Goal: Task Accomplishment & Management: Complete application form

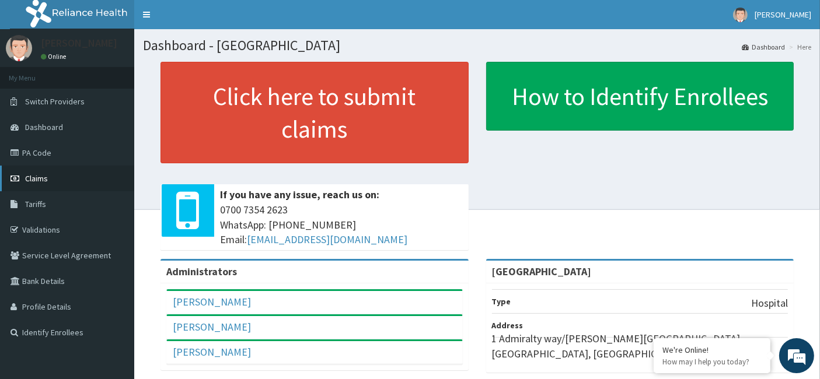
click at [43, 183] on span "Claims" at bounding box center [36, 178] width 23 height 11
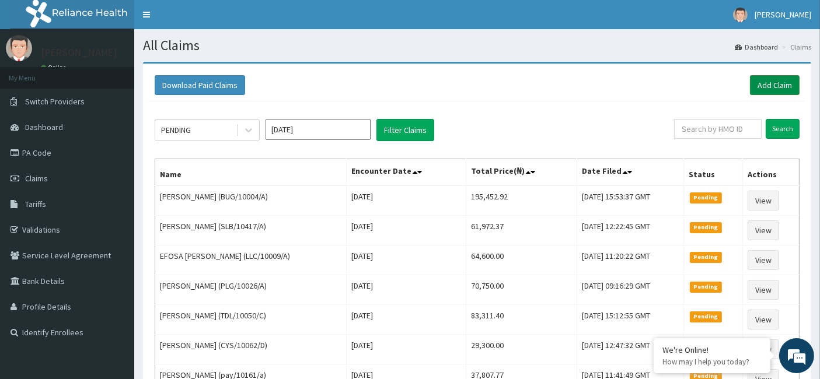
click at [758, 88] on link "Add Claim" at bounding box center [775, 85] width 50 height 20
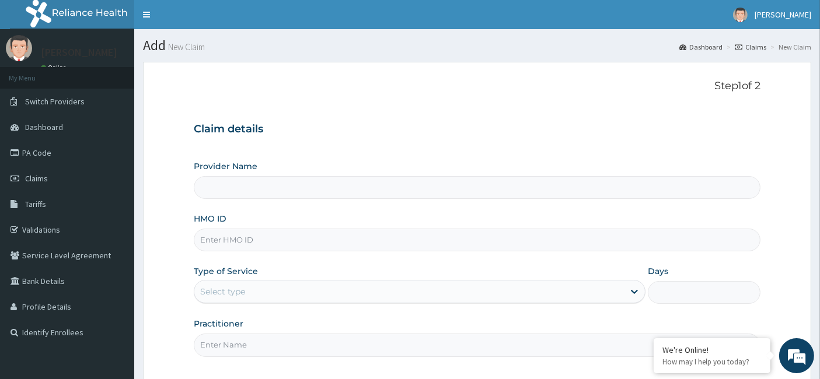
click at [264, 246] on input "HMO ID" at bounding box center [477, 240] width 567 height 23
type input "[GEOGRAPHIC_DATA]"
paste input "WGI/10009/A"
type input "WGI/10009/A"
click at [250, 294] on div "Select type" at bounding box center [409, 291] width 430 height 19
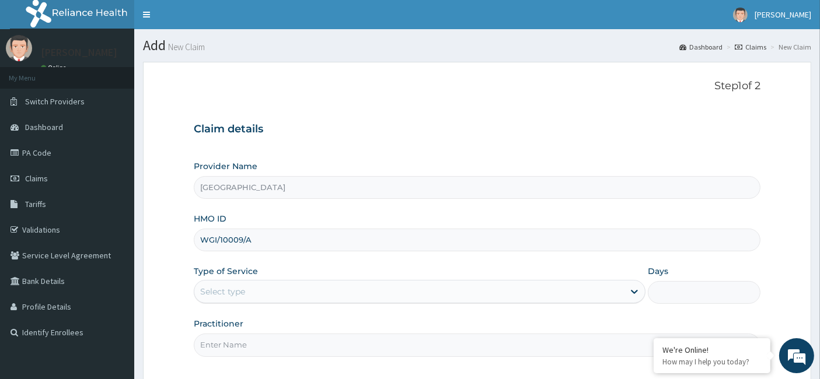
click at [263, 289] on div "Select type" at bounding box center [409, 291] width 430 height 19
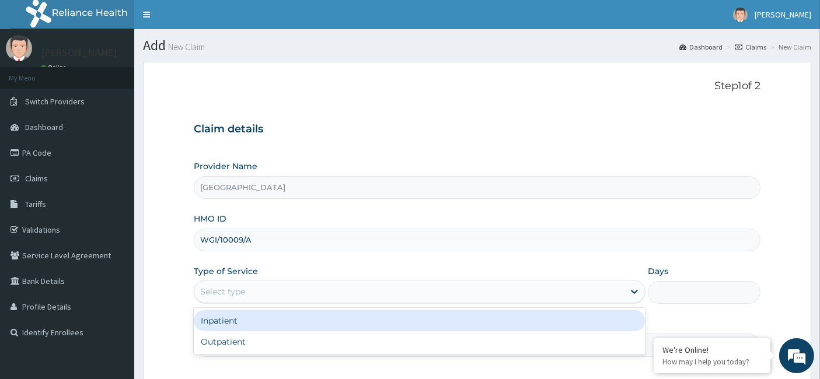
click at [257, 318] on div "Inpatient" at bounding box center [420, 321] width 452 height 21
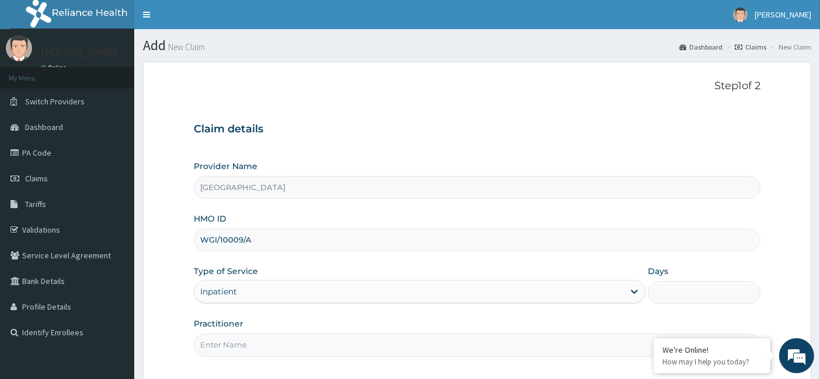
click at [671, 285] on input "Days" at bounding box center [704, 292] width 113 height 23
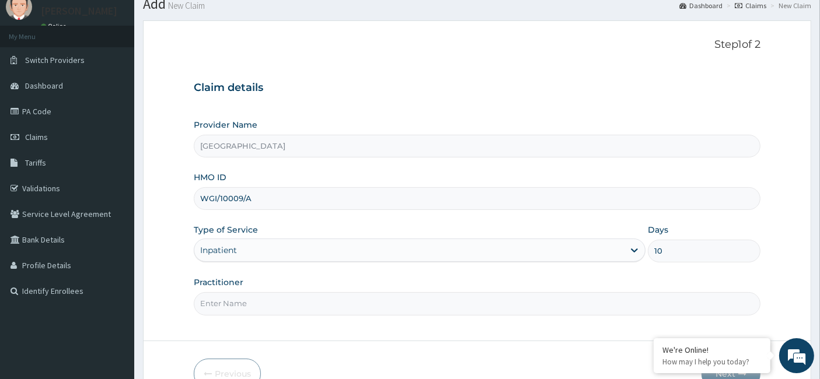
scroll to position [107, 0]
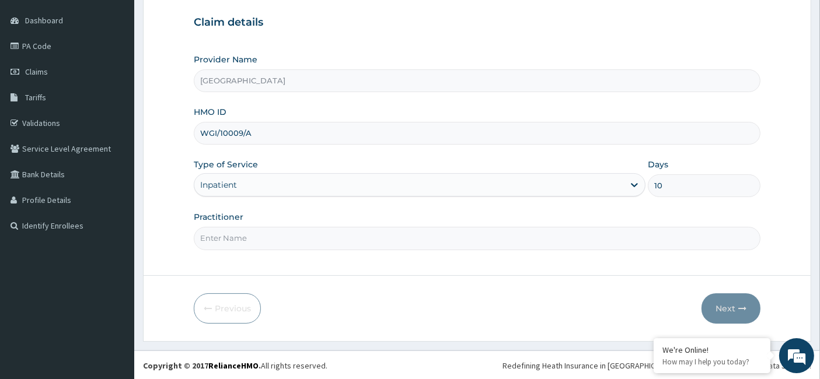
type input "10"
click at [323, 231] on input "Practitioner" at bounding box center [477, 238] width 567 height 23
paste input "[PERSON_NAME]"
type input "[PERSON_NAME]"
click at [730, 307] on button "Next" at bounding box center [731, 309] width 59 height 30
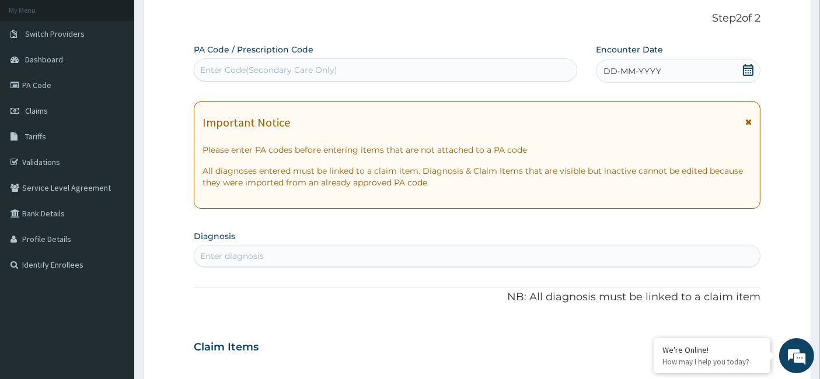
scroll to position [65, 0]
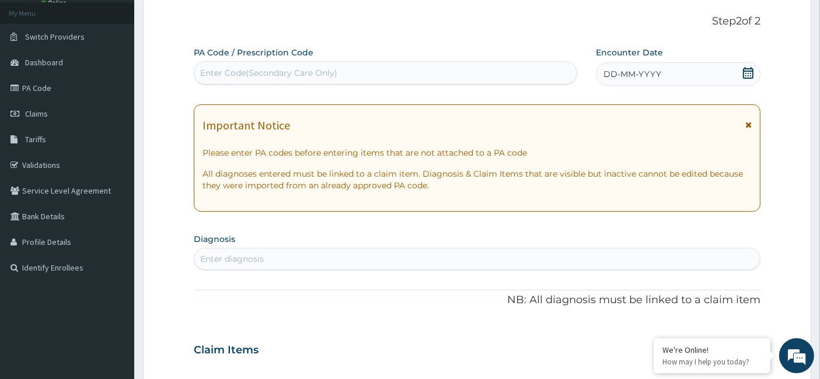
click at [753, 72] on icon at bounding box center [748, 73] width 11 height 12
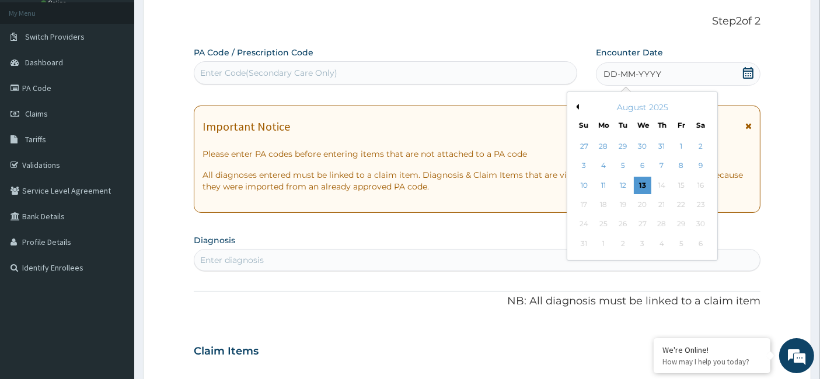
click at [577, 106] on button "Previous Month" at bounding box center [576, 107] width 6 height 6
click at [663, 182] on div "17" at bounding box center [662, 186] width 18 height 18
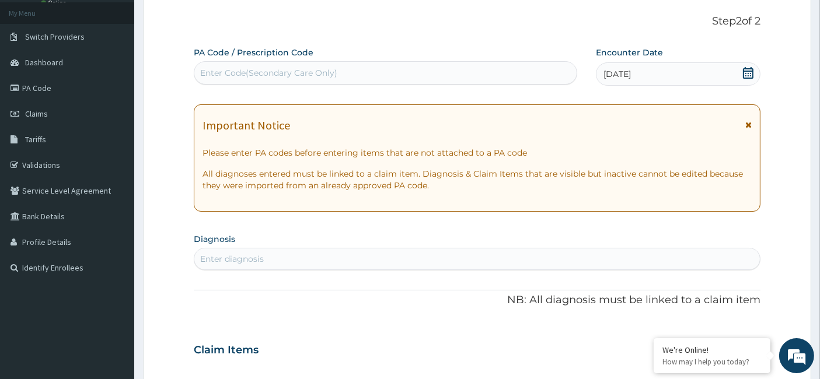
click at [236, 254] on div "Enter diagnosis" at bounding box center [232, 259] width 64 height 12
type input "V"
type input "SEPSIS"
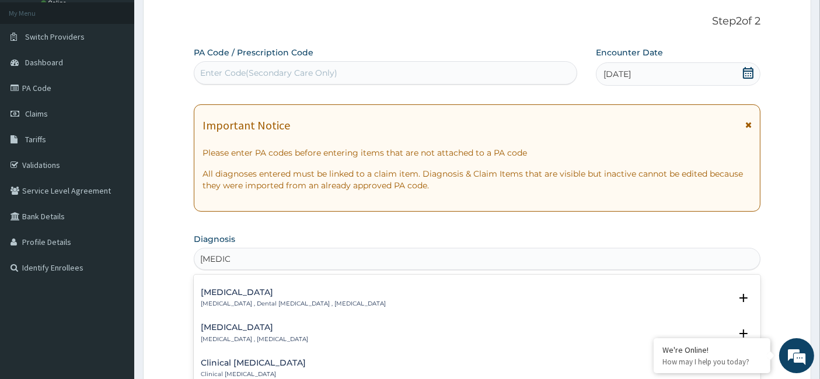
scroll to position [0, 0]
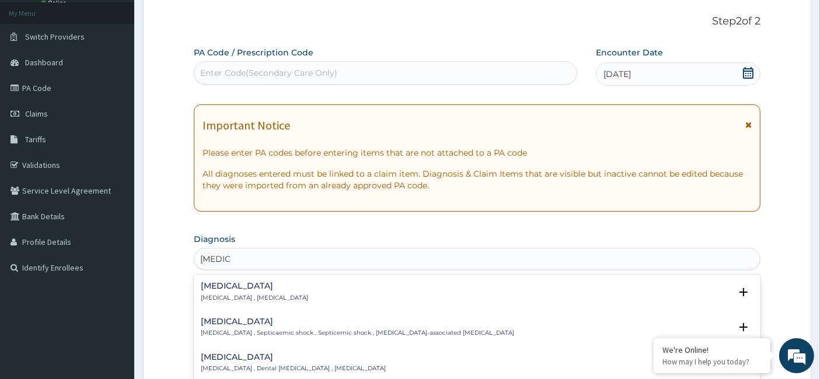
click at [242, 296] on p "[MEDICAL_DATA] , [MEDICAL_DATA]" at bounding box center [254, 298] width 107 height 8
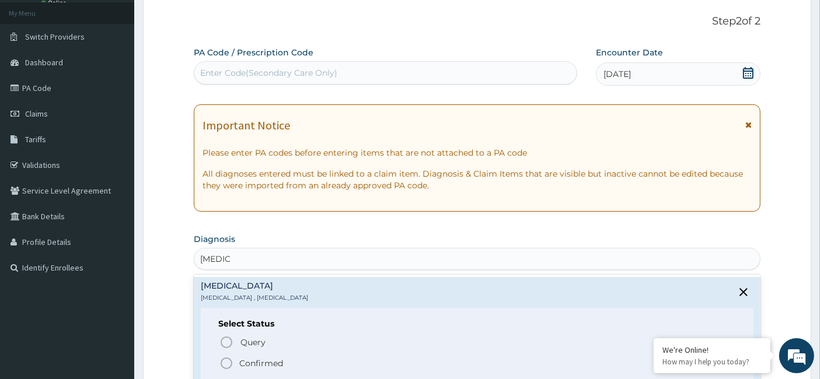
drag, startPoint x: 229, startPoint y: 365, endPoint x: 156, endPoint y: 45, distance: 328.5
click at [228, 365] on icon "status option filled" at bounding box center [226, 364] width 14 height 14
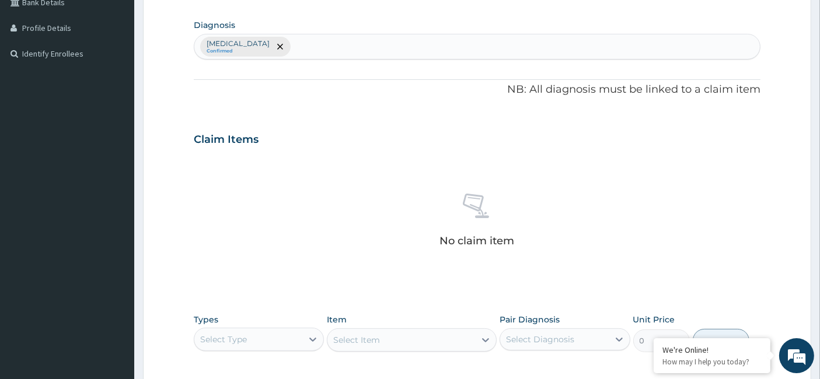
scroll to position [389, 0]
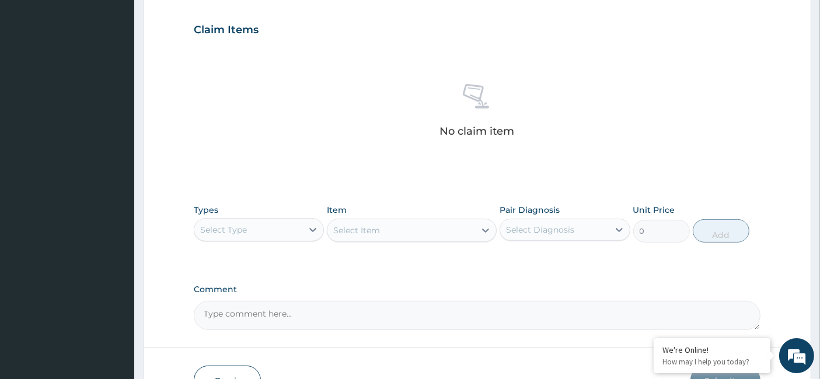
click at [273, 327] on textarea "Comment" at bounding box center [477, 315] width 567 height 29
paste textarea "Viral Sepsis (foci chest and UGS)."
type textarea "Viral Sepsis (foci chest and UGS)."
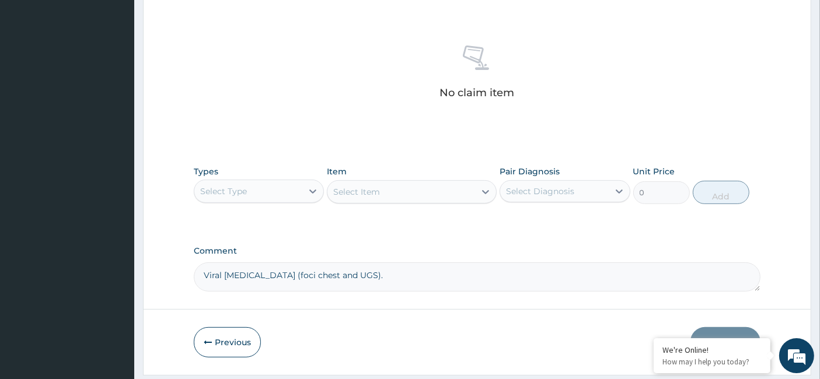
scroll to position [454, 0]
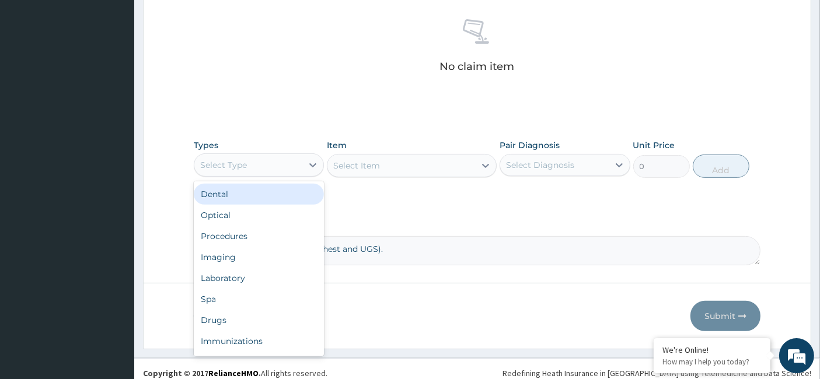
click at [258, 165] on div "Select Type" at bounding box center [248, 165] width 108 height 19
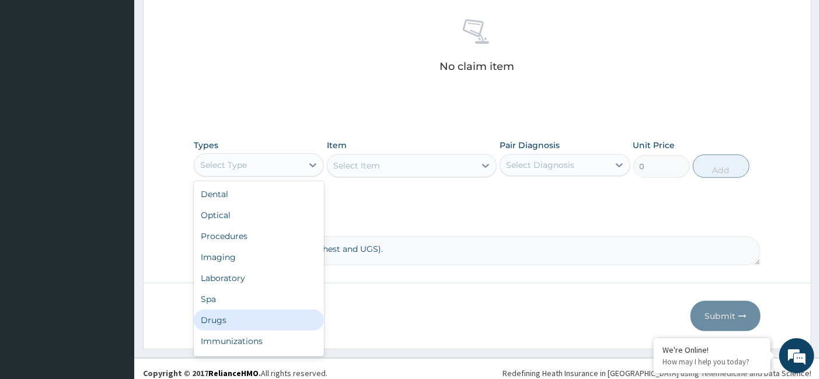
click at [233, 315] on div "Drugs" at bounding box center [259, 320] width 130 height 21
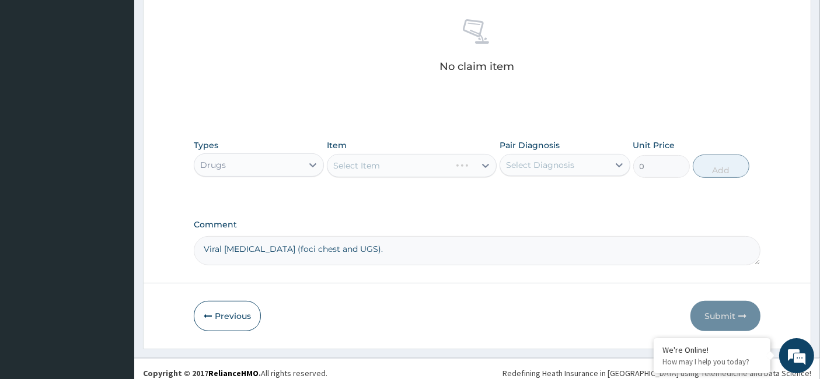
click at [376, 172] on div "Select Item" at bounding box center [412, 165] width 170 height 23
click at [365, 160] on div "Select Item" at bounding box center [356, 166] width 47 height 12
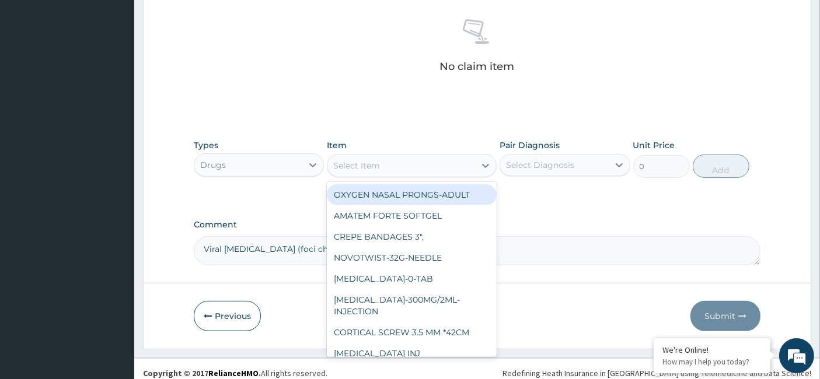
paste input "3 Way Stopcock With Extension"
type input "3 Way Stopcock With Extension"
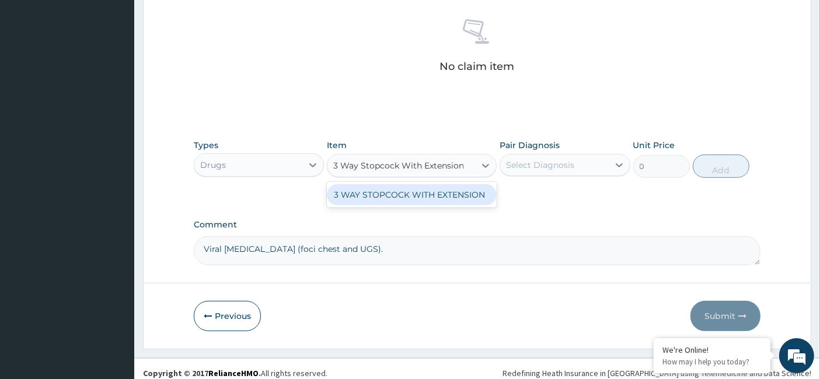
click at [442, 196] on div "3 WAY STOPCOCK WITH EXTENSION" at bounding box center [412, 194] width 170 height 21
type input "3046.540049252881"
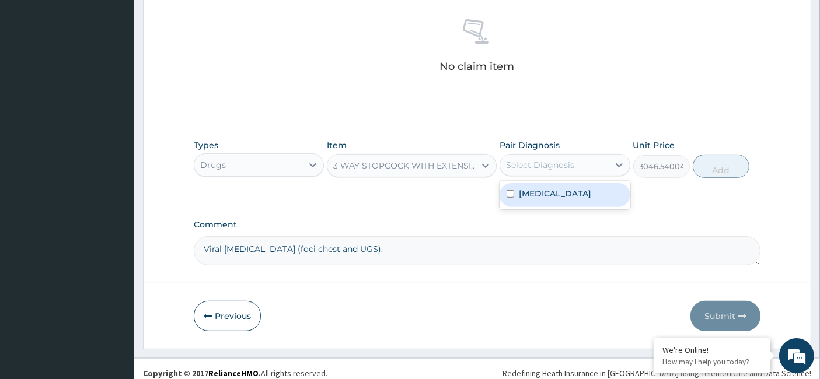
click at [512, 168] on div "Select Diagnosis" at bounding box center [540, 165] width 68 height 12
click at [515, 198] on div "[MEDICAL_DATA]" at bounding box center [565, 195] width 130 height 24
checkbox input "true"
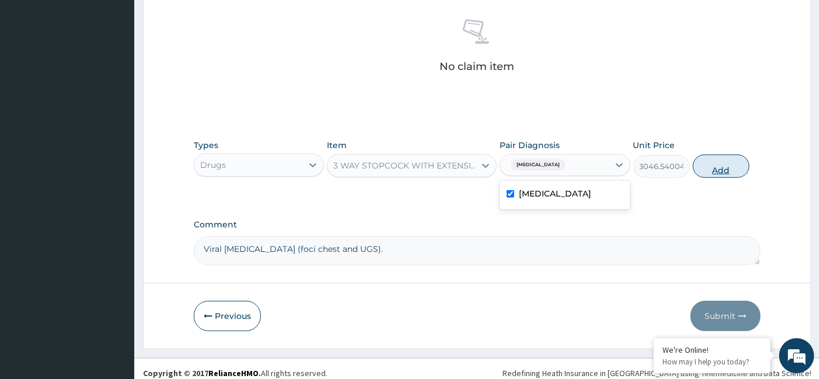
click at [717, 169] on button "Add" at bounding box center [721, 166] width 57 height 23
type input "0"
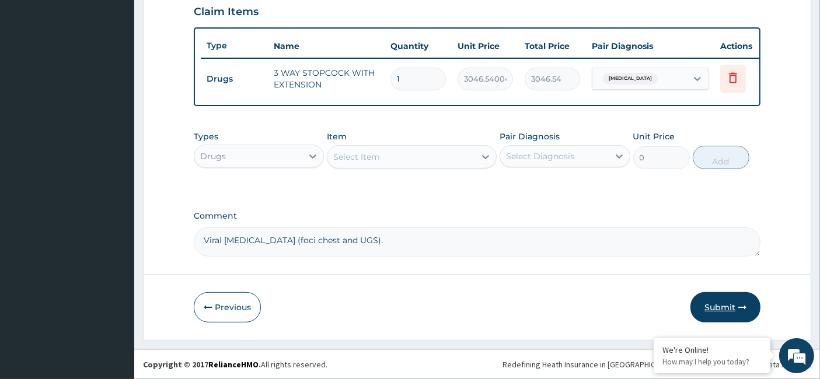
scroll to position [413, 0]
click at [242, 158] on div "Drugs" at bounding box center [248, 156] width 108 height 19
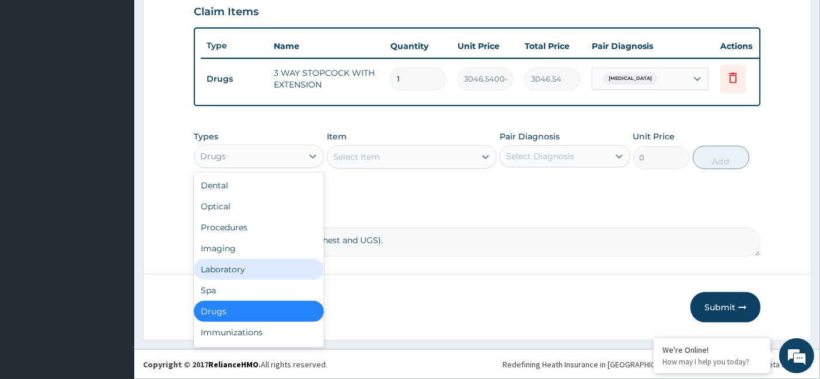
click at [232, 254] on div "Imaging" at bounding box center [259, 248] width 130 height 21
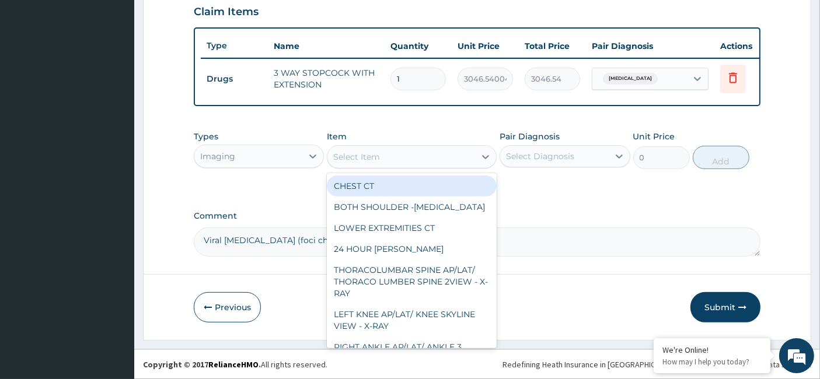
click at [364, 158] on div "Select Item" at bounding box center [356, 157] width 47 height 12
paste input "Abdominopelvic scan"
type input "Abdominopelvic scan"
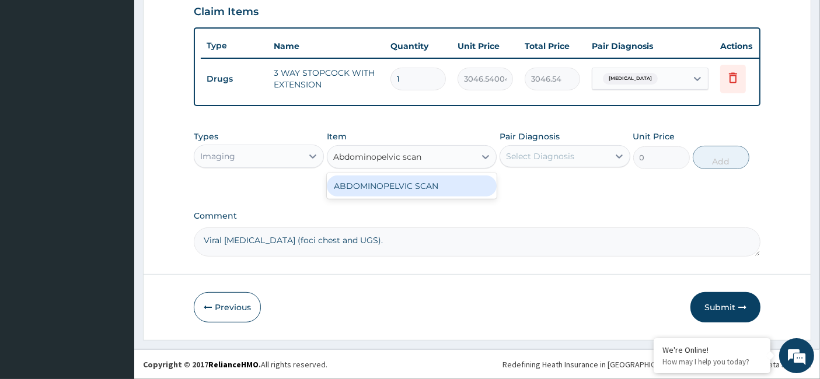
click at [388, 186] on div "ABDOMINOPELVIC SCAN" at bounding box center [412, 186] width 170 height 21
type input "15200"
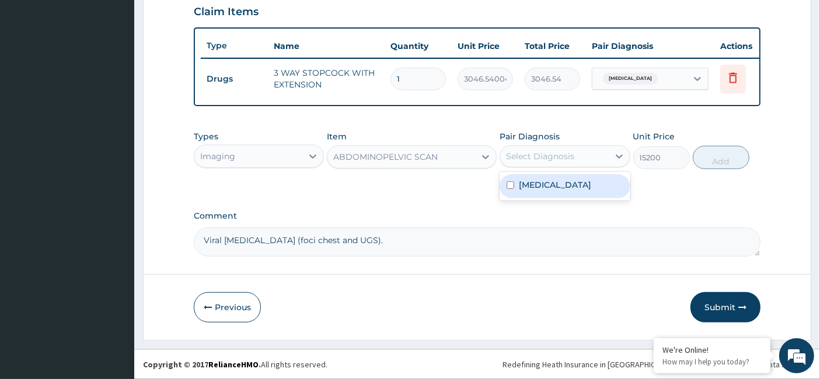
click at [526, 161] on div "Select Diagnosis" at bounding box center [540, 157] width 68 height 12
click at [520, 184] on label "[MEDICAL_DATA]" at bounding box center [555, 185] width 72 height 12
checkbox input "true"
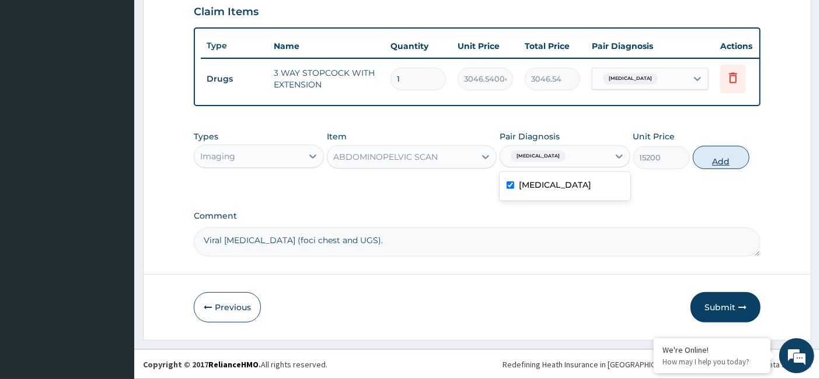
click at [734, 163] on button "Add" at bounding box center [721, 157] width 57 height 23
type input "0"
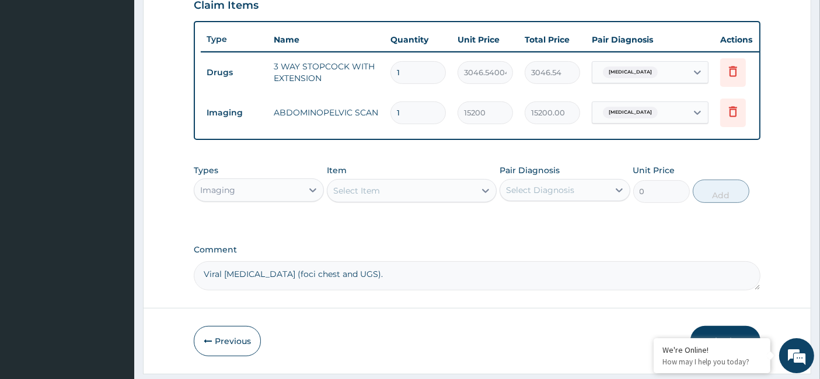
drag, startPoint x: 266, startPoint y: 203, endPoint x: 265, endPoint y: 209, distance: 6.5
click at [266, 200] on div "Imaging" at bounding box center [248, 190] width 108 height 19
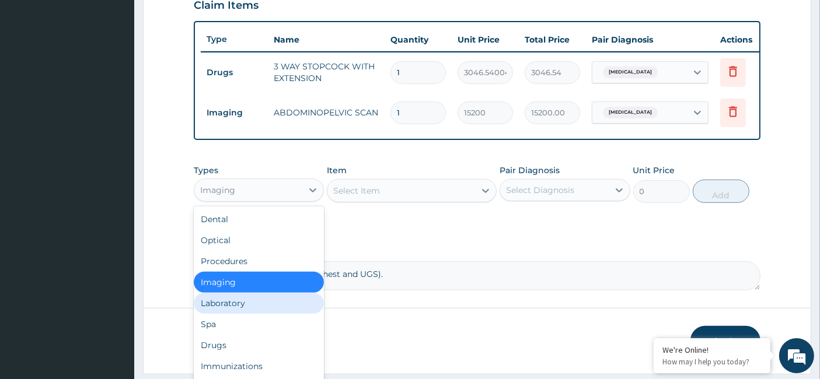
click at [250, 312] on div "Laboratory" at bounding box center [259, 303] width 130 height 21
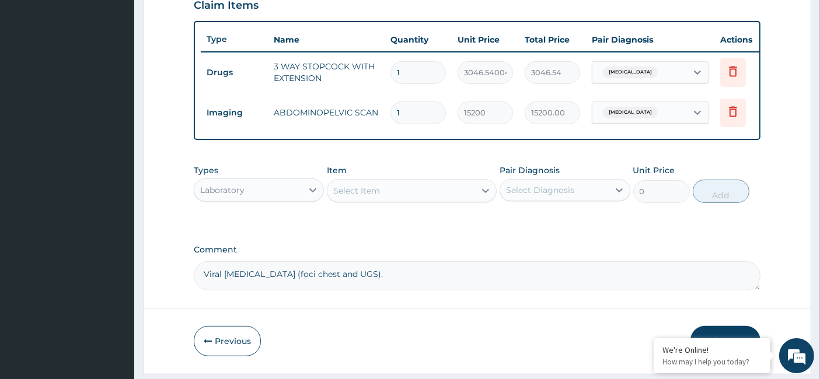
click at [387, 198] on div "Select Item" at bounding box center [401, 191] width 148 height 19
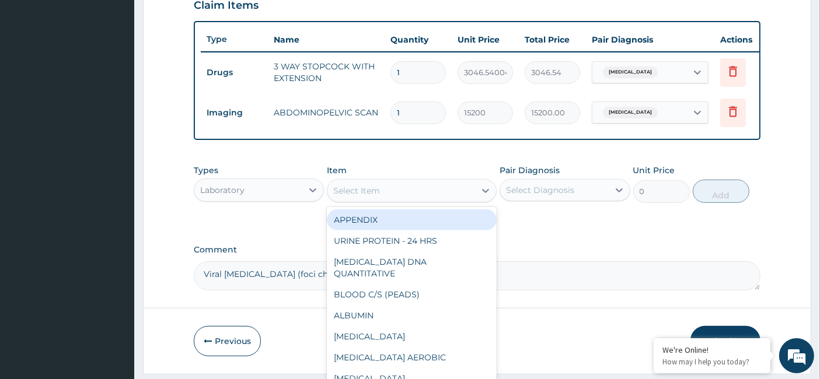
paste input "[MEDICAL_DATA] AEROBIC"
type input "[MEDICAL_DATA] AEROBIC"
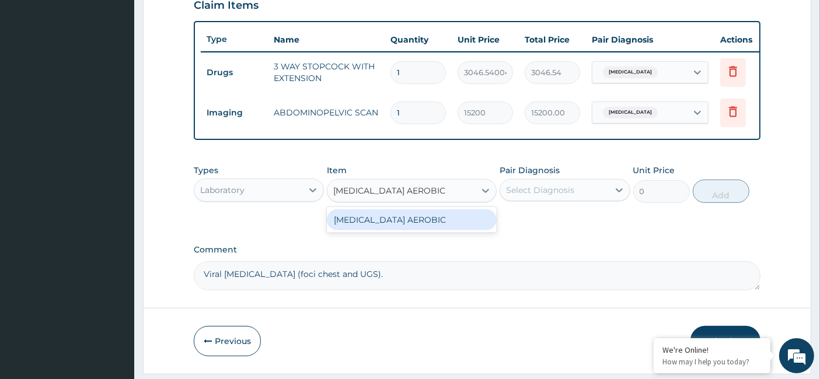
click at [382, 226] on div "[MEDICAL_DATA] AEROBIC" at bounding box center [412, 220] width 170 height 21
type input "11400"
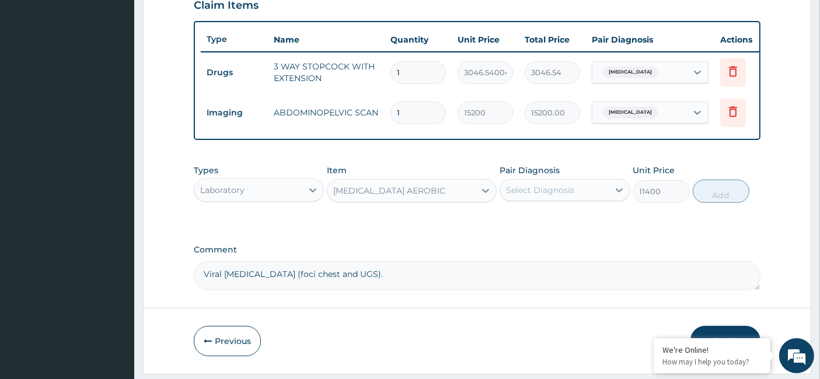
click at [543, 200] on div "Select Diagnosis" at bounding box center [554, 190] width 108 height 19
click at [531, 225] on label "[MEDICAL_DATA]" at bounding box center [555, 219] width 72 height 12
checkbox input "true"
click at [702, 201] on button "Add" at bounding box center [721, 191] width 57 height 23
type input "0"
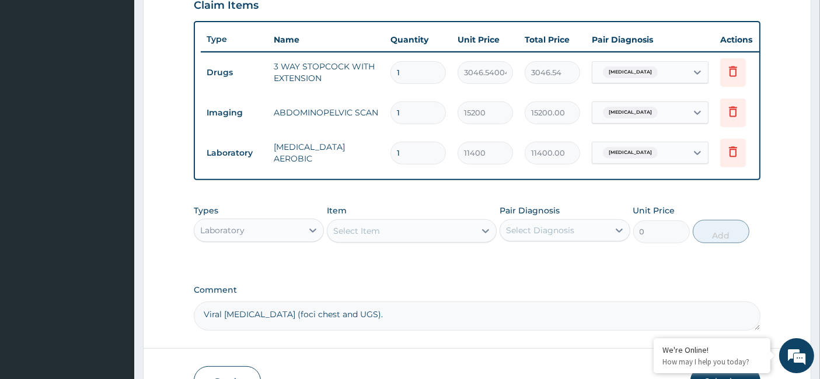
click at [362, 231] on div "Select Item" at bounding box center [401, 231] width 148 height 19
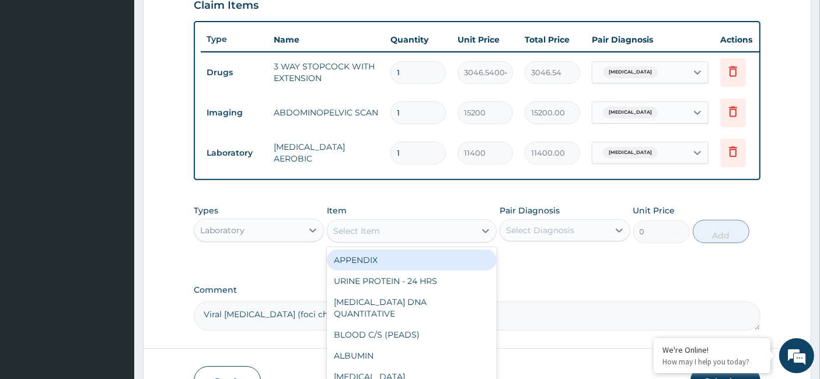
paste input "[MEDICAL_DATA] ANAEROBIC"
type input "[MEDICAL_DATA] ANAEROBIC"
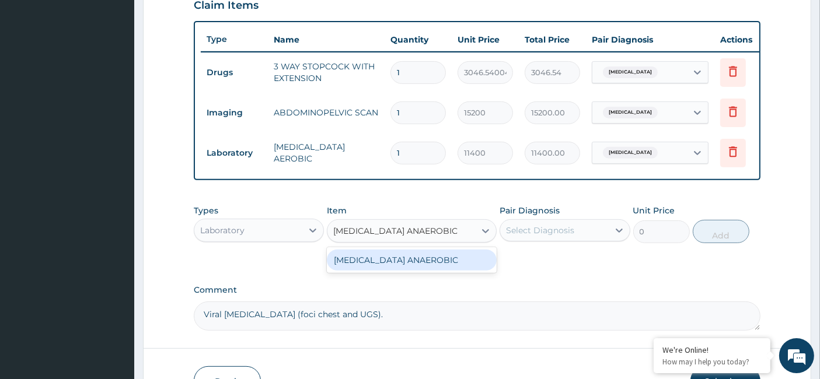
click at [445, 267] on div "[MEDICAL_DATA] ANAEROBIC" at bounding box center [412, 260] width 170 height 21
type input "11400"
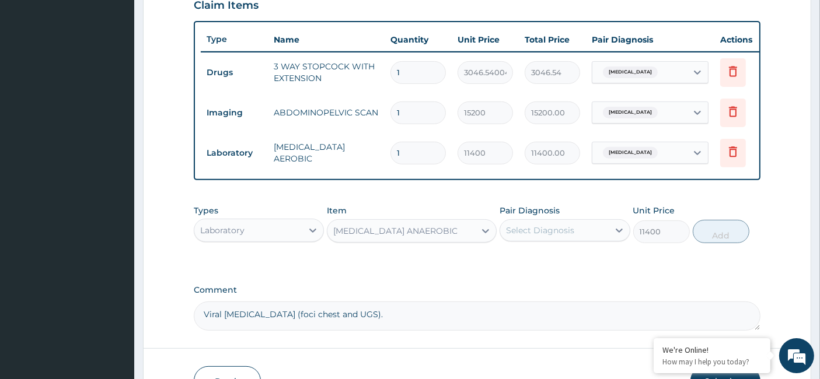
click at [561, 236] on div "Select Diagnosis" at bounding box center [540, 231] width 68 height 12
click at [531, 265] on label "[MEDICAL_DATA]" at bounding box center [555, 259] width 72 height 12
checkbox input "true"
click at [714, 234] on button "Add" at bounding box center [721, 231] width 57 height 23
type input "0"
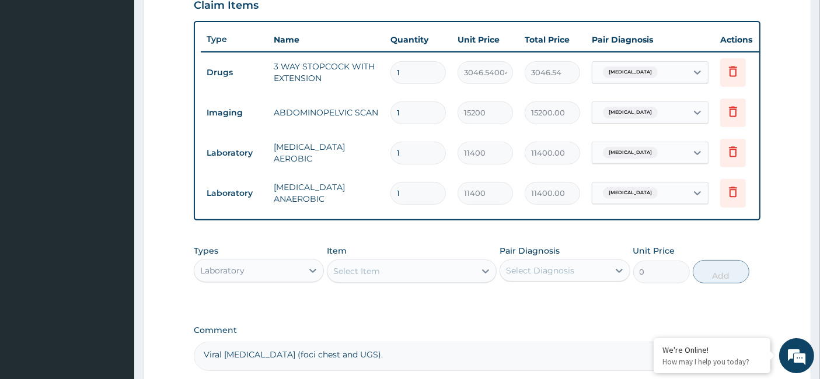
click at [263, 278] on div "Laboratory" at bounding box center [248, 270] width 108 height 19
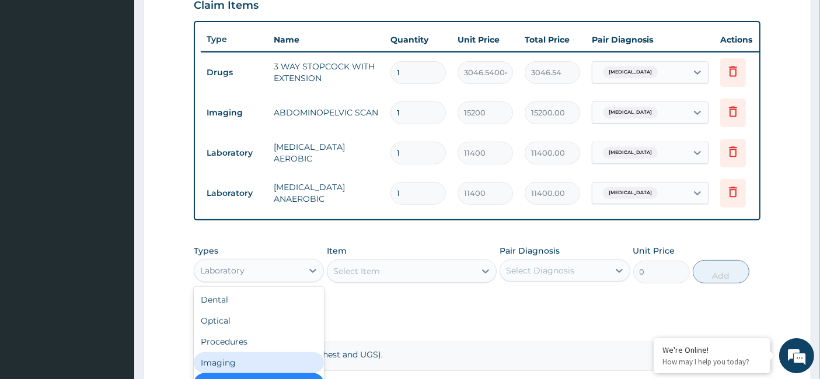
drag, startPoint x: 260, startPoint y: 367, endPoint x: 315, endPoint y: 326, distance: 69.2
click at [260, 368] on div "Imaging" at bounding box center [259, 363] width 130 height 21
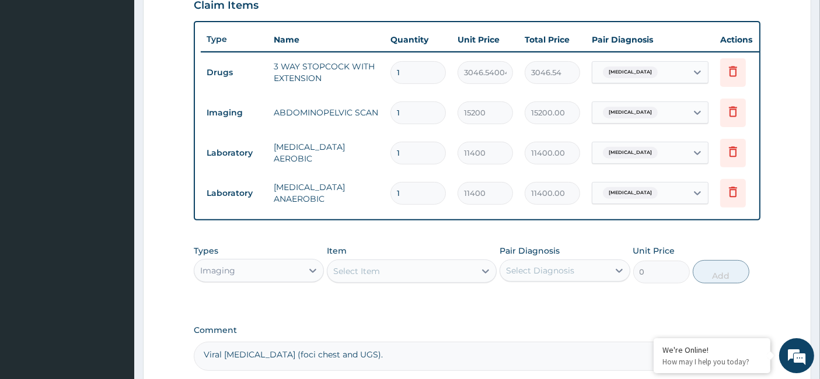
click at [377, 277] on div "Select Item" at bounding box center [356, 272] width 47 height 12
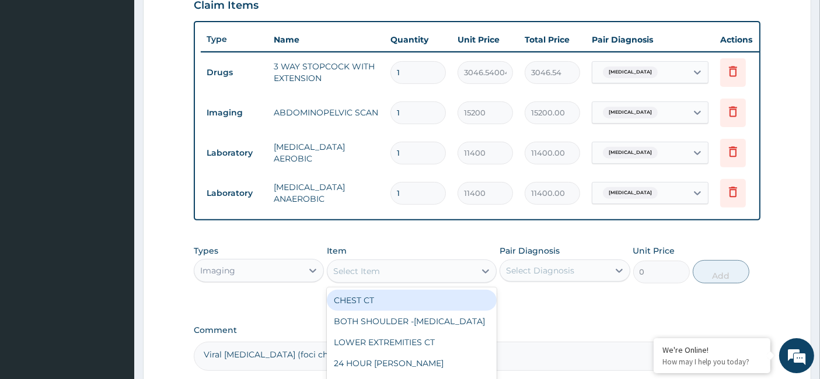
paste input "CHEST PA/LAT - X-RAY"
type input "CHEST PA/LAT - X-RAY"
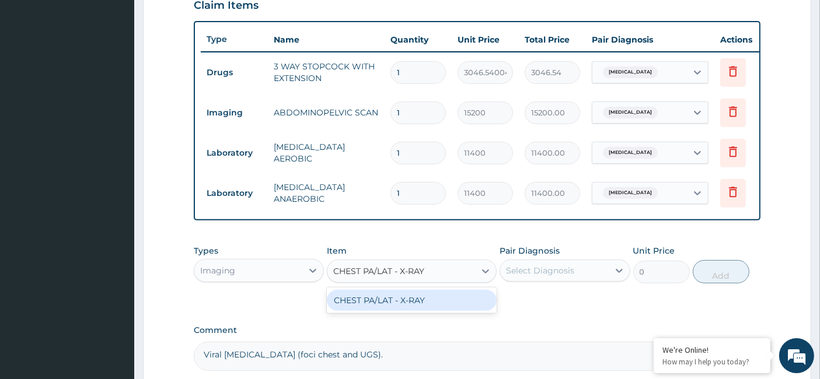
click at [402, 307] on div "CHEST PA/LAT - X-RAY" at bounding box center [412, 300] width 170 height 21
type input "11400"
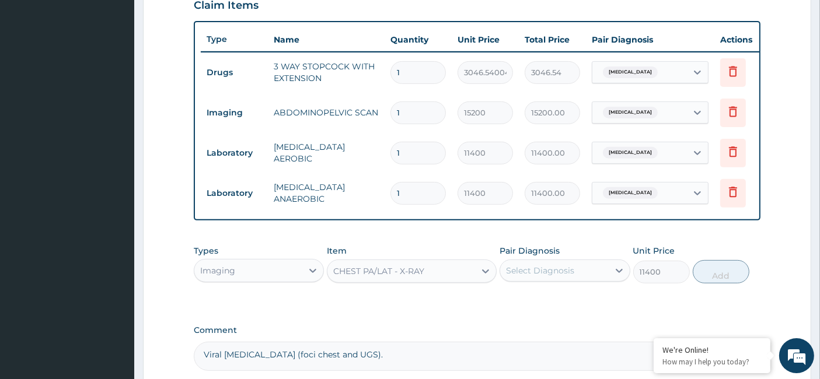
click at [528, 275] on div "Select Diagnosis" at bounding box center [540, 271] width 68 height 12
drag, startPoint x: 523, startPoint y: 311, endPoint x: 718, endPoint y: 304, distance: 195.6
click at [522, 305] on label "[MEDICAL_DATA]" at bounding box center [555, 300] width 72 height 12
checkbox input "true"
click at [716, 284] on button "Add" at bounding box center [721, 271] width 57 height 23
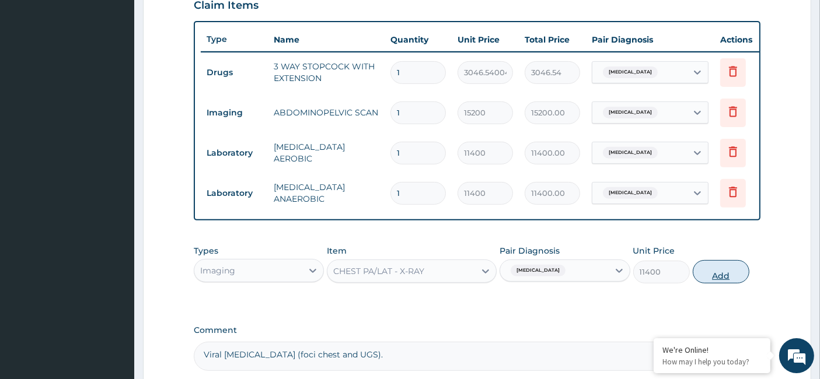
type input "0"
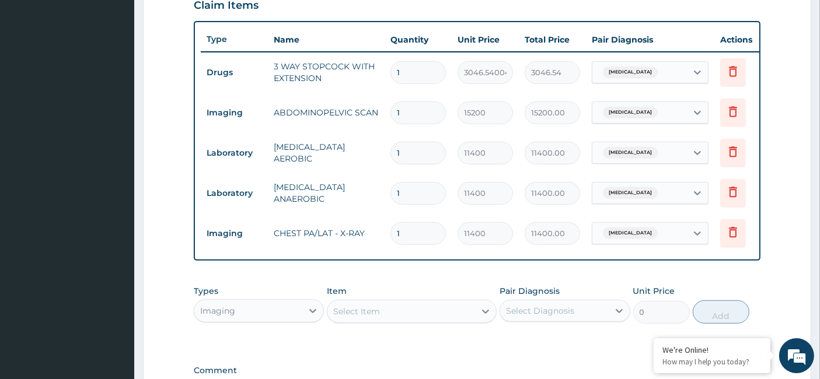
click at [263, 320] on div "Imaging" at bounding box center [248, 311] width 108 height 19
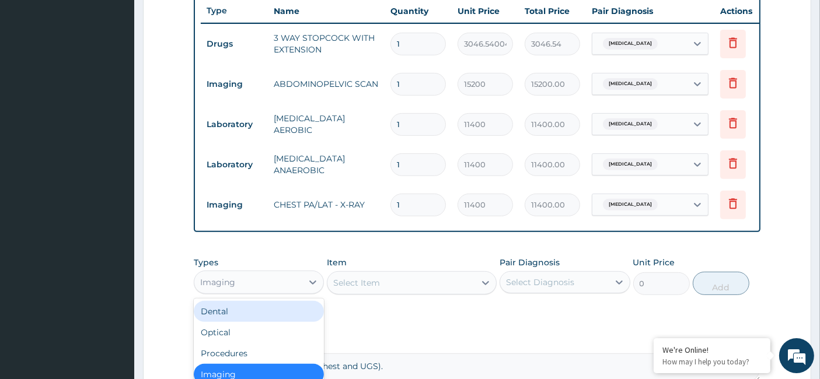
scroll to position [479, 0]
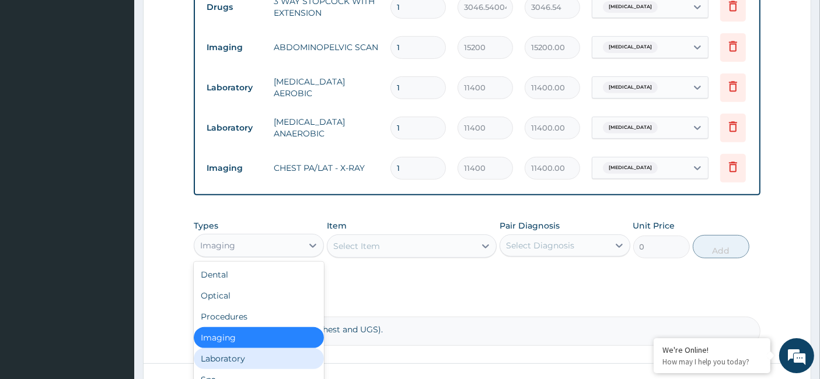
click at [266, 364] on div "Laboratory" at bounding box center [259, 358] width 130 height 21
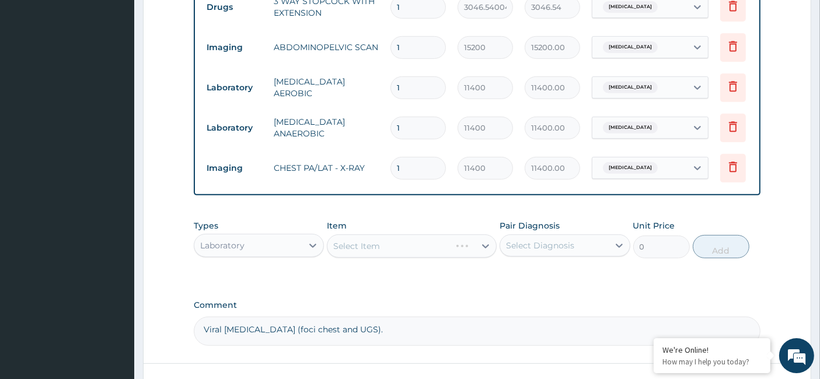
click at [360, 254] on div "Select Item" at bounding box center [412, 246] width 170 height 23
click at [365, 250] on div "Select Item" at bounding box center [356, 246] width 47 height 12
type input "1"
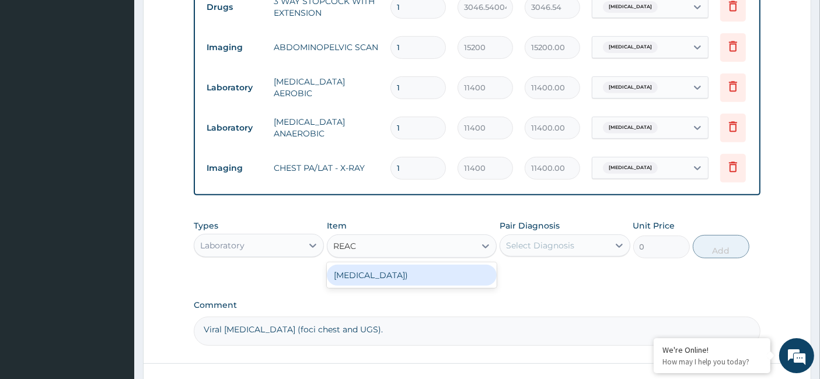
type input "REACT"
click at [407, 281] on div "[MEDICAL_DATA])" at bounding box center [412, 275] width 170 height 21
type input "11400"
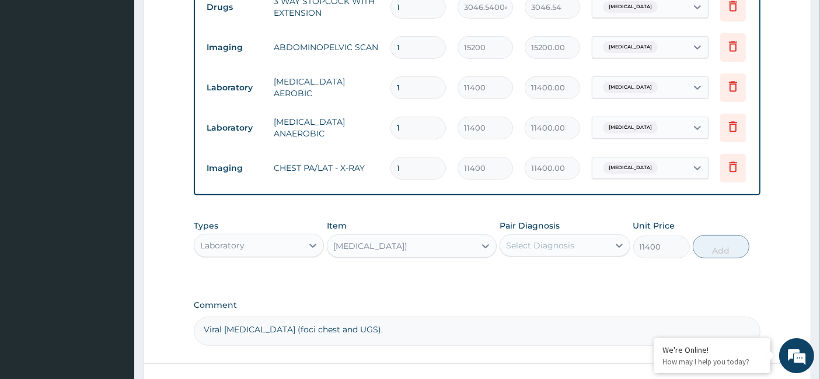
click at [537, 252] on div "Select Diagnosis" at bounding box center [540, 246] width 68 height 12
click at [505, 280] on div "[MEDICAL_DATA]" at bounding box center [565, 276] width 130 height 24
checkbox input "true"
click at [704, 257] on button "Add" at bounding box center [721, 246] width 57 height 23
type input "0"
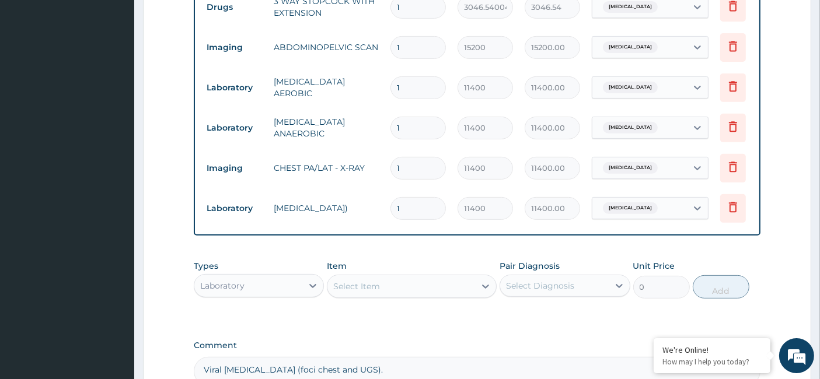
click at [257, 286] on div "Laboratory" at bounding box center [248, 286] width 108 height 19
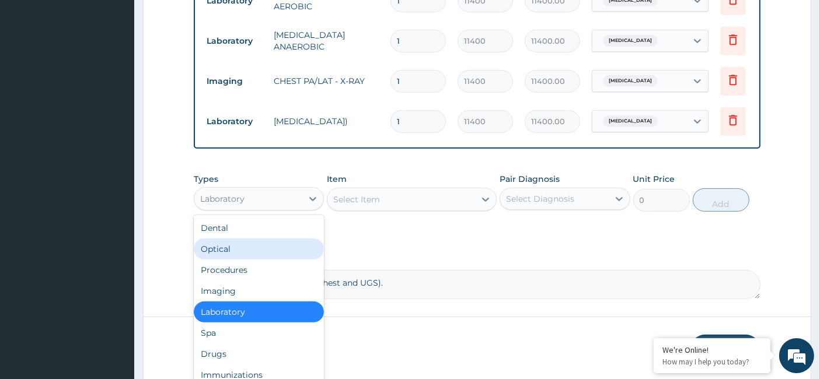
scroll to position [615, 0]
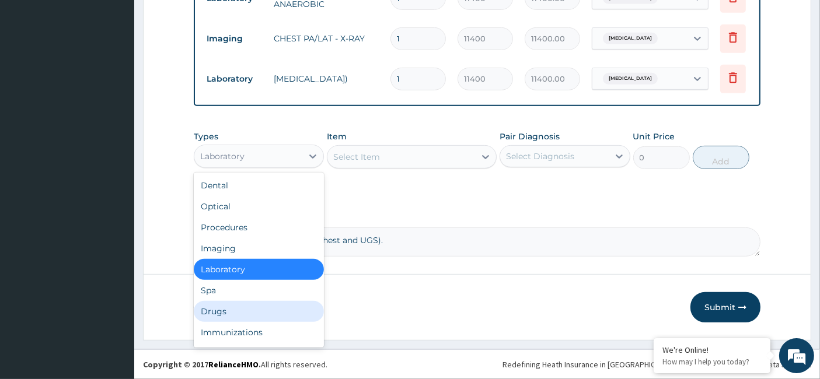
drag, startPoint x: 225, startPoint y: 311, endPoint x: 279, endPoint y: 281, distance: 61.4
click at [225, 311] on div "Drugs" at bounding box center [259, 311] width 130 height 21
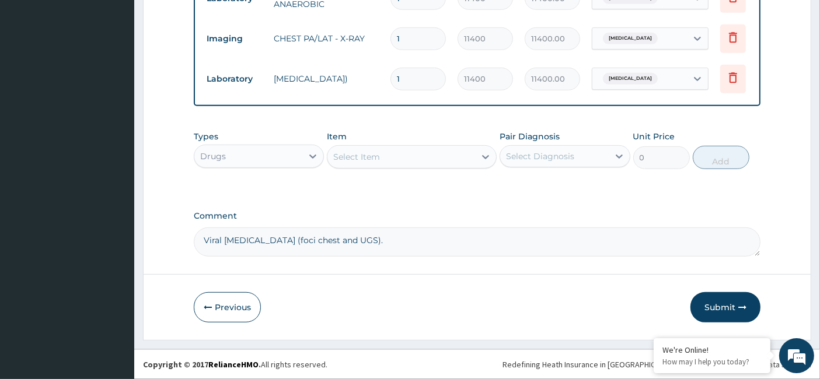
click at [354, 155] on div "Select Item" at bounding box center [356, 157] width 47 height 12
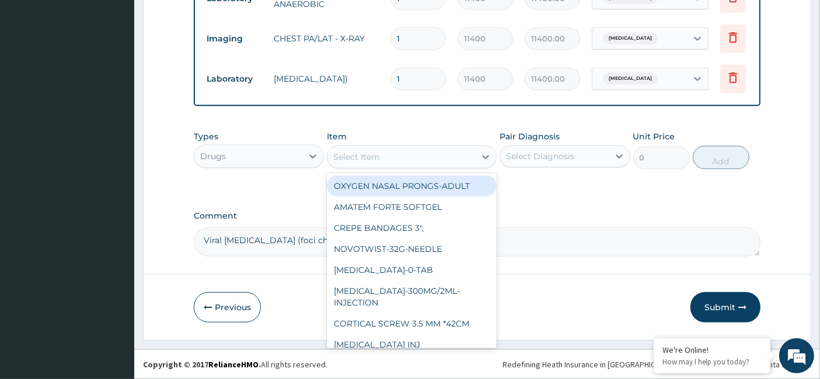
paste input "Disposable Gloves Powdered"
type input "Disposable Gloves Powdered"
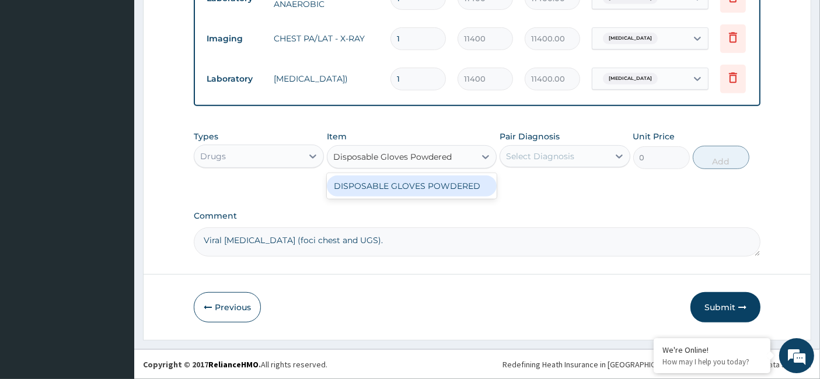
click at [399, 186] on div "DISPOSABLE GLOVES POWDERED" at bounding box center [412, 186] width 170 height 21
type input "193.8907375563294"
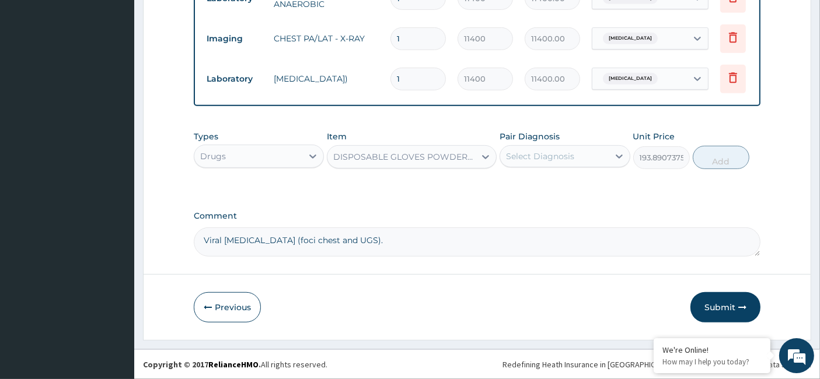
click at [539, 152] on div "Select Diagnosis" at bounding box center [540, 157] width 68 height 12
click at [525, 184] on label "[MEDICAL_DATA]" at bounding box center [555, 185] width 72 height 12
checkbox input "true"
click at [714, 158] on button "Add" at bounding box center [721, 157] width 57 height 23
type input "0"
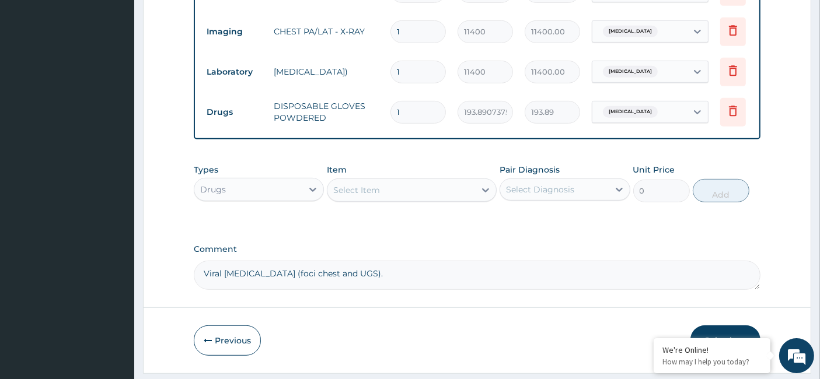
type input "10"
type input "1938.91"
type input "100"
type input "19389.07"
type input "100"
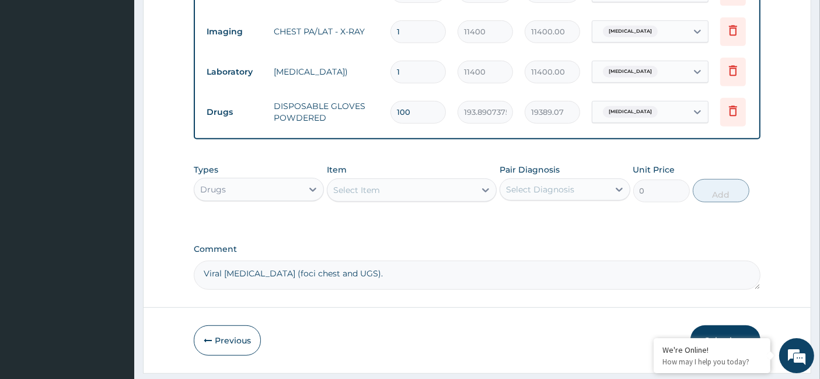
click at [370, 196] on div "Select Item" at bounding box center [356, 190] width 47 height 12
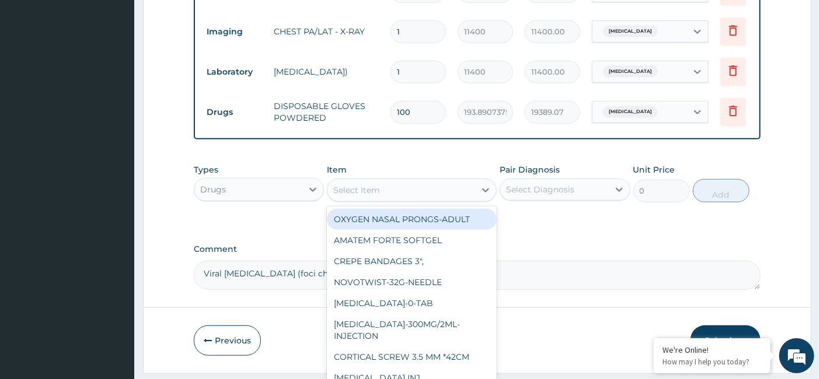
paste input "easadol-500mg-Tablet"
type input "easadol-500mg-Tablet"
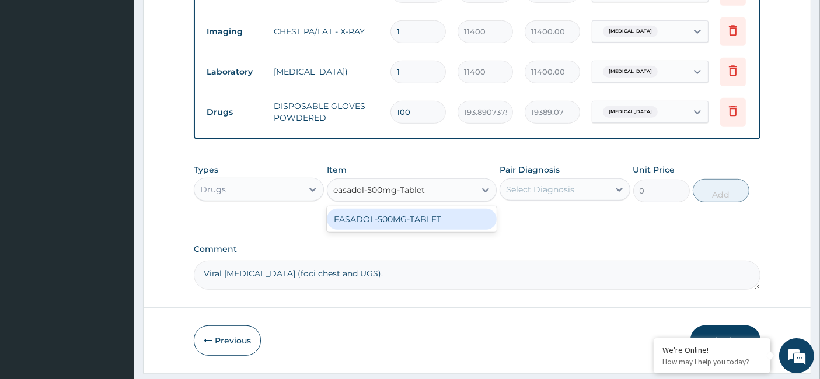
click at [389, 228] on div "EASADOL-500MG-TABLET" at bounding box center [412, 219] width 170 height 21
type input "37"
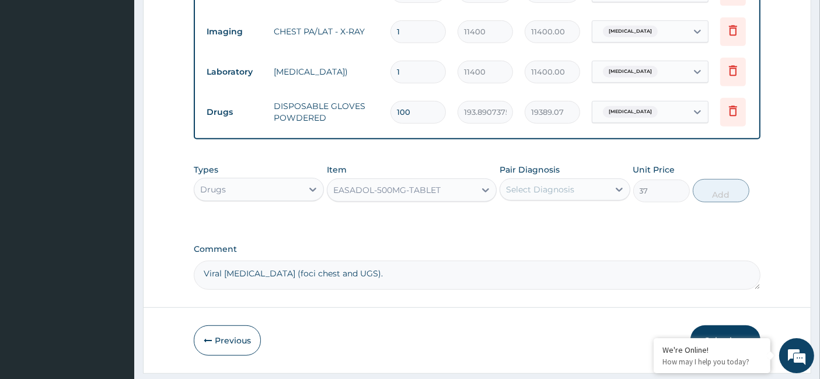
click at [545, 196] on div "Select Diagnosis" at bounding box center [540, 190] width 68 height 12
click at [524, 224] on label "[MEDICAL_DATA]" at bounding box center [555, 218] width 72 height 12
checkbox input "true"
click at [741, 194] on button "Add" at bounding box center [721, 190] width 57 height 23
type input "0"
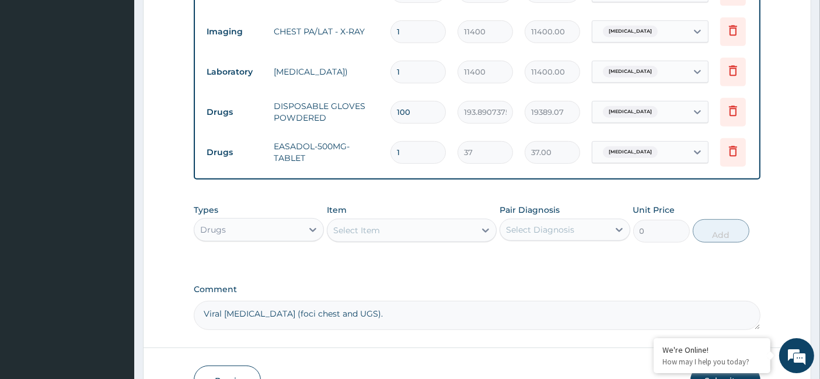
type input "18"
type input "666.00"
type input "18"
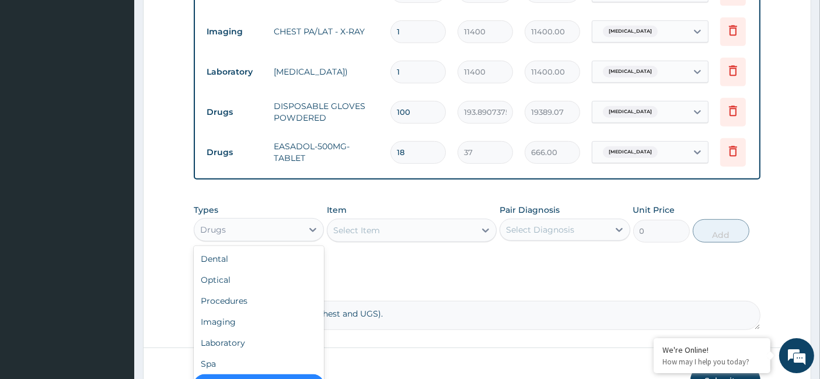
click at [260, 239] on div "Drugs" at bounding box center [248, 230] width 108 height 19
click at [269, 333] on div "Imaging" at bounding box center [259, 322] width 130 height 21
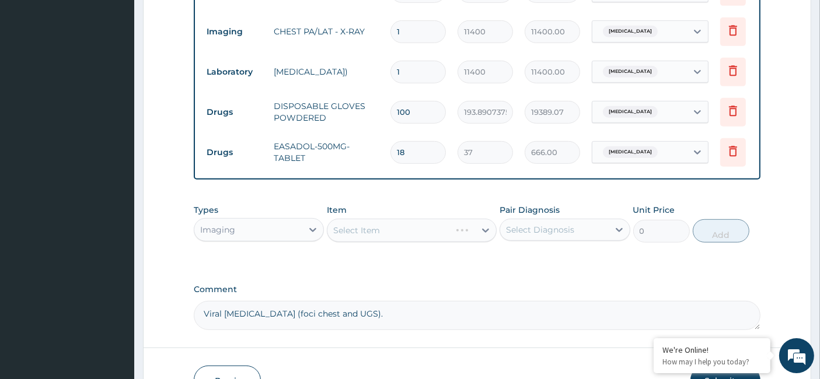
click at [268, 236] on div "Imaging" at bounding box center [248, 230] width 108 height 19
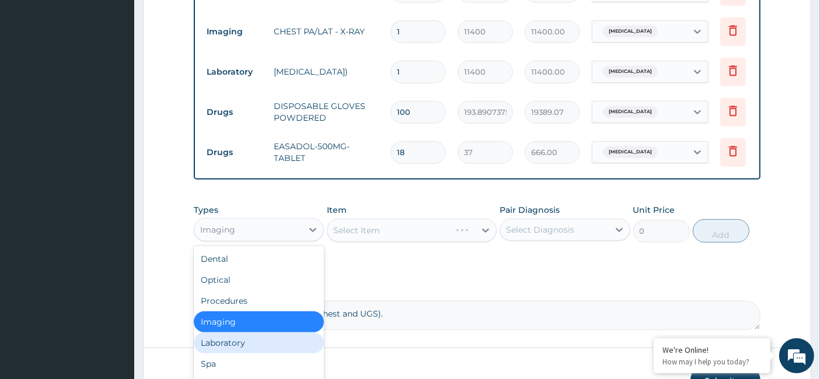
drag, startPoint x: 255, startPoint y: 350, endPoint x: 273, endPoint y: 333, distance: 24.0
click at [254, 350] on div "Laboratory" at bounding box center [259, 343] width 130 height 21
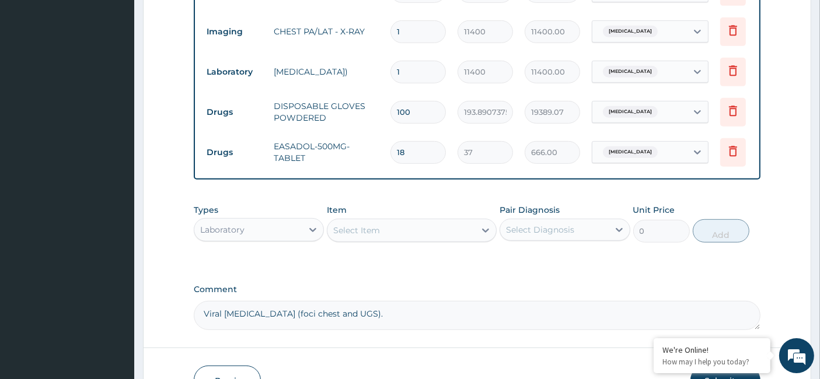
click at [368, 236] on div "Select Item" at bounding box center [356, 231] width 47 height 12
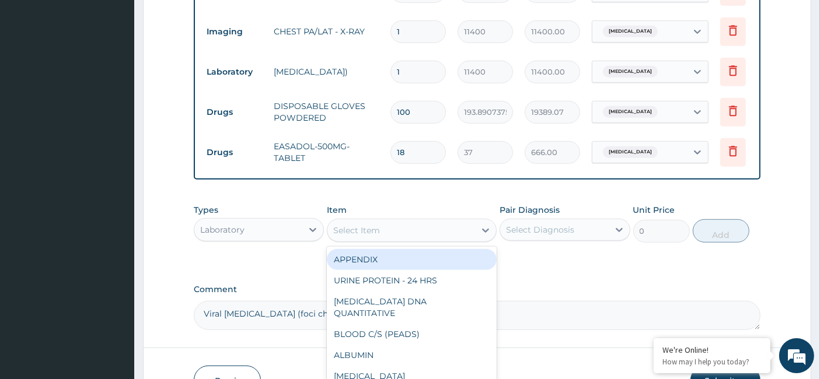
paste input "Electrolyte [MEDICAL_DATA] and Creatinine"
type input "Electrolyte [MEDICAL_DATA] and Creatinine"
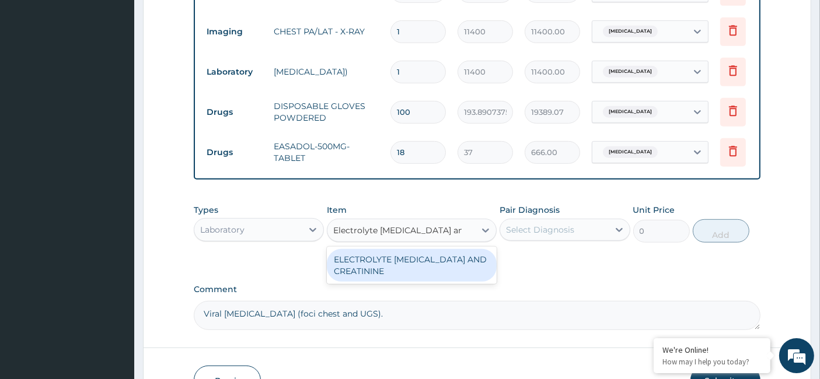
click at [392, 280] on div "ELECTROLYTE [MEDICAL_DATA] AND CREATININE" at bounding box center [412, 265] width 170 height 33
type input "9000"
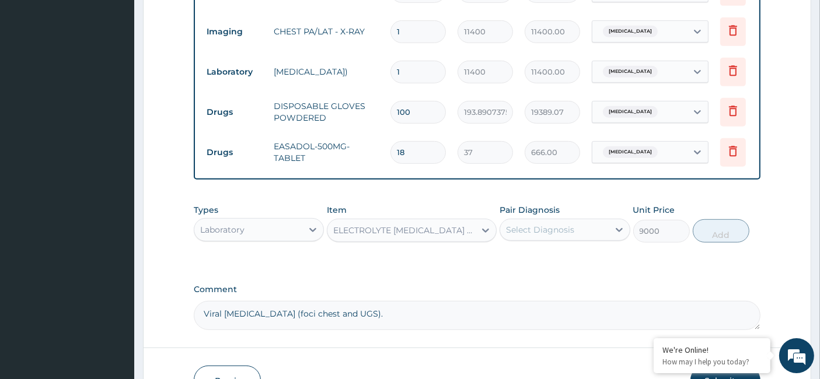
click at [531, 239] on div "Select Diagnosis" at bounding box center [554, 230] width 108 height 19
drag, startPoint x: 518, startPoint y: 270, endPoint x: 697, endPoint y: 239, distance: 181.7
click at [518, 269] on div "[MEDICAL_DATA]" at bounding box center [565, 260] width 130 height 24
checkbox input "true"
click at [720, 233] on button "Add" at bounding box center [721, 230] width 57 height 23
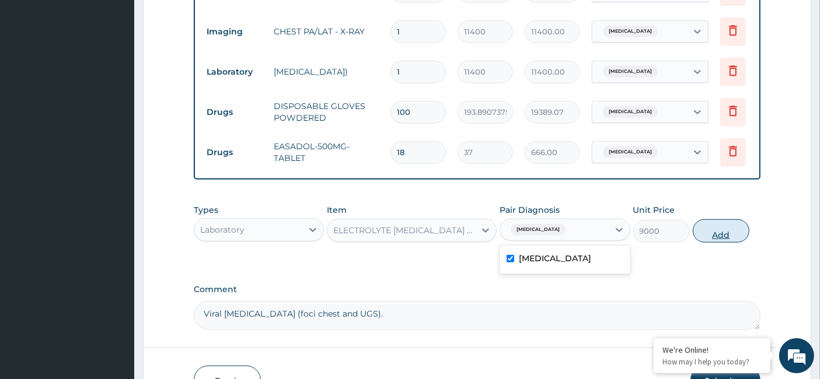
type input "0"
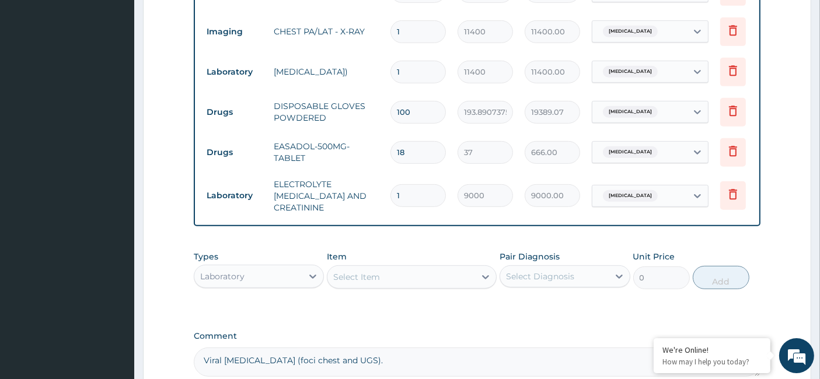
click at [256, 275] on div "Laboratory" at bounding box center [248, 276] width 108 height 19
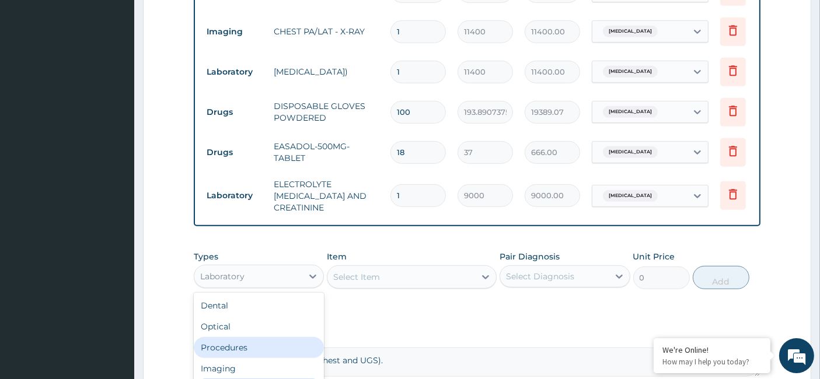
click at [263, 349] on div "Procedures" at bounding box center [259, 347] width 130 height 21
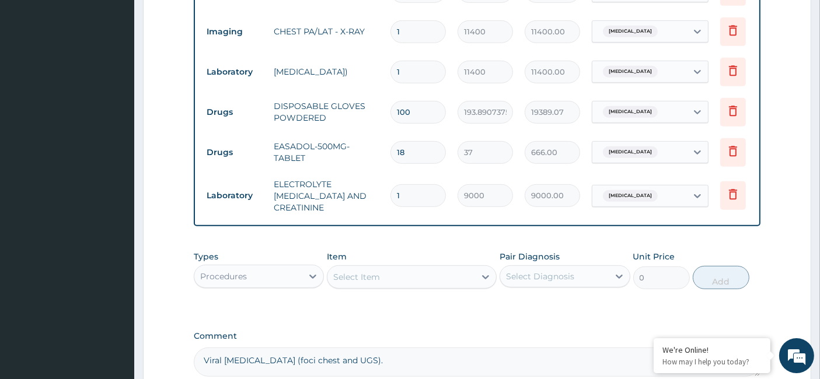
click at [384, 276] on div "Select Item" at bounding box center [401, 277] width 148 height 19
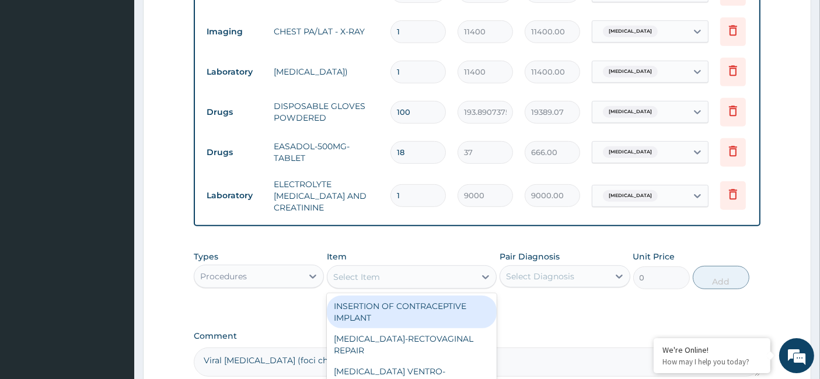
type input "V"
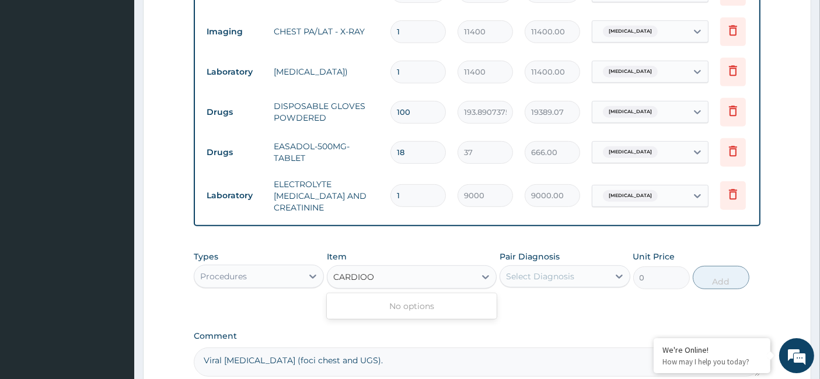
type input "CARDIO"
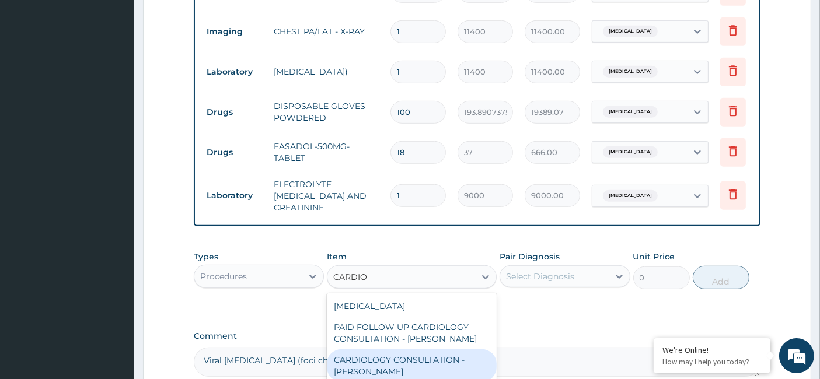
click at [409, 360] on div "CARDIOLOGY CONSULTATION - [PERSON_NAME]" at bounding box center [412, 366] width 170 height 33
type input "32750"
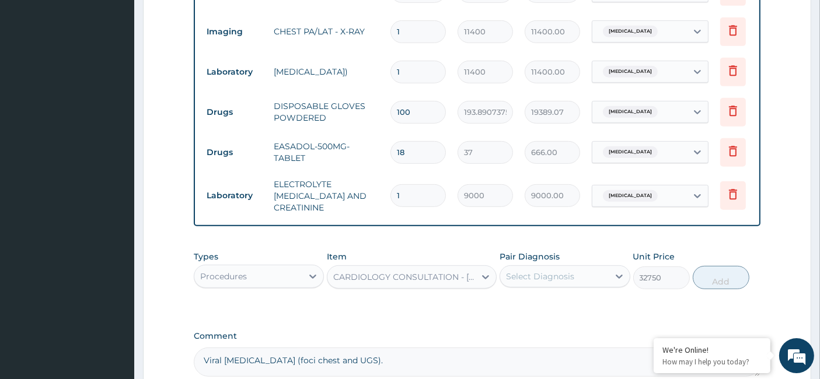
click at [525, 275] on div "Select Diagnosis" at bounding box center [540, 277] width 68 height 12
click at [522, 311] on label "[MEDICAL_DATA]" at bounding box center [555, 305] width 72 height 12
checkbox input "true"
click at [714, 280] on button "Add" at bounding box center [721, 277] width 57 height 23
type input "0"
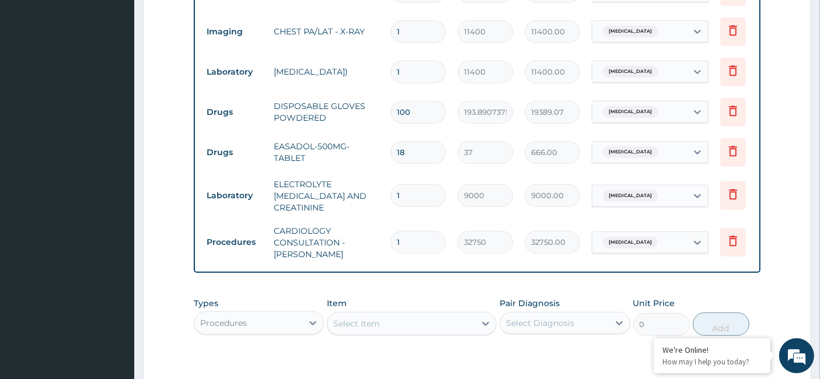
drag, startPoint x: 403, startPoint y: 240, endPoint x: 391, endPoint y: 241, distance: 12.3
click at [391, 241] on div "1" at bounding box center [417, 242] width 55 height 23
type input "2"
type input "65500.00"
type input "2"
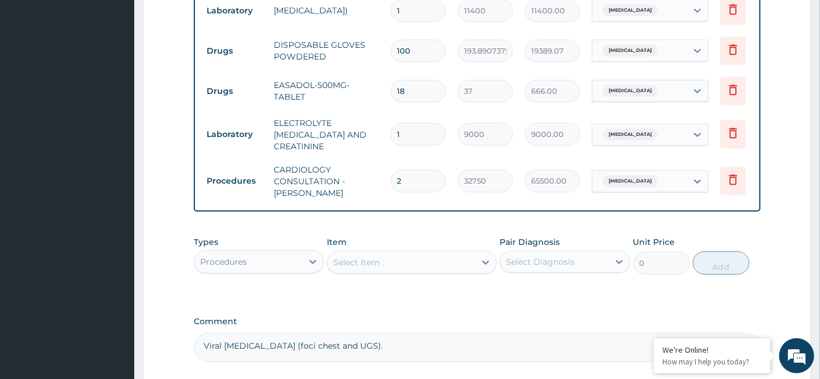
scroll to position [745, 0]
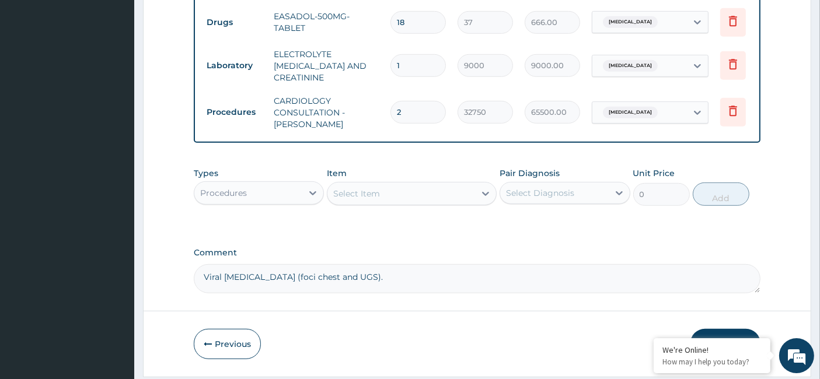
click at [263, 193] on div "Procedures" at bounding box center [248, 193] width 108 height 19
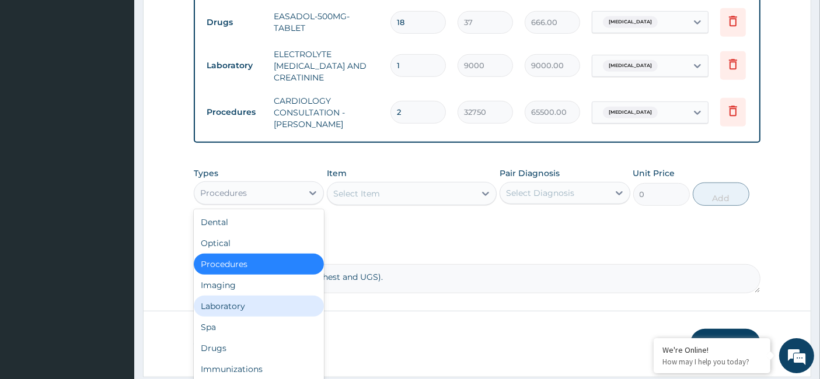
click at [248, 308] on div "Laboratory" at bounding box center [259, 306] width 130 height 21
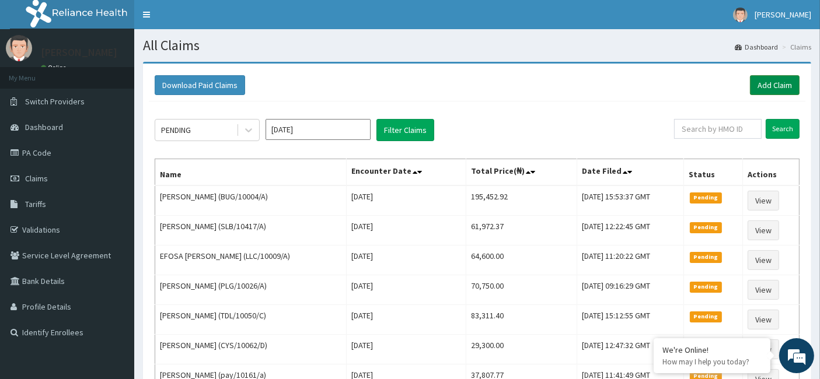
click at [760, 83] on link "Add Claim" at bounding box center [775, 85] width 50 height 20
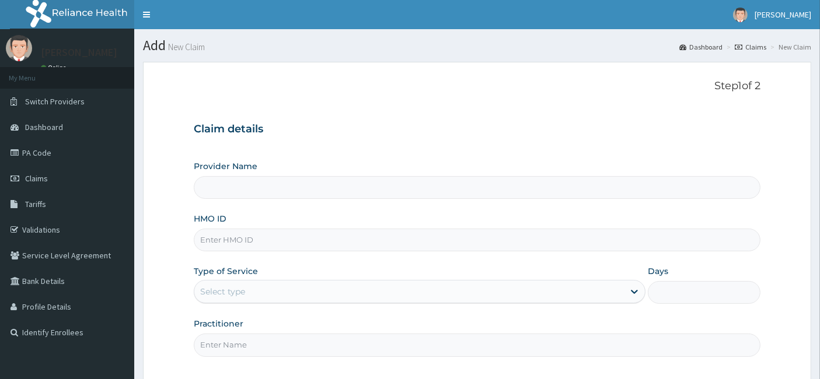
type input "[GEOGRAPHIC_DATA]"
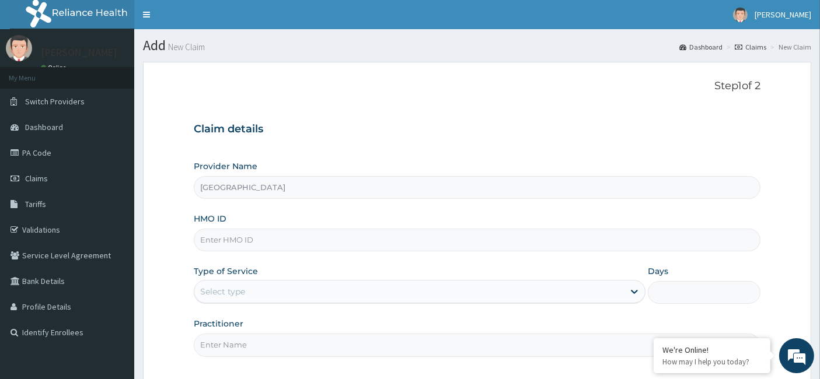
drag, startPoint x: 240, startPoint y: 239, endPoint x: 241, endPoint y: 233, distance: 6.0
click at [240, 239] on input "HMO ID" at bounding box center [477, 240] width 567 height 23
paste input "WGI/10009/A"
type input "WGI/10009/A"
drag, startPoint x: 292, startPoint y: 287, endPoint x: 277, endPoint y: 302, distance: 21.5
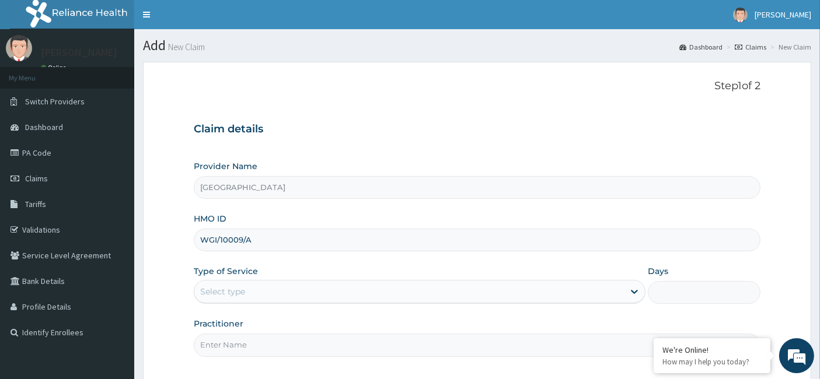
click at [292, 287] on div "Select type" at bounding box center [409, 291] width 430 height 19
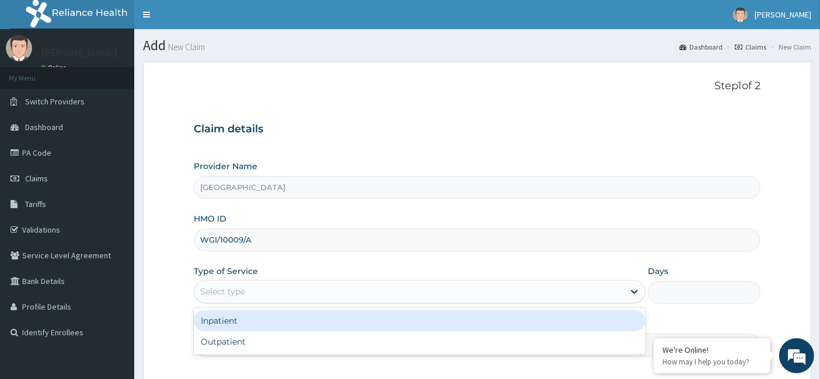
click at [253, 322] on div "Inpatient" at bounding box center [420, 321] width 452 height 21
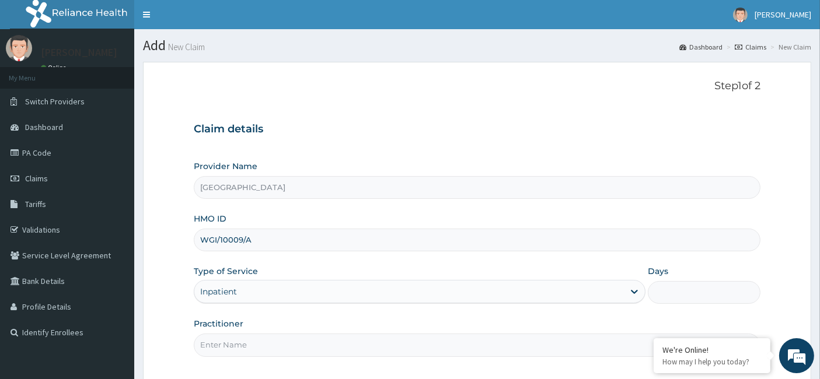
click at [683, 295] on input "Days" at bounding box center [704, 292] width 113 height 23
type input "10"
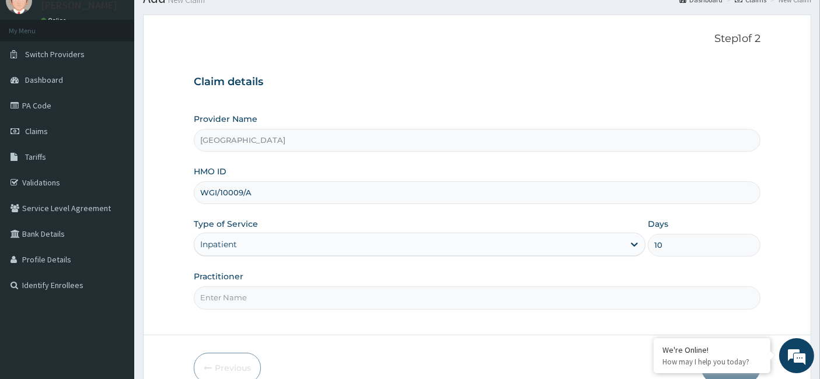
scroll to position [107, 0]
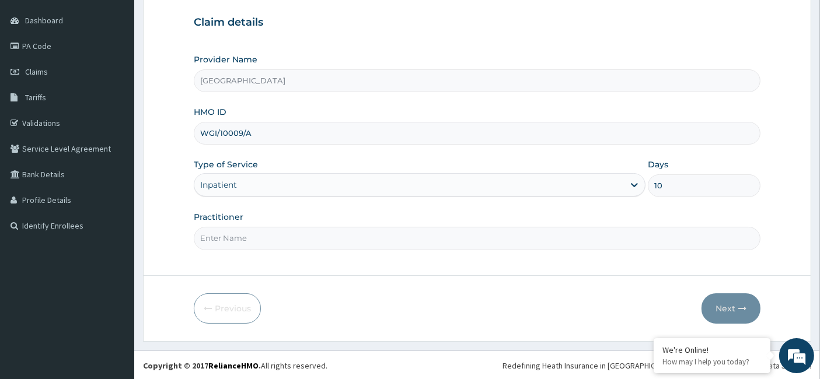
click at [288, 247] on input "Practitioner" at bounding box center [477, 238] width 567 height 23
paste input "WGI/10009/A"
drag, startPoint x: 312, startPoint y: 238, endPoint x: 155, endPoint y: 241, distance: 157.0
click at [155, 241] on form "Step 1 of 2 Claim details Provider Name Evercare Hospital HMO ID WGI/10009/A Ty…" at bounding box center [477, 148] width 668 height 387
type input "[PERSON_NAME]"
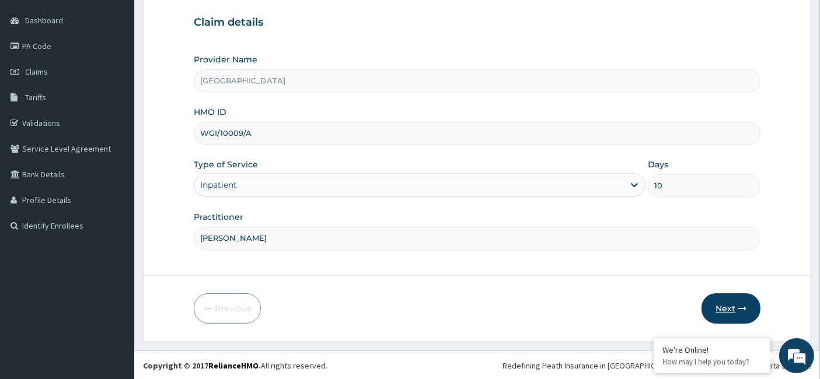
click at [728, 303] on button "Next" at bounding box center [731, 309] width 59 height 30
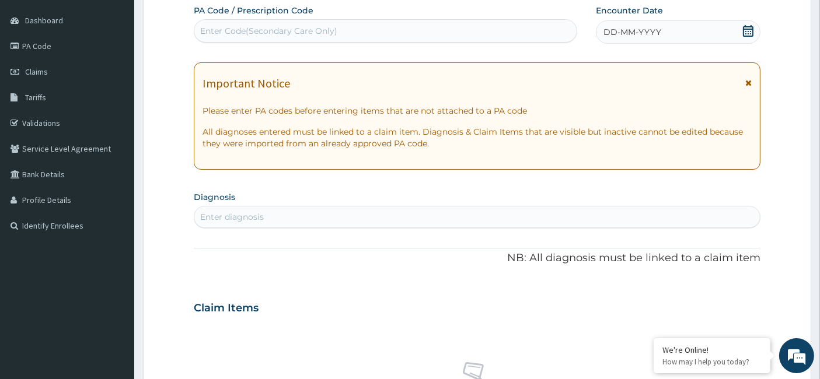
click at [250, 217] on div "Enter diagnosis" at bounding box center [232, 217] width 64 height 12
click at [750, 29] on icon at bounding box center [748, 31] width 12 height 12
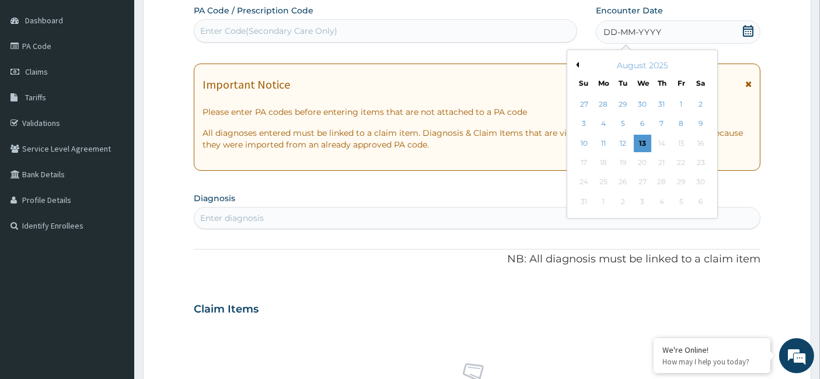
click at [578, 64] on div "Previous Month [DATE] Su Mo Tu We Th Fr Sa 27 28 29 30 31 1 2 3 4 5 6 7 8 9 10 …" at bounding box center [642, 134] width 151 height 169
click at [578, 64] on button "Previous Month" at bounding box center [576, 65] width 6 height 6
click at [657, 142] on div "17" at bounding box center [662, 144] width 18 height 18
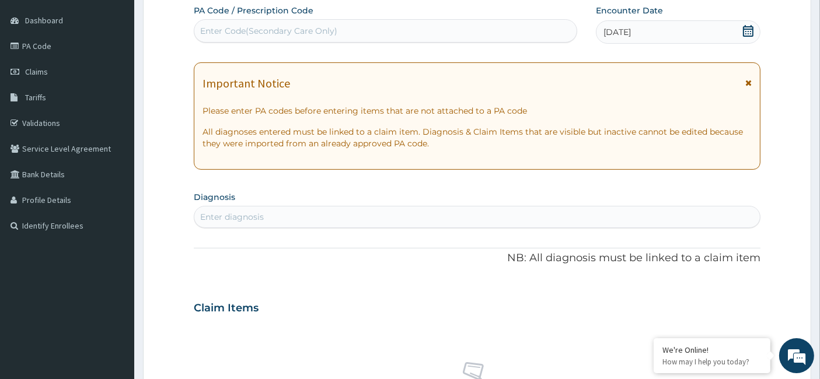
click at [284, 215] on div "Enter diagnosis" at bounding box center [477, 217] width 566 height 19
type input "SEPS"
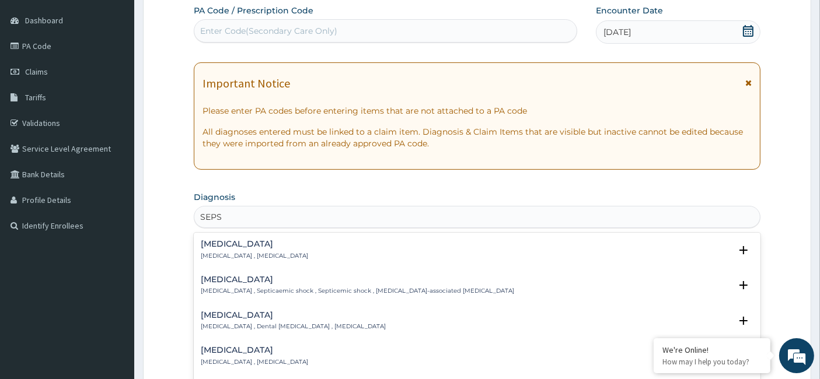
click at [246, 252] on p "[MEDICAL_DATA] , [MEDICAL_DATA]" at bounding box center [254, 256] width 107 height 8
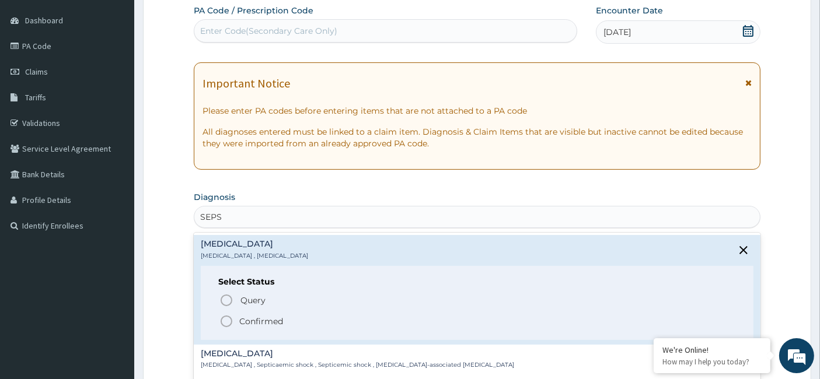
click at [224, 318] on icon "status option filled" at bounding box center [226, 322] width 14 height 14
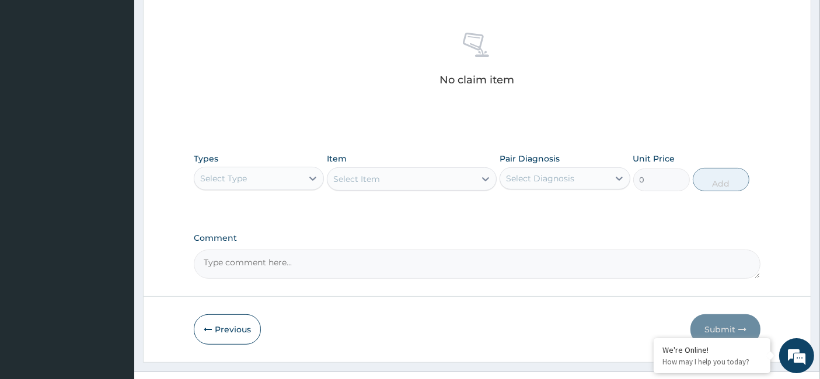
scroll to position [460, 0]
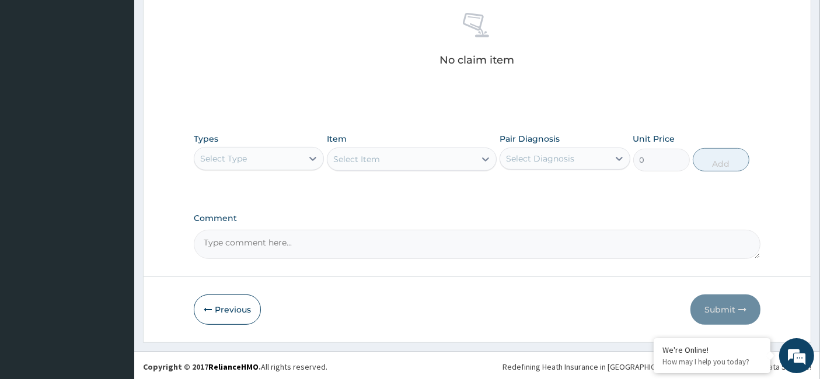
click at [275, 233] on textarea "Comment" at bounding box center [477, 244] width 567 height 29
paste textarea "[MEDICAL_DATA] FOci CHEST, UGS"
type textarea "[MEDICAL_DATA] FOci CHEST, UGS"
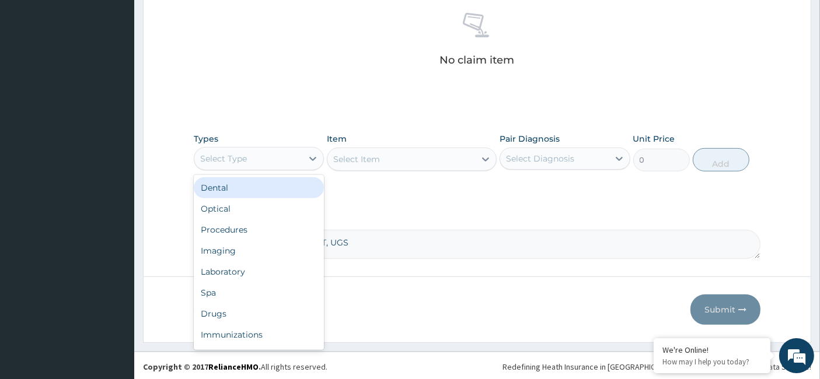
drag, startPoint x: 252, startPoint y: 159, endPoint x: 246, endPoint y: 211, distance: 52.3
click at [252, 158] on div "Select Type" at bounding box center [248, 158] width 108 height 19
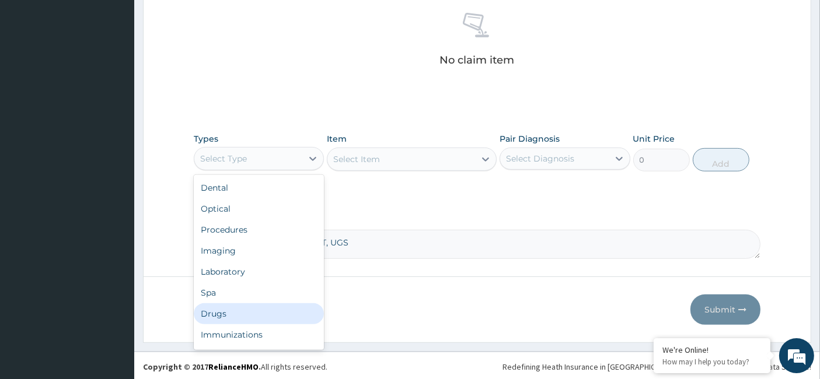
drag, startPoint x: 237, startPoint y: 316, endPoint x: 245, endPoint y: 306, distance: 12.5
click at [236, 316] on div "Drugs" at bounding box center [259, 314] width 130 height 21
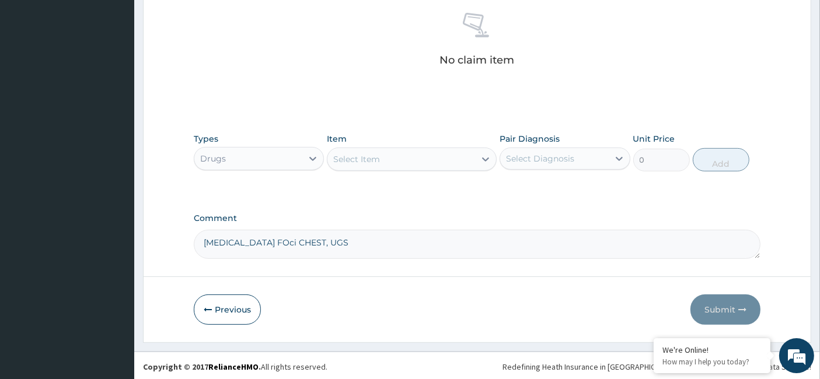
click at [365, 154] on div "Select Item" at bounding box center [356, 160] width 47 height 12
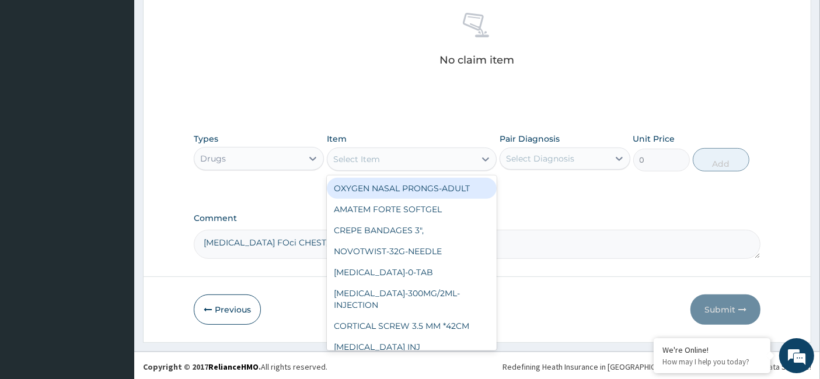
paste input "3 Way Stopcock With Extension"
type input "3 Way Stopcock With Extension"
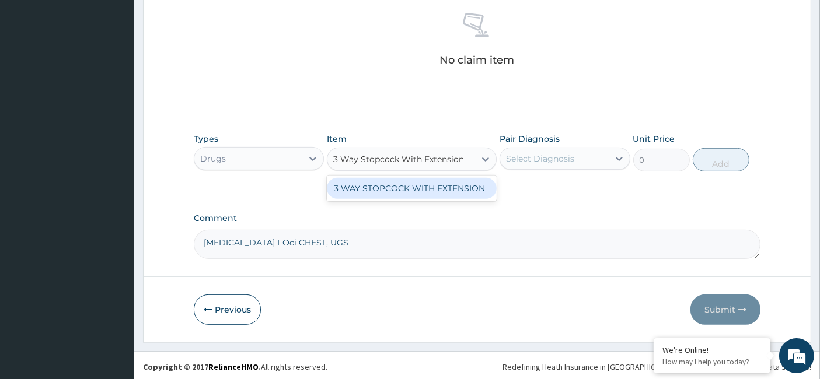
click at [392, 191] on div "3 WAY STOPCOCK WITH EXTENSION" at bounding box center [412, 188] width 170 height 21
type input "3046.540049252881"
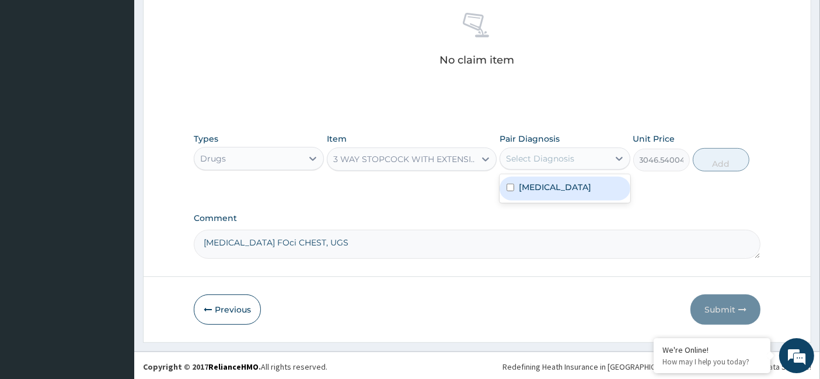
click at [547, 158] on div "Select Diagnosis" at bounding box center [540, 159] width 68 height 12
click at [519, 187] on label "[MEDICAL_DATA]" at bounding box center [555, 188] width 72 height 12
checkbox input "true"
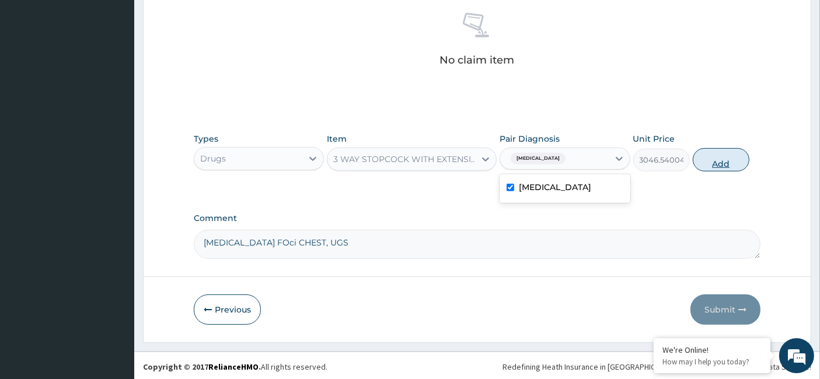
click at [710, 155] on button "Add" at bounding box center [721, 159] width 57 height 23
type input "0"
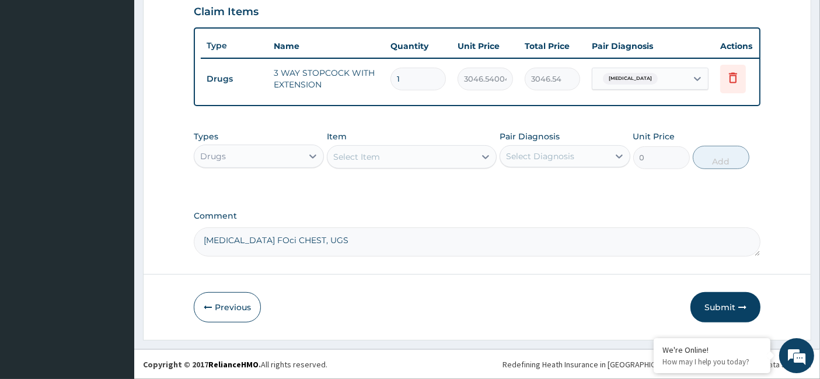
scroll to position [413, 0]
click at [229, 162] on div "Drugs" at bounding box center [248, 156] width 108 height 19
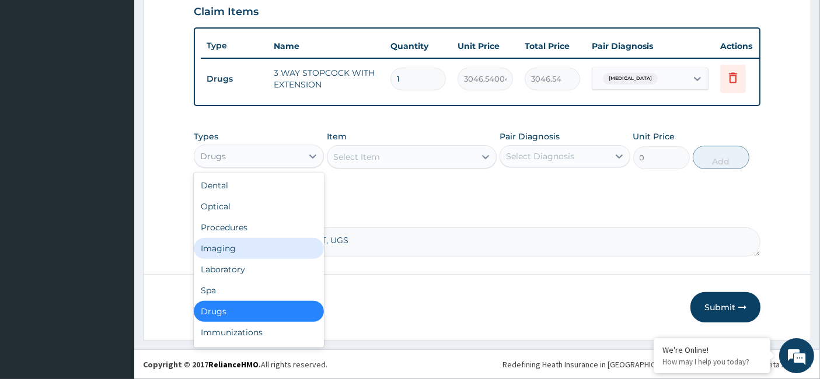
click at [240, 247] on div "Imaging" at bounding box center [259, 248] width 130 height 21
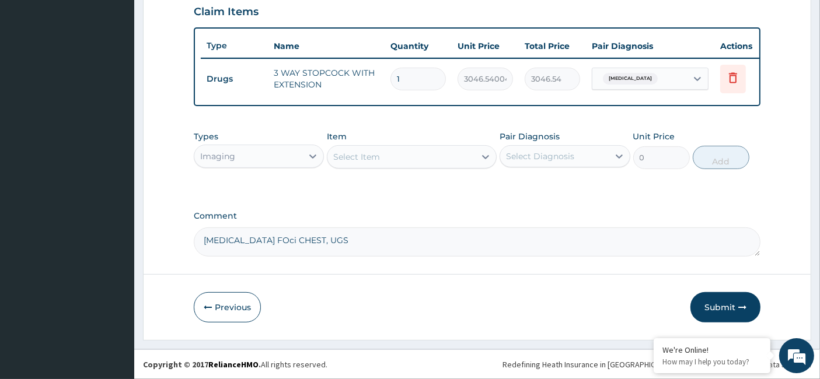
click at [409, 159] on div "Select Item" at bounding box center [401, 157] width 148 height 19
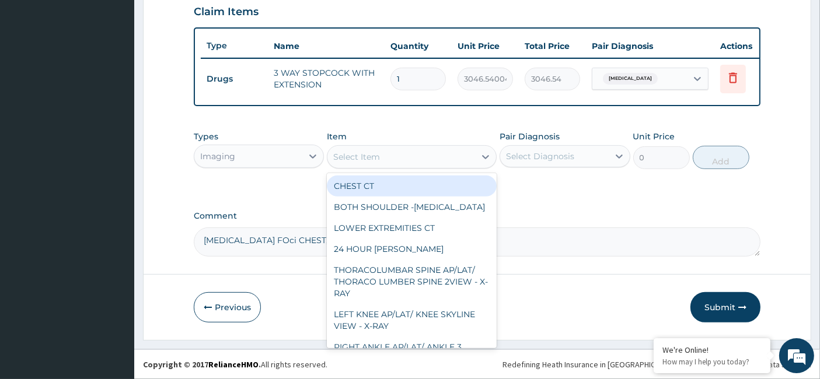
paste input "Abdominopelvic scan"
type input "Abdominopelvic scan"
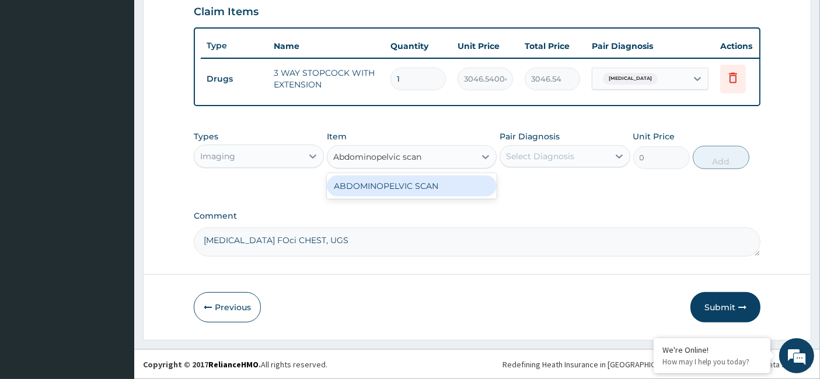
click at [404, 189] on div "ABDOMINOPELVIC SCAN" at bounding box center [412, 186] width 170 height 21
type input "15200"
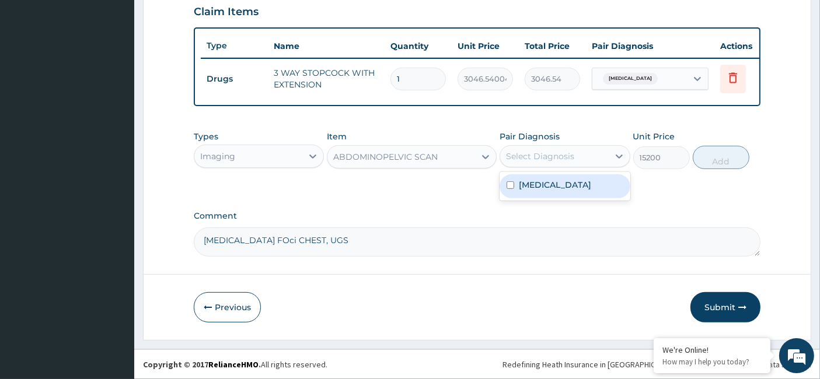
click at [537, 153] on div "Select Diagnosis" at bounding box center [540, 157] width 68 height 12
click at [526, 189] on label "[MEDICAL_DATA]" at bounding box center [555, 185] width 72 height 12
checkbox input "true"
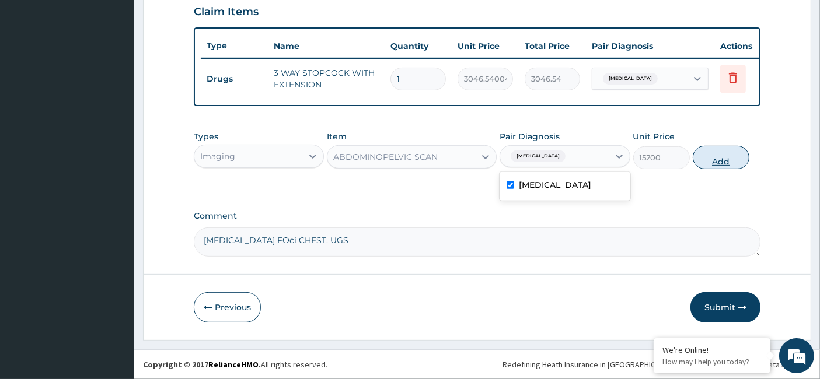
click at [730, 164] on button "Add" at bounding box center [721, 157] width 57 height 23
type input "0"
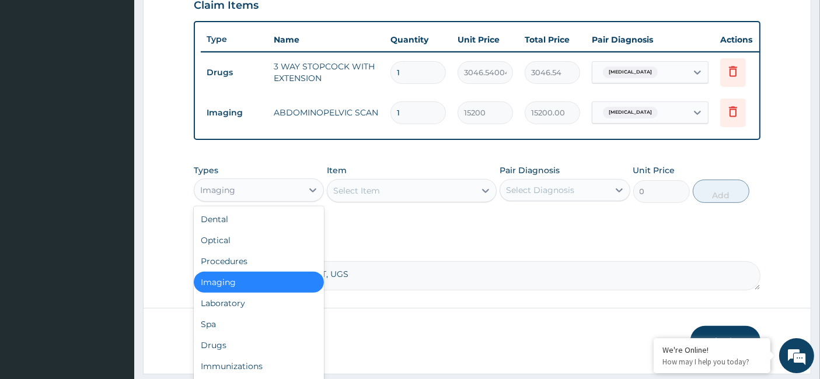
click at [242, 191] on div "Imaging" at bounding box center [248, 190] width 108 height 19
click at [248, 312] on div "Laboratory" at bounding box center [259, 303] width 130 height 21
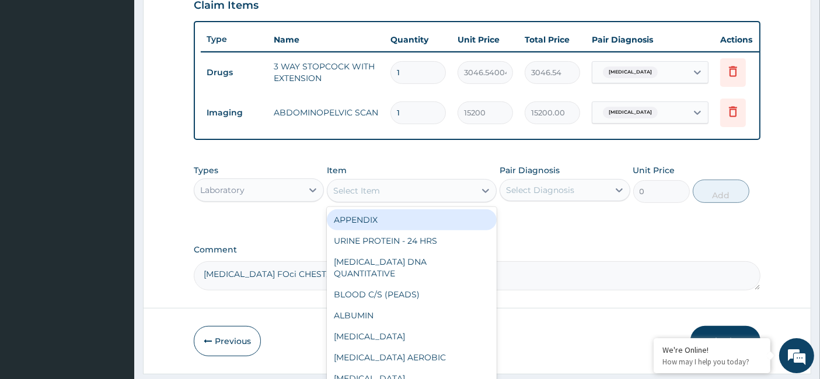
click at [378, 197] on div "Select Item" at bounding box center [356, 191] width 47 height 12
paste input "[MEDICAL_DATA] AEROBIC"
type input "[MEDICAL_DATA] AEROBIC"
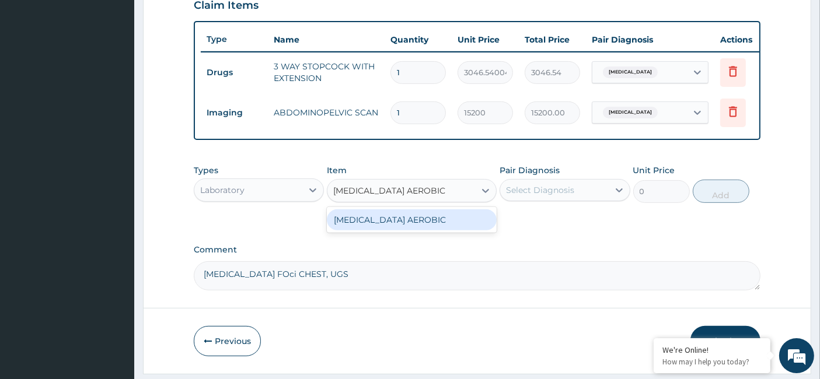
click at [392, 228] on div "[MEDICAL_DATA] AEROBIC" at bounding box center [412, 220] width 170 height 21
type input "11400"
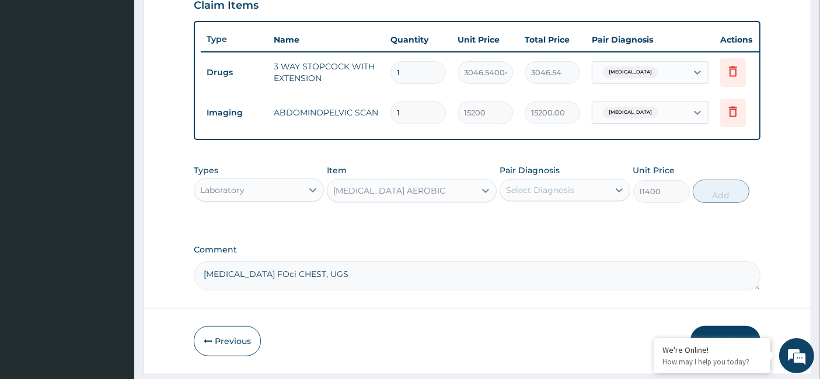
click at [580, 196] on div "Select Diagnosis" at bounding box center [554, 190] width 108 height 19
drag, startPoint x: 528, startPoint y: 230, endPoint x: 570, endPoint y: 228, distance: 42.1
click at [527, 225] on label "[MEDICAL_DATA]" at bounding box center [555, 219] width 72 height 12
checkbox input "true"
click at [719, 201] on button "Add" at bounding box center [721, 191] width 57 height 23
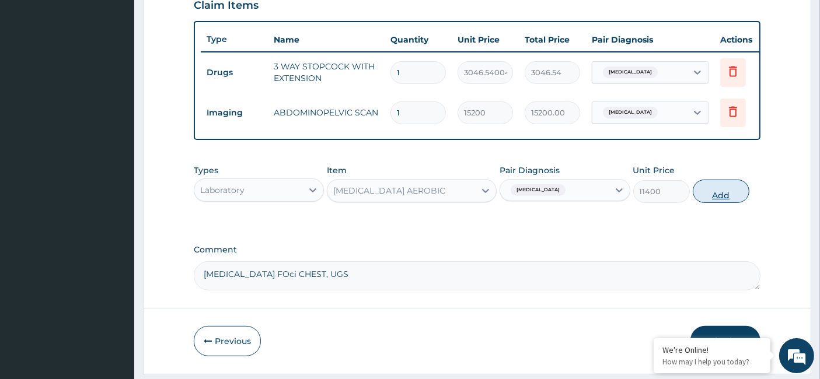
type input "0"
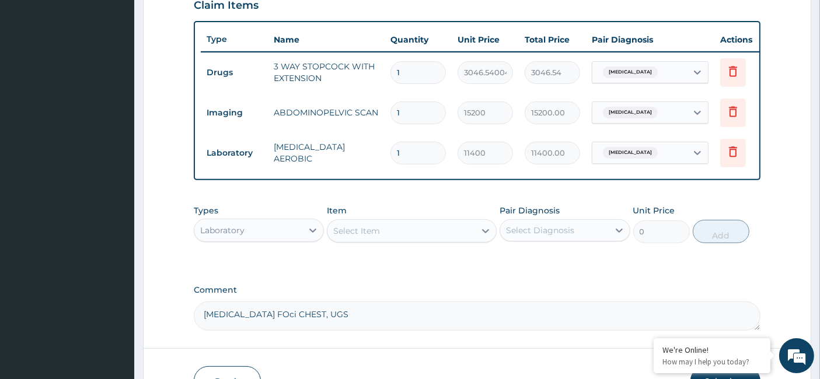
click at [368, 237] on div "Select Item" at bounding box center [356, 231] width 47 height 12
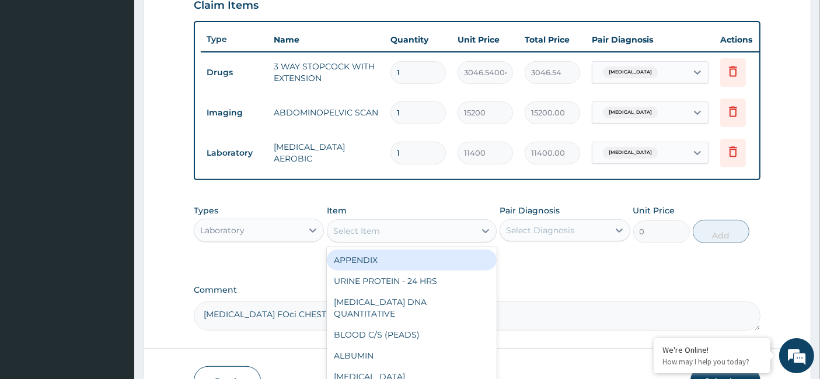
paste input "[MEDICAL_DATA] ANAEROBIC"
type input "[MEDICAL_DATA] ANAEROBIC"
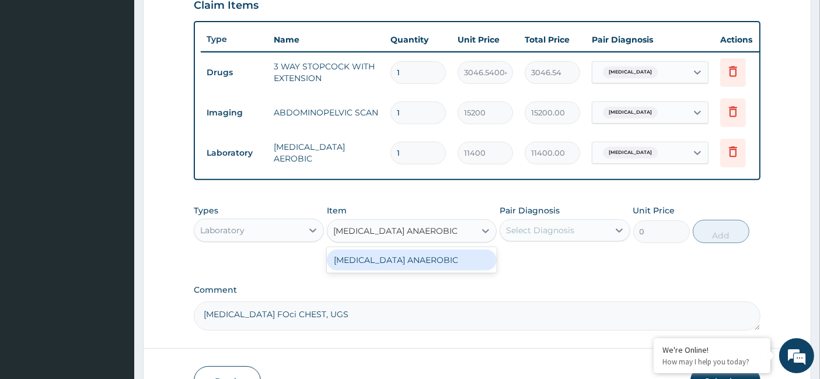
click at [397, 271] on div "[MEDICAL_DATA] ANAEROBIC" at bounding box center [412, 260] width 170 height 21
type input "11400"
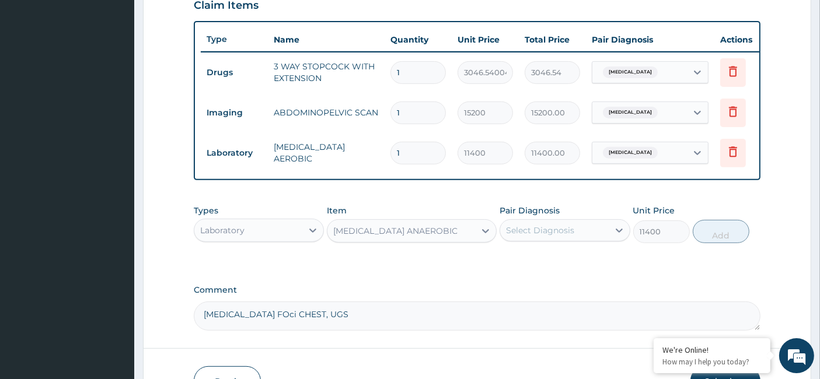
drag, startPoint x: 601, startPoint y: 240, endPoint x: 560, endPoint y: 249, distance: 42.2
click at [602, 240] on div "Select Diagnosis" at bounding box center [554, 230] width 108 height 19
click at [525, 273] on div "[MEDICAL_DATA]" at bounding box center [565, 261] width 130 height 24
checkbox input "true"
click at [741, 238] on button "Add" at bounding box center [721, 231] width 57 height 23
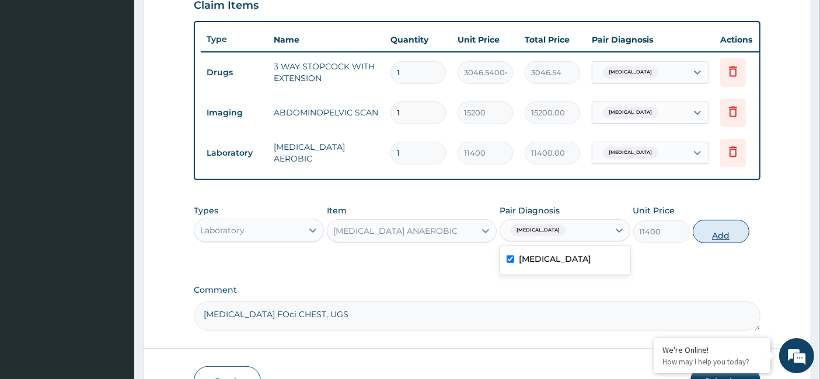
type input "0"
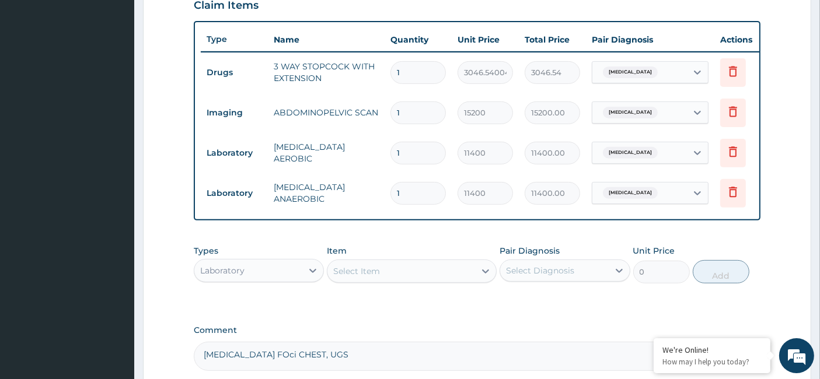
click at [239, 277] on div "Laboratory" at bounding box center [222, 271] width 44 height 12
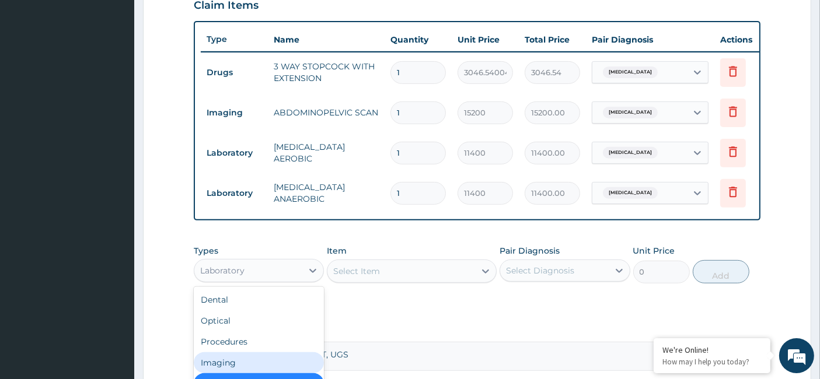
click at [260, 374] on div "Imaging" at bounding box center [259, 363] width 130 height 21
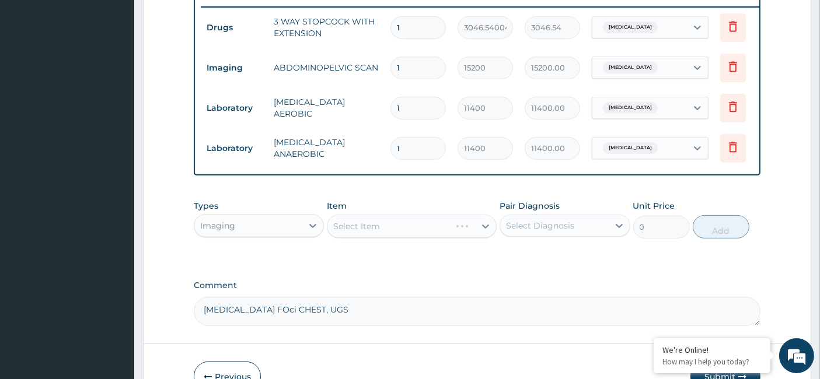
scroll to position [479, 0]
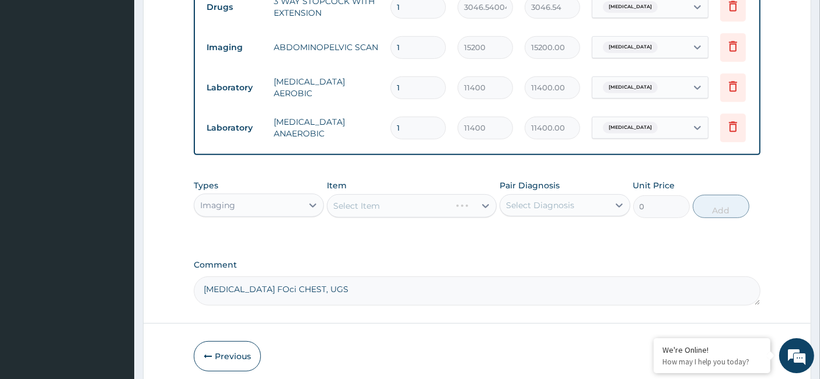
click at [358, 214] on div "Select Item" at bounding box center [412, 205] width 170 height 23
click at [365, 212] on div "Select Item" at bounding box center [356, 206] width 47 height 12
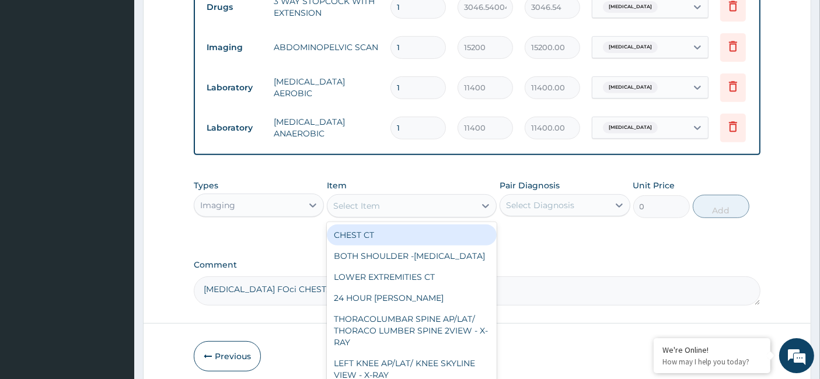
paste input "CHEST PA/LAT - X-RAY"
type input "CHEST PA/LAT - X-RAY"
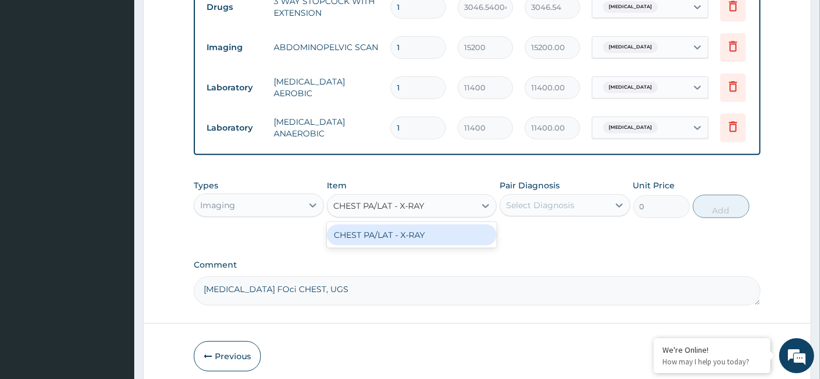
click at [398, 246] on div "CHEST PA/LAT - X-RAY" at bounding box center [412, 235] width 170 height 21
type input "11400"
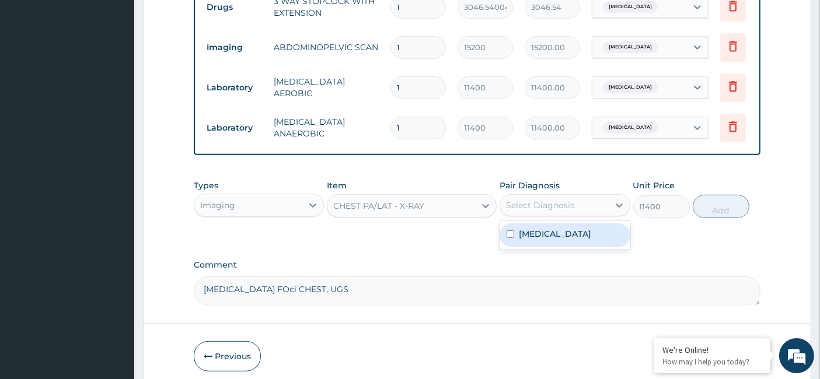
click at [538, 209] on div "Select Diagnosis" at bounding box center [540, 206] width 68 height 12
click at [520, 240] on label "[MEDICAL_DATA]" at bounding box center [555, 234] width 72 height 12
checkbox input "true"
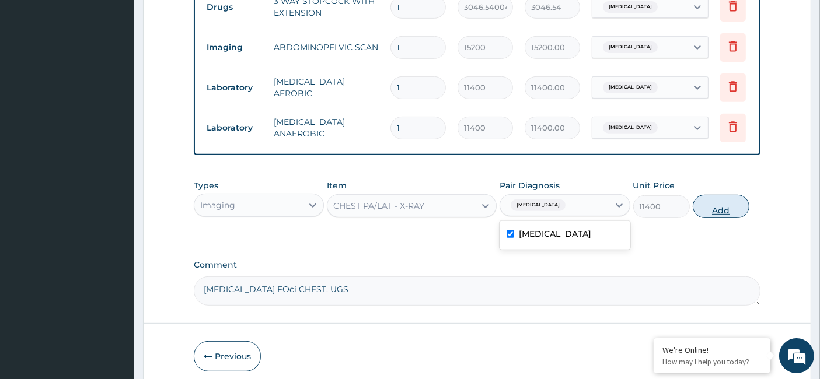
click at [714, 210] on button "Add" at bounding box center [721, 206] width 57 height 23
type input "0"
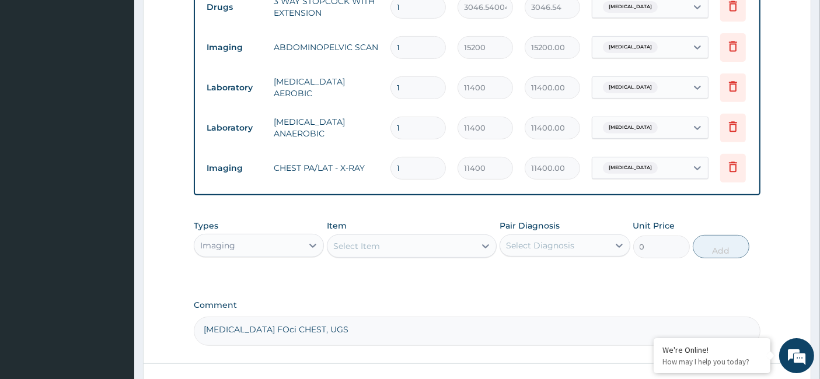
click at [238, 255] on div "Imaging" at bounding box center [248, 245] width 108 height 19
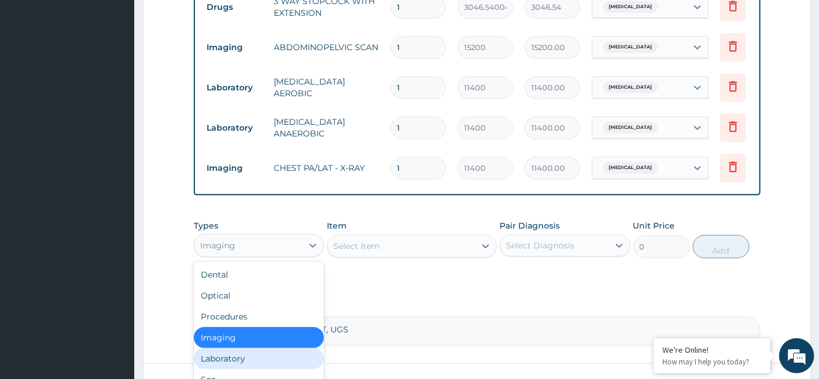
click at [259, 364] on div "Laboratory" at bounding box center [259, 358] width 130 height 21
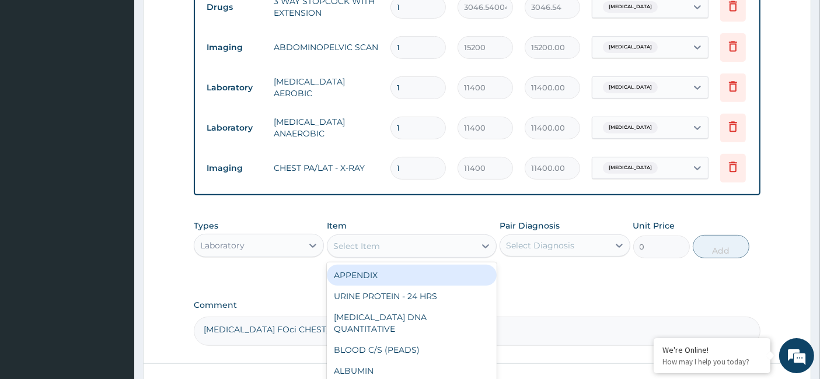
click at [371, 251] on div "Select Item" at bounding box center [356, 246] width 47 height 12
paste input "[MEDICAL_DATA])"
type input "[MEDICAL_DATA])"
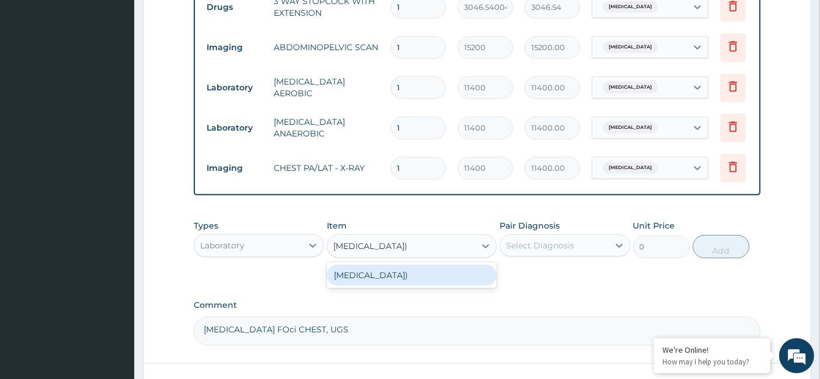
click at [400, 281] on div "[MEDICAL_DATA])" at bounding box center [412, 275] width 170 height 21
type input "11400"
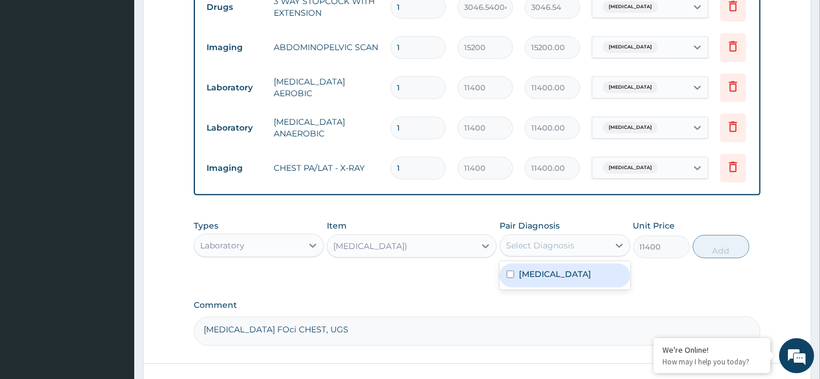
click at [560, 252] on div "Select Diagnosis" at bounding box center [540, 246] width 68 height 12
click at [507, 288] on div "[MEDICAL_DATA]" at bounding box center [565, 276] width 130 height 24
checkbox input "true"
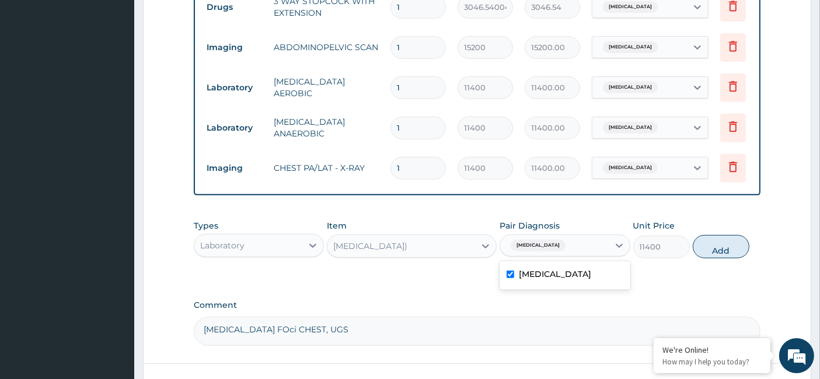
click at [729, 254] on button "Add" at bounding box center [721, 246] width 57 height 23
type input "0"
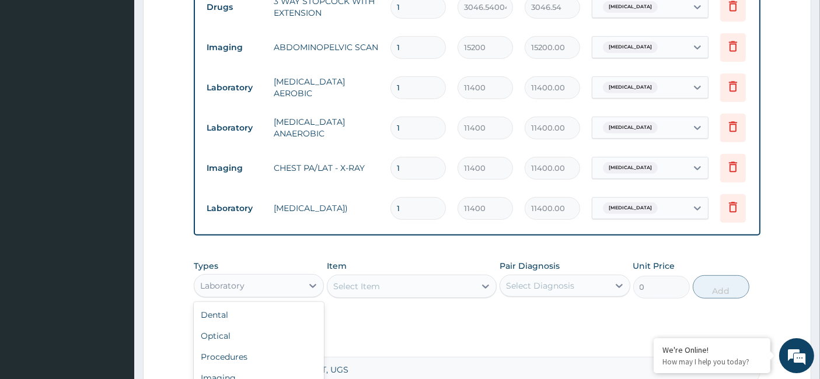
click at [249, 295] on div "Laboratory" at bounding box center [248, 286] width 108 height 19
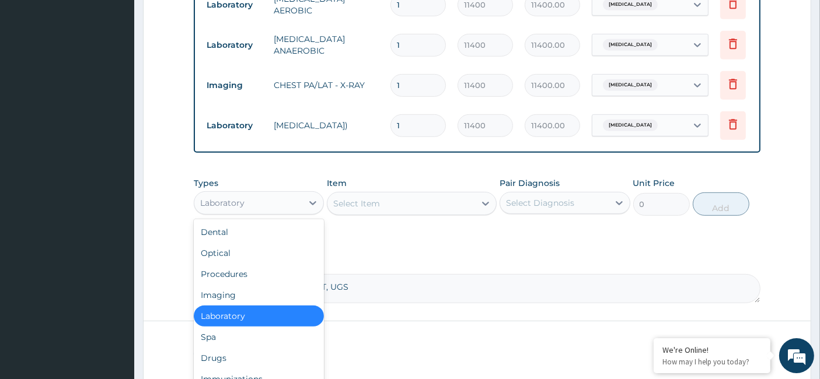
scroll to position [608, 0]
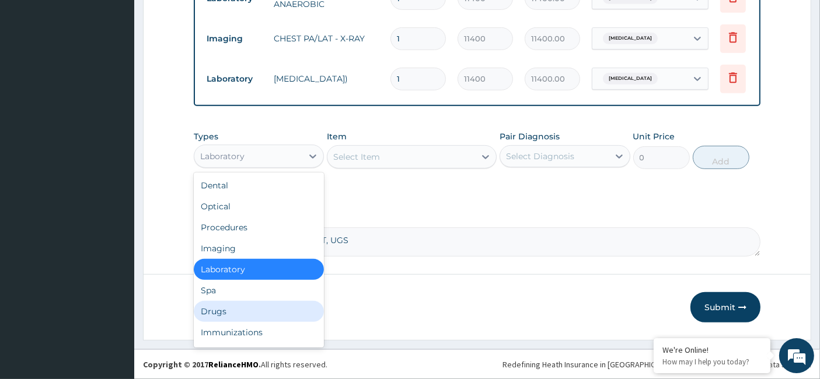
click at [233, 319] on div "Drugs" at bounding box center [259, 311] width 130 height 21
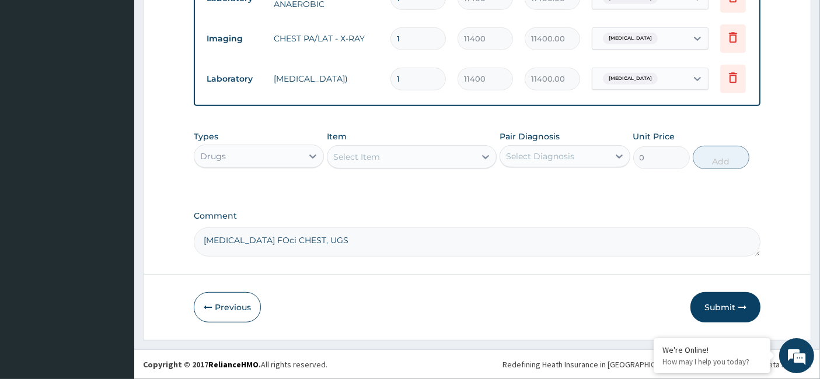
click at [387, 162] on div "Select Item" at bounding box center [401, 157] width 148 height 19
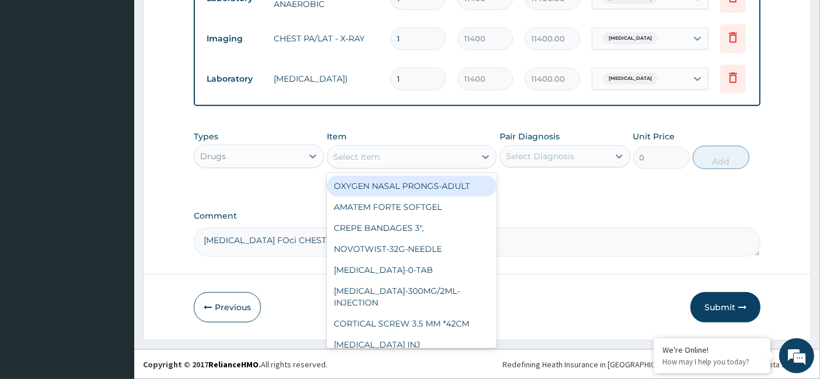
paste input "Disposable Gloves Powdered"
type input "Disposable Gloves Powdered"
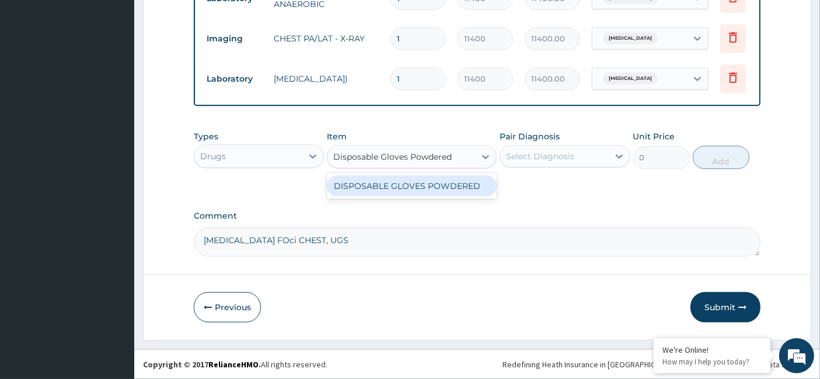
click at [439, 196] on div "DISPOSABLE GLOVES POWDERED" at bounding box center [412, 186] width 170 height 21
type input "193.8907375563294"
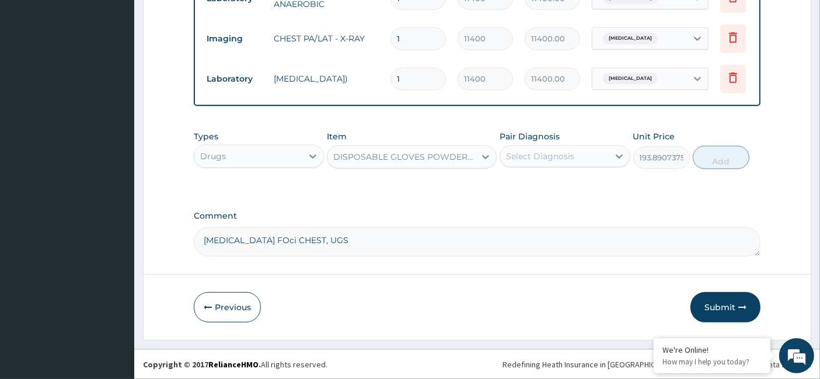
click at [557, 162] on div "Select Diagnosis" at bounding box center [540, 157] width 68 height 12
click at [518, 193] on div "[MEDICAL_DATA]" at bounding box center [565, 187] width 130 height 24
checkbox input "true"
drag, startPoint x: 734, startPoint y: 168, endPoint x: 534, endPoint y: 157, distance: 199.9
click at [732, 166] on button "Add" at bounding box center [721, 157] width 57 height 23
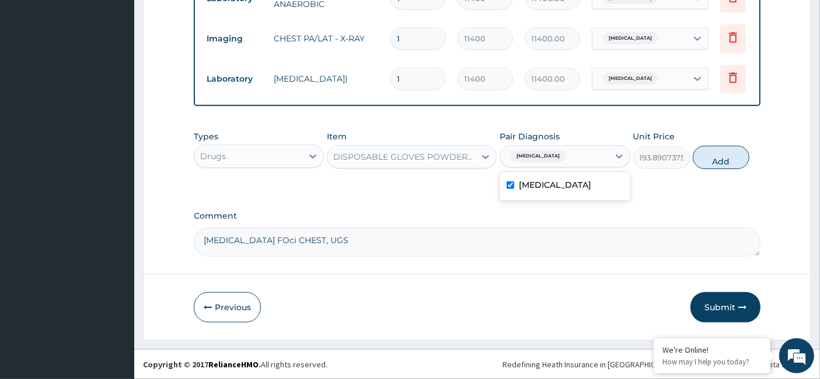
type input "0"
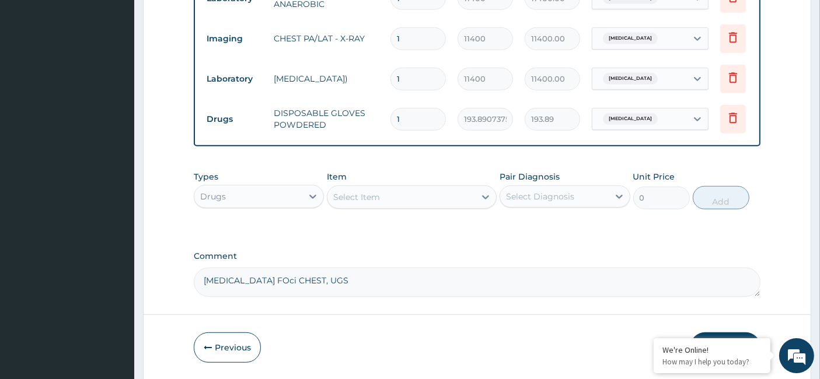
type input "10"
type input "1938.91"
type input "100"
type input "19389.07"
type input "100"
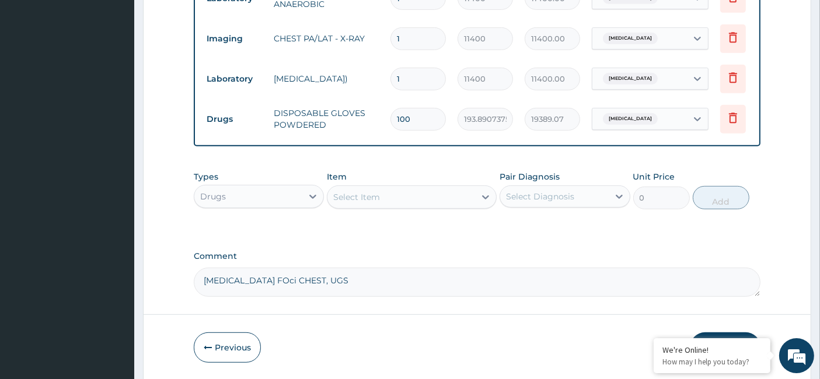
click at [381, 207] on div "Select Item" at bounding box center [401, 197] width 148 height 19
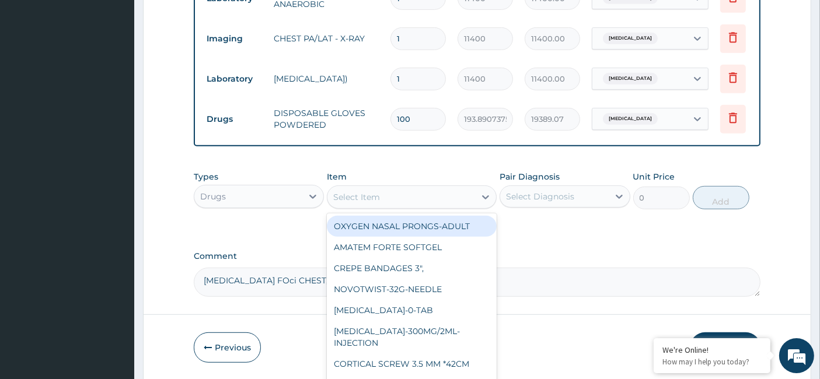
paste input "easadol-500mg-Tablet"
type input "easadol-500mg-Tablet"
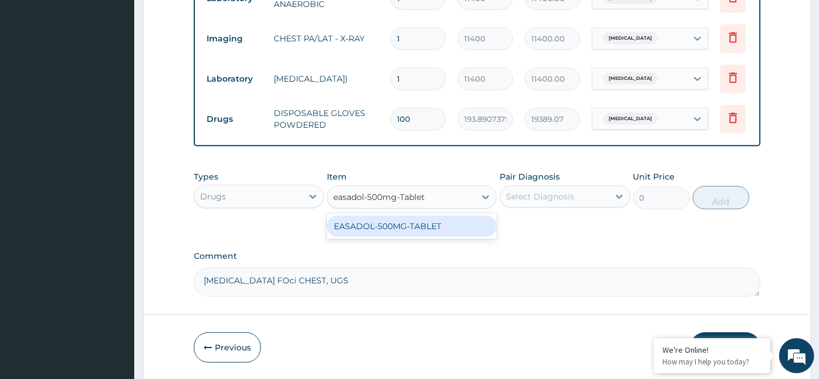
click at [397, 232] on div "EASADOL-500MG-TABLET" at bounding box center [412, 226] width 170 height 21
type input "37"
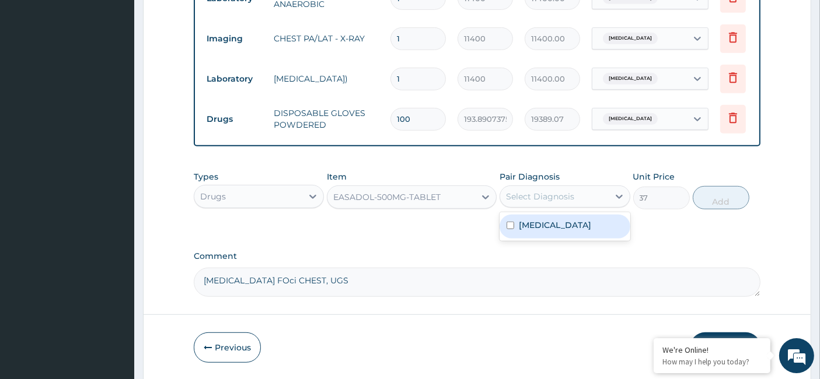
click at [538, 206] on div "Select Diagnosis" at bounding box center [554, 196] width 108 height 19
click at [526, 239] on div "[MEDICAL_DATA]" at bounding box center [565, 227] width 130 height 24
checkbox input "true"
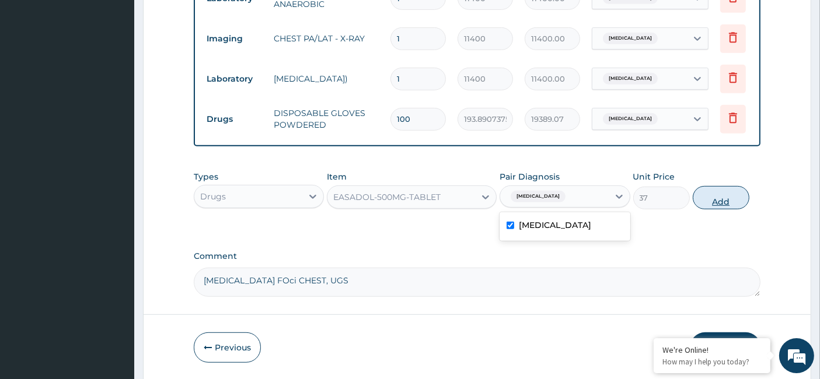
click at [719, 208] on button "Add" at bounding box center [721, 197] width 57 height 23
type input "0"
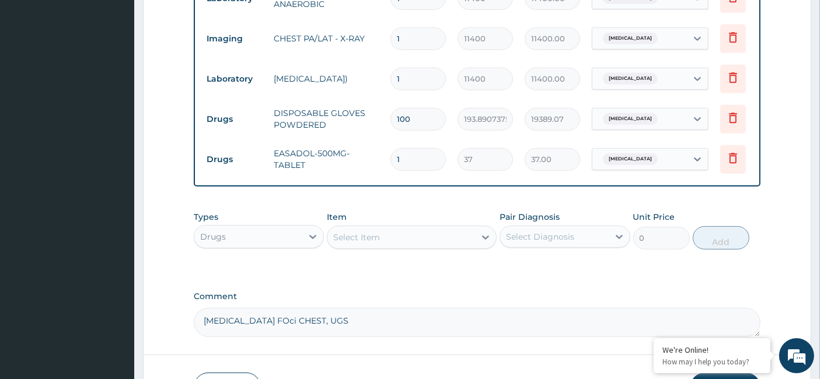
type input "18"
type input "666.00"
type input "18"
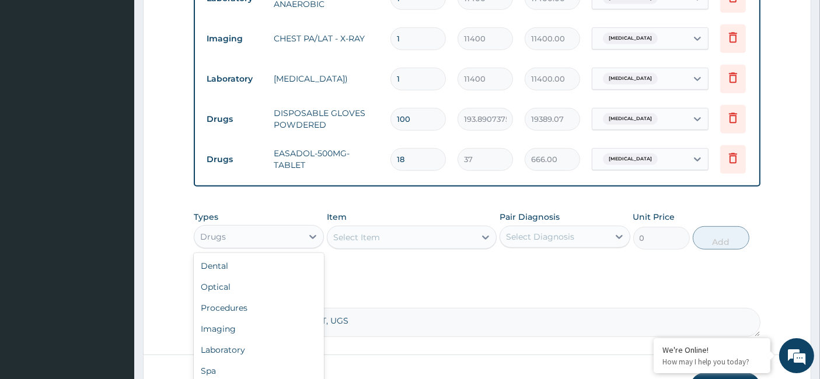
click at [275, 239] on div "Drugs" at bounding box center [248, 237] width 108 height 19
click at [261, 348] on div "Laboratory" at bounding box center [259, 350] width 130 height 21
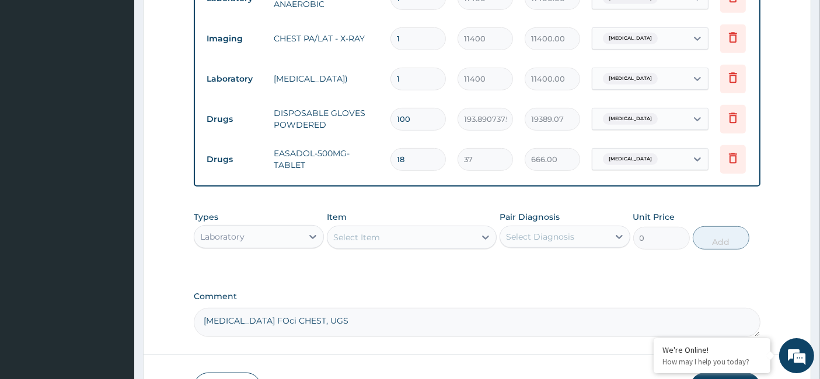
click at [376, 243] on div "Select Item" at bounding box center [356, 238] width 47 height 12
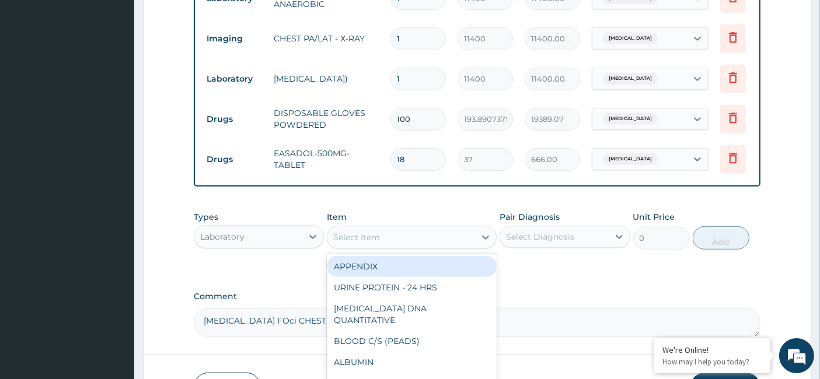
paste input "Electrolyte [MEDICAL_DATA] and Creatinine"
type input "Electrolyte [MEDICAL_DATA] and Creatinine"
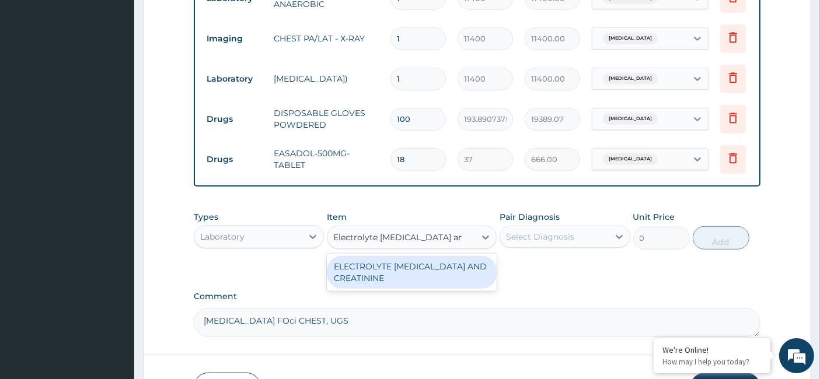
click at [388, 278] on div "ELECTROLYTE [MEDICAL_DATA] AND CREATININE" at bounding box center [412, 272] width 170 height 33
type input "9000"
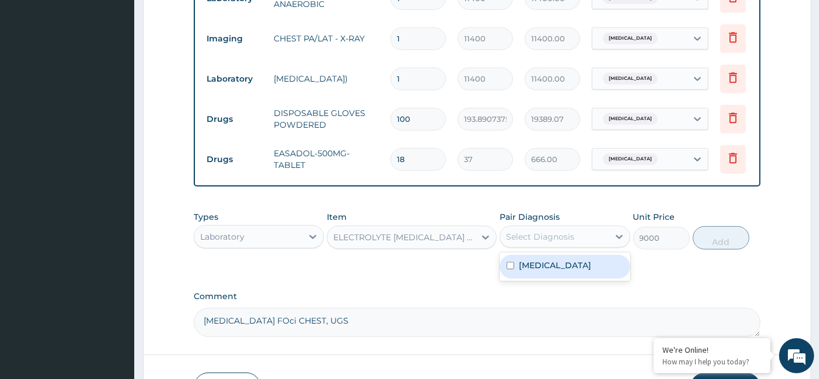
click at [524, 238] on div "Select Diagnosis" at bounding box center [554, 237] width 108 height 19
click at [525, 271] on label "[MEDICAL_DATA]" at bounding box center [555, 266] width 72 height 12
checkbox input "true"
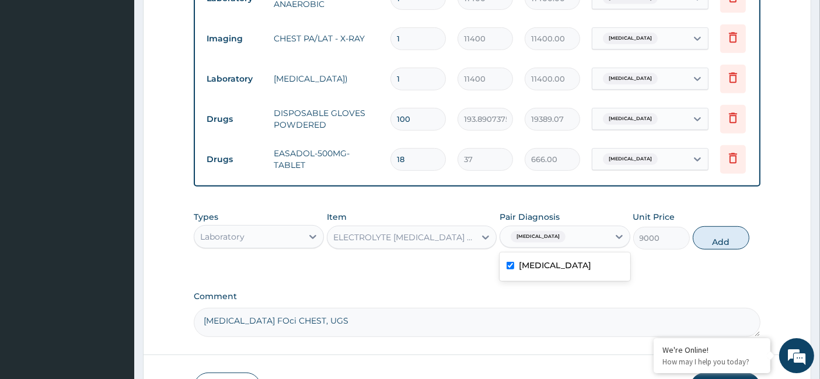
click at [716, 250] on button "Add" at bounding box center [721, 237] width 57 height 23
type input "0"
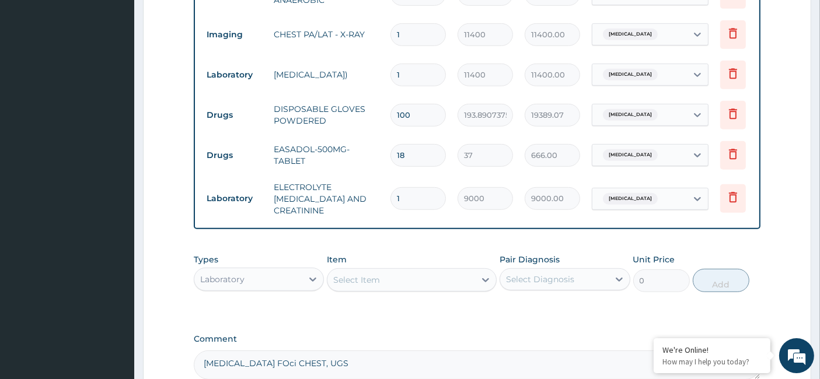
scroll to position [673, 0]
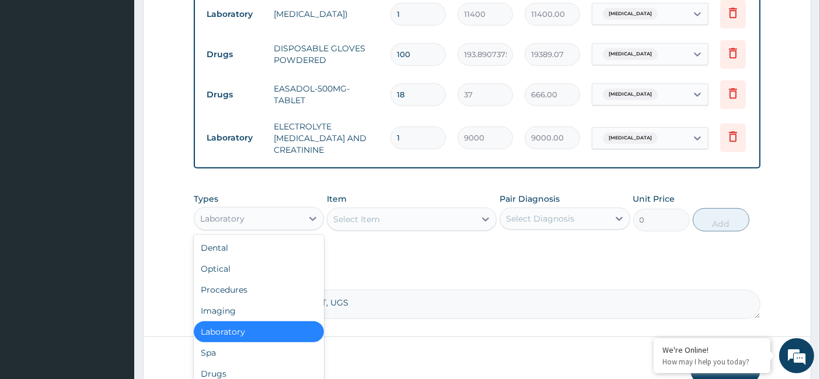
click at [260, 228] on div "Laboratory" at bounding box center [248, 219] width 108 height 19
click at [255, 289] on div "Procedures" at bounding box center [259, 290] width 130 height 21
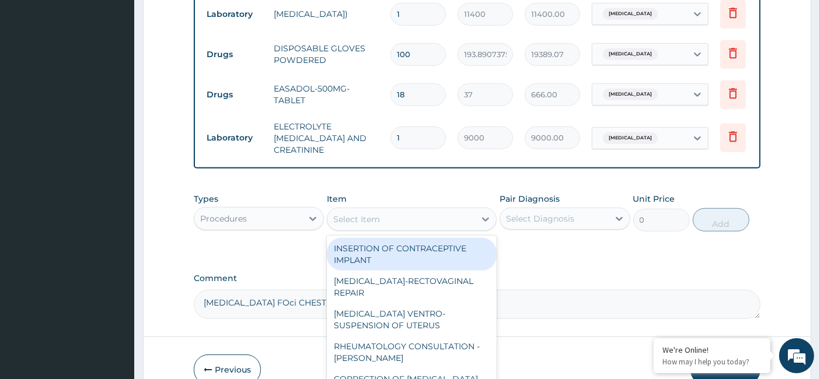
click at [343, 216] on div "Select Item" at bounding box center [356, 220] width 47 height 12
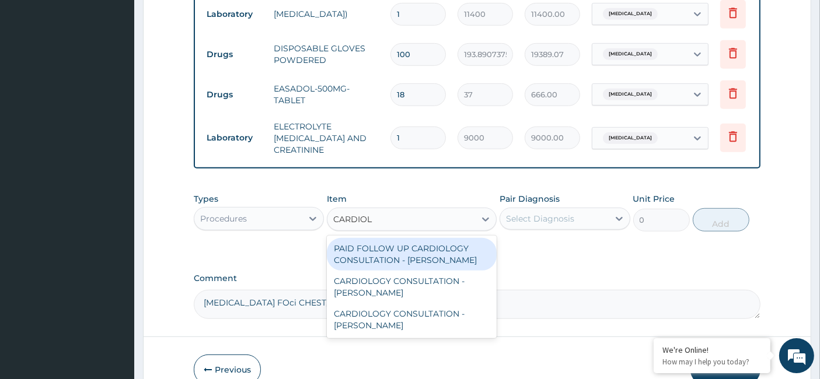
type input "CARDIOLO"
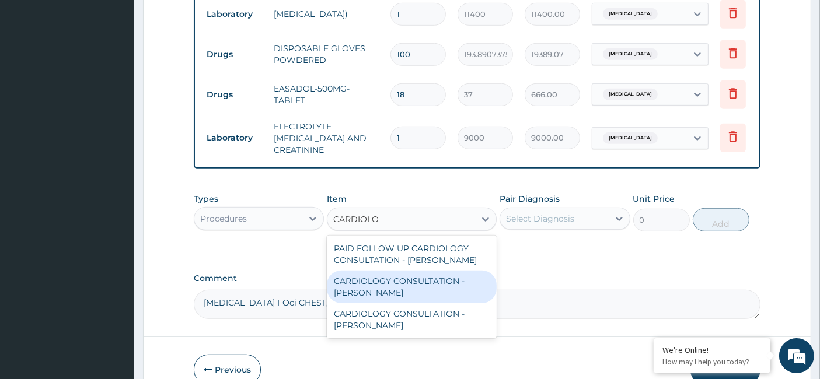
click at [404, 285] on div "CARDIOLOGY CONSULTATION - [PERSON_NAME]" at bounding box center [412, 287] width 170 height 33
type input "32750"
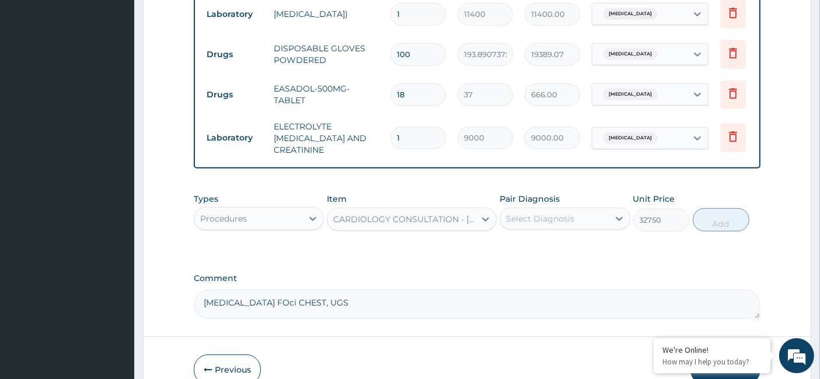
click at [528, 212] on div "Select Diagnosis" at bounding box center [554, 219] width 108 height 19
click at [512, 256] on div "[MEDICAL_DATA]" at bounding box center [565, 249] width 130 height 24
checkbox input "true"
click at [723, 222] on button "Add" at bounding box center [721, 219] width 57 height 23
type input "0"
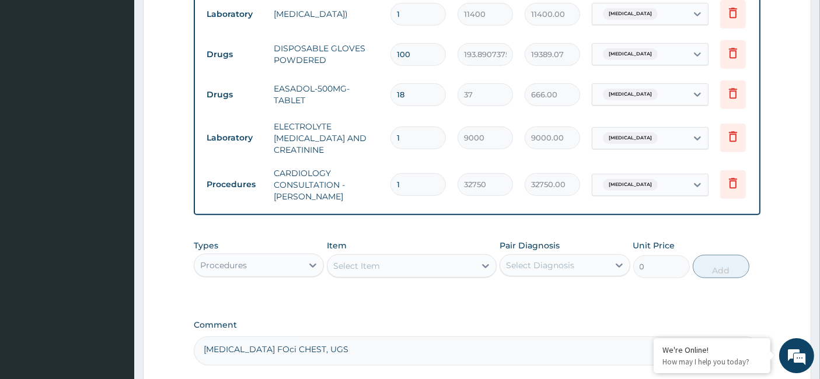
drag, startPoint x: 402, startPoint y: 178, endPoint x: 367, endPoint y: 180, distance: 35.1
click at [367, 180] on tr "Procedures CARDIOLOGY CONSULTATION - [PERSON_NAME] 1 32750 32750.00 [MEDICAL_DA…" at bounding box center [487, 185] width 572 height 47
type input "2"
type input "65500.00"
type input "2"
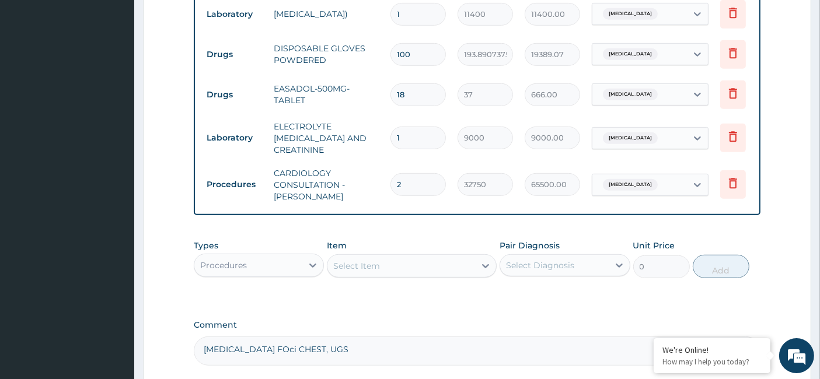
click at [253, 268] on div "Procedures" at bounding box center [248, 265] width 108 height 19
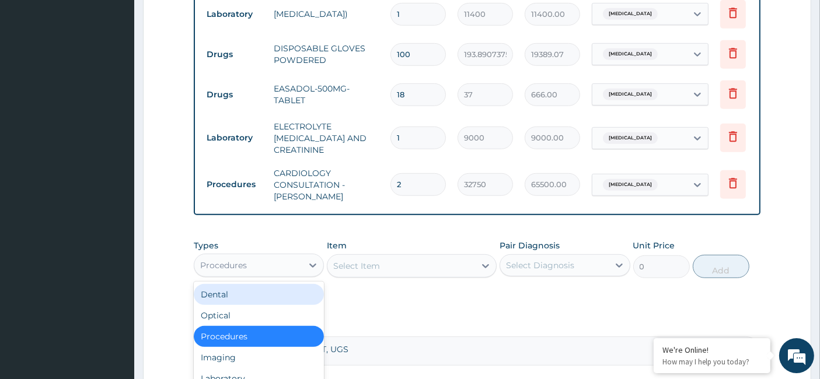
scroll to position [40, 0]
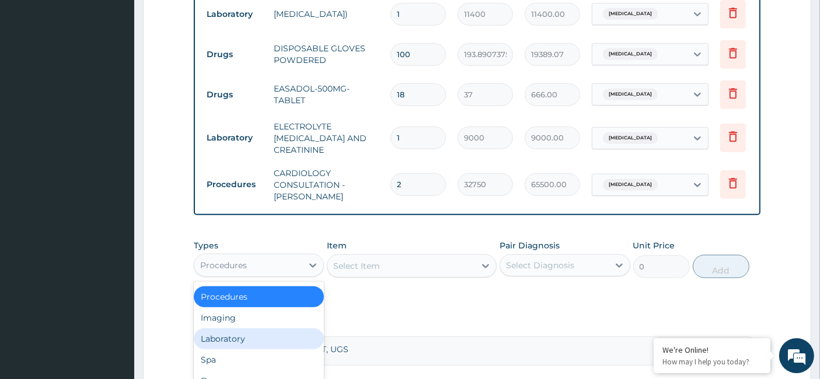
click at [249, 333] on div "Laboratory" at bounding box center [259, 339] width 130 height 21
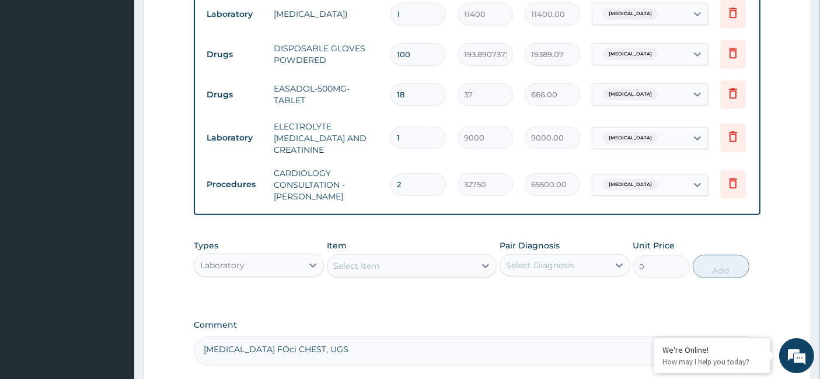
click at [361, 264] on div "Select Item" at bounding box center [356, 266] width 47 height 12
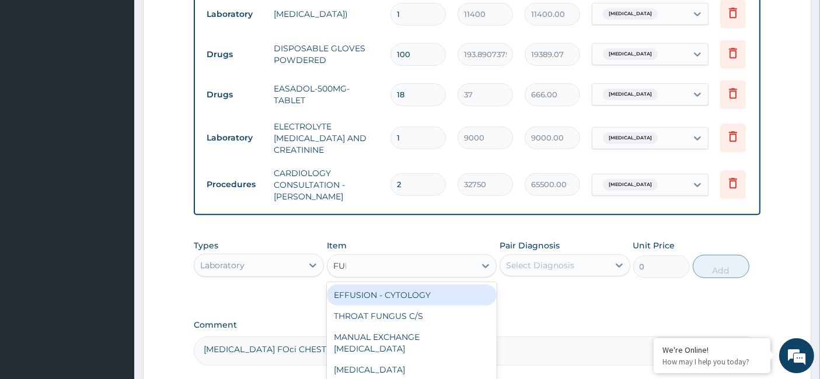
type input "FULL"
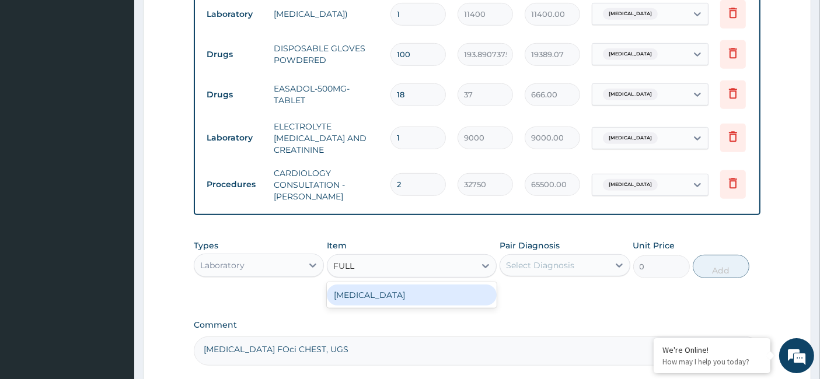
click at [376, 292] on div "[MEDICAL_DATA]" at bounding box center [412, 295] width 170 height 21
type input "7600"
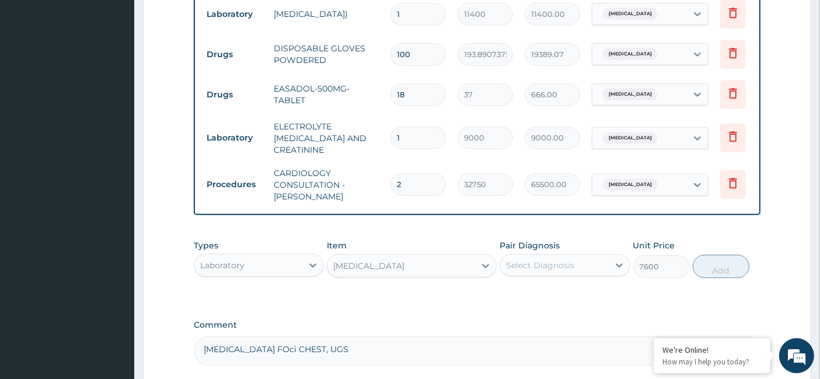
click at [598, 261] on div "Select Diagnosis" at bounding box center [554, 265] width 108 height 19
click at [509, 302] on div "[MEDICAL_DATA]" at bounding box center [565, 296] width 130 height 24
checkbox input "true"
click at [723, 269] on button "Add" at bounding box center [721, 266] width 57 height 23
type input "0"
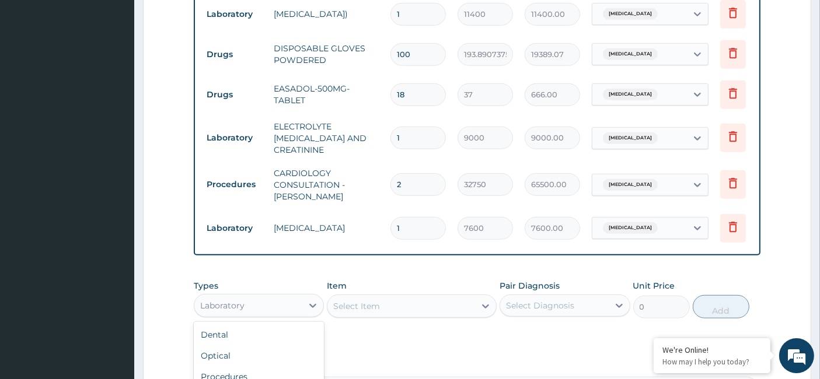
drag, startPoint x: 279, startPoint y: 311, endPoint x: 295, endPoint y: 275, distance: 39.5
click at [278, 311] on div "Laboratory" at bounding box center [248, 306] width 108 height 19
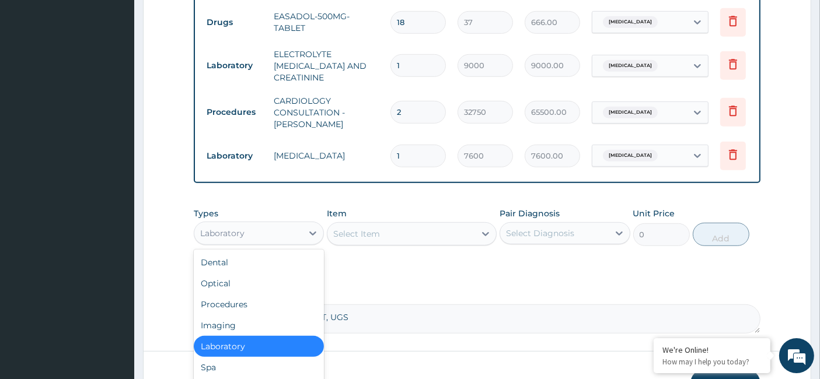
scroll to position [803, 0]
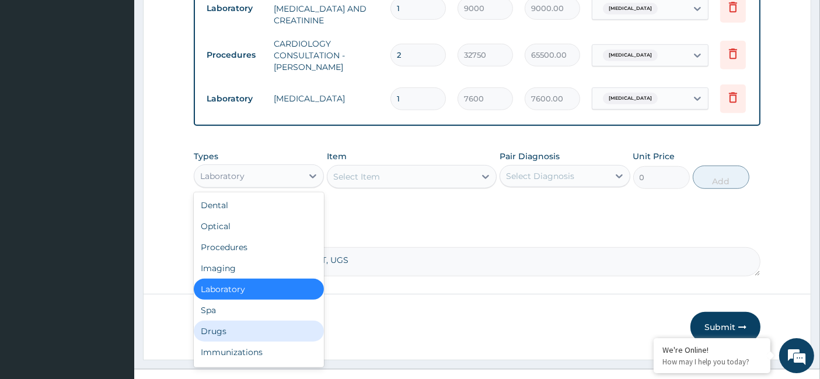
click at [238, 329] on div "Drugs" at bounding box center [259, 331] width 130 height 21
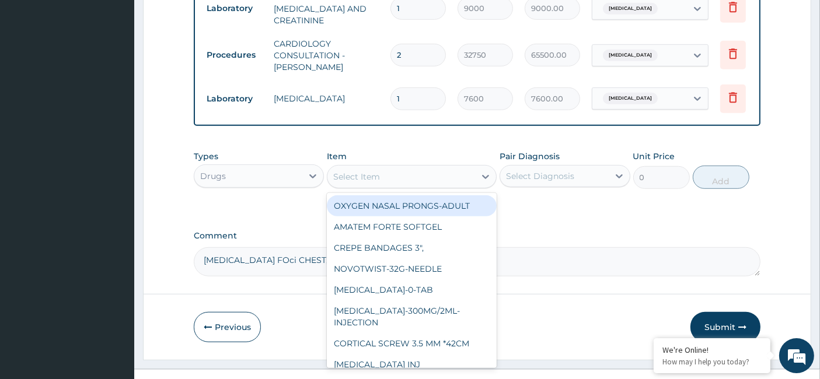
click at [358, 176] on div "Select Item" at bounding box center [356, 177] width 47 height 12
paste input "GETLOZ 500 MG TAB"
type input "GETLOZ 500 MG TAB"
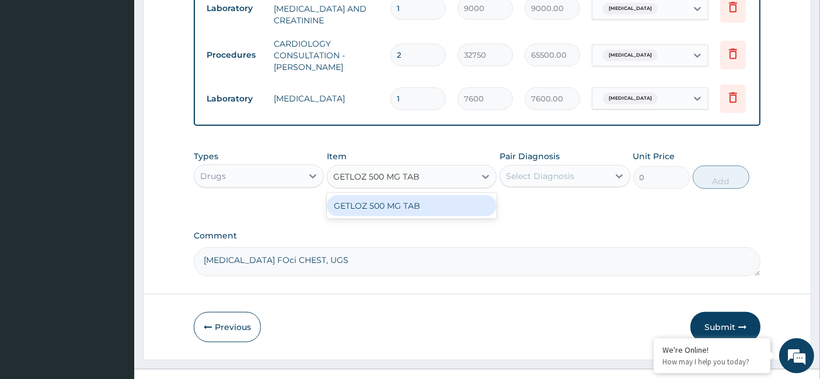
click at [385, 210] on div "GETLOZ 500 MG TAB" at bounding box center [412, 206] width 170 height 21
type input "200"
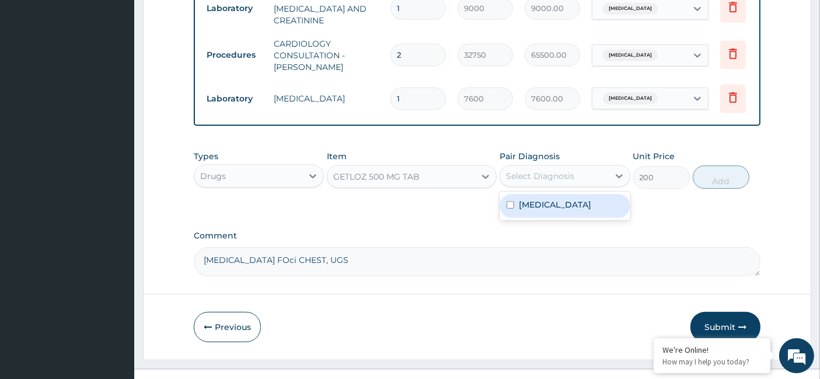
click at [515, 169] on div "Select Diagnosis" at bounding box center [554, 176] width 108 height 19
click at [514, 204] on div "[MEDICAL_DATA]" at bounding box center [565, 206] width 130 height 24
checkbox input "true"
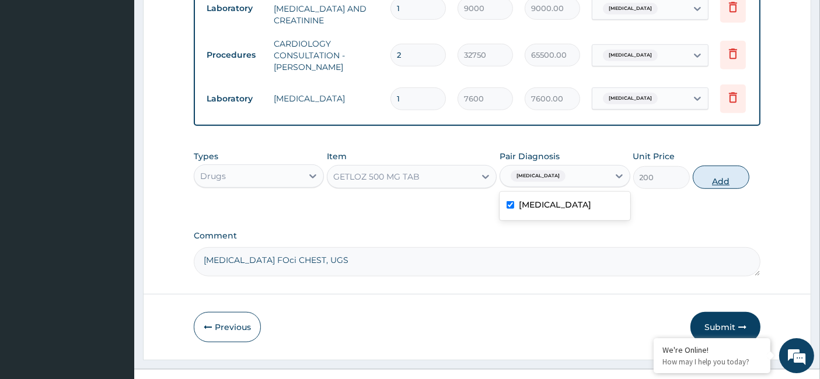
click at [713, 182] on button "Add" at bounding box center [721, 177] width 57 height 23
type input "0"
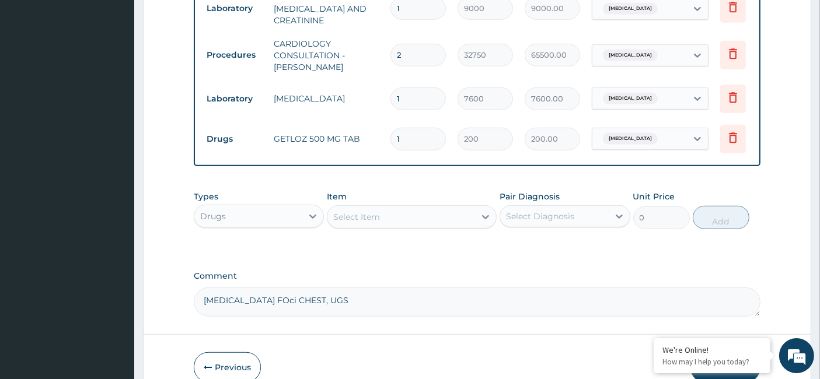
click at [391, 137] on div "1" at bounding box center [417, 139] width 55 height 23
type input "7"
type input "1400.00"
type input "7"
click at [254, 226] on div "Drugs" at bounding box center [248, 216] width 108 height 19
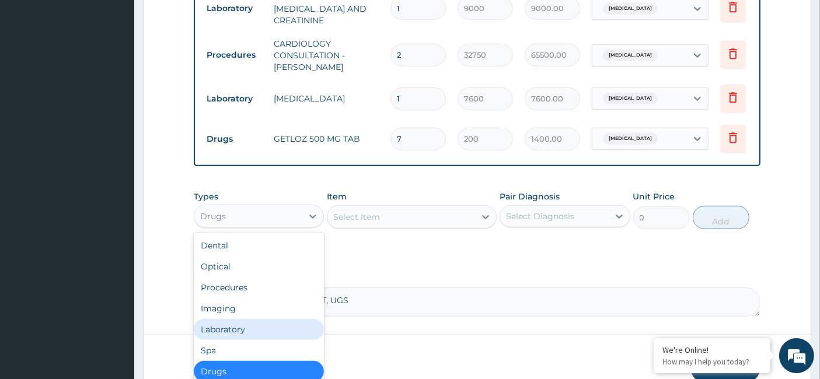
click at [259, 325] on div "Laboratory" at bounding box center [259, 329] width 130 height 21
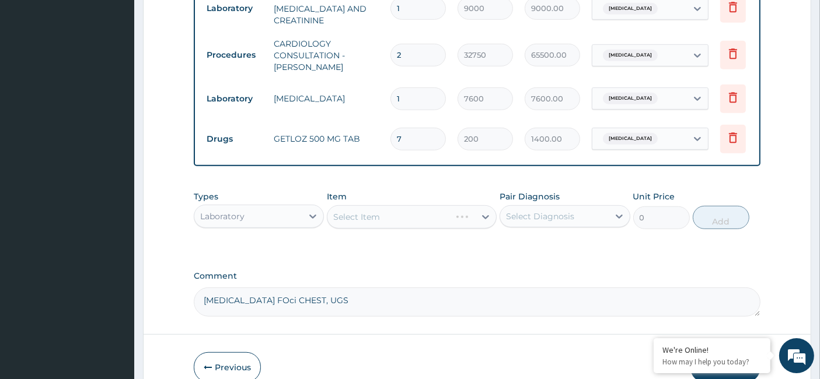
click at [351, 217] on div "Select Item" at bounding box center [412, 216] width 170 height 23
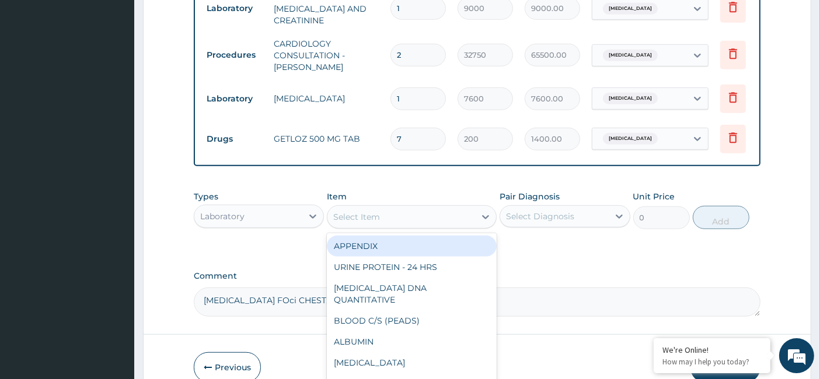
click at [355, 212] on div "Select Item" at bounding box center [401, 217] width 148 height 19
paste input "LFT"
type input "LFT"
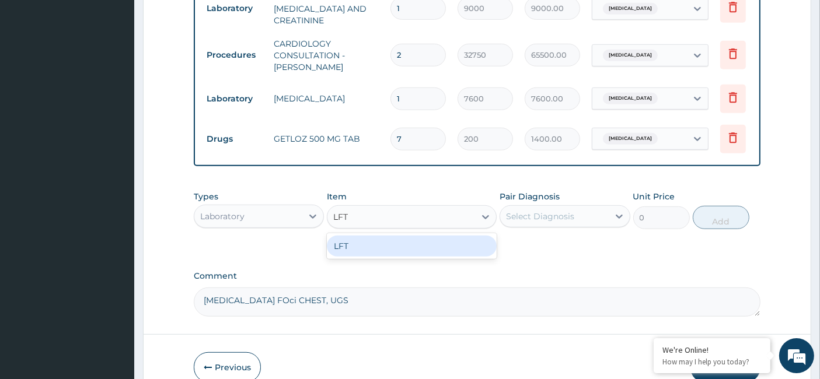
click at [404, 245] on div "LFT" at bounding box center [412, 246] width 170 height 21
type input "12350"
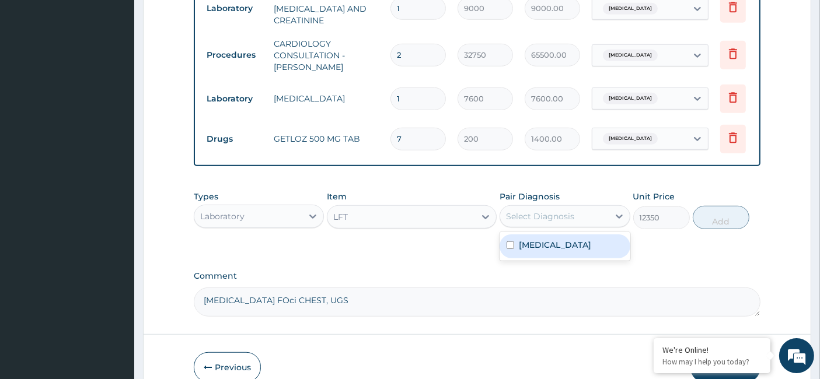
click at [552, 214] on div "Select Diagnosis" at bounding box center [540, 217] width 68 height 12
click at [534, 254] on div "[MEDICAL_DATA]" at bounding box center [565, 247] width 130 height 24
checkbox input "true"
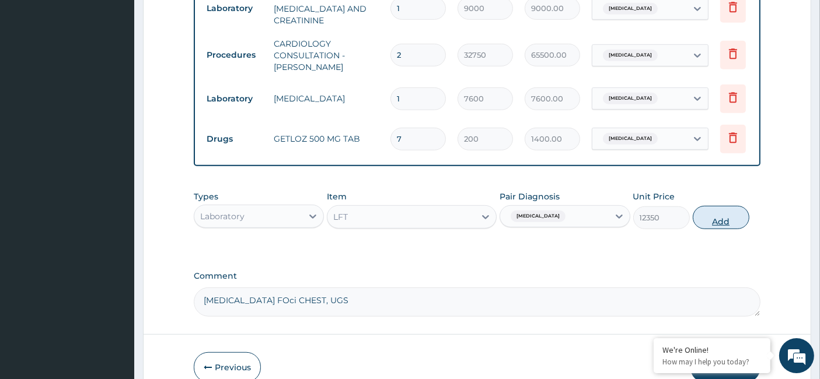
click at [720, 221] on button "Add" at bounding box center [721, 217] width 57 height 23
type input "0"
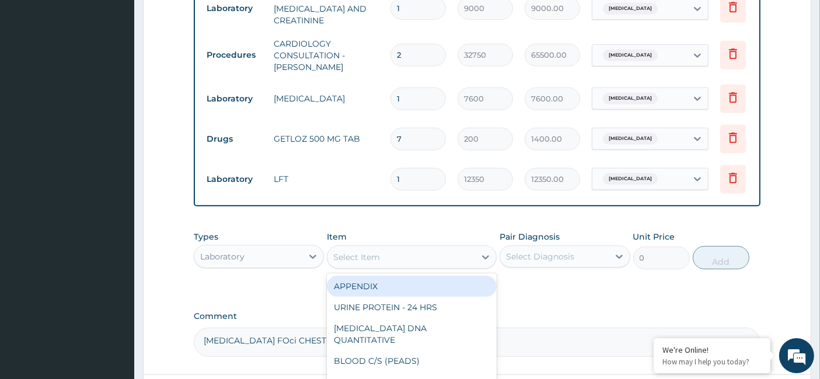
click at [353, 262] on div "Select Item" at bounding box center [356, 258] width 47 height 12
paste input "[MEDICAL_DATA] [MEDICAL_DATA]"
type input "[MEDICAL_DATA] [MEDICAL_DATA]"
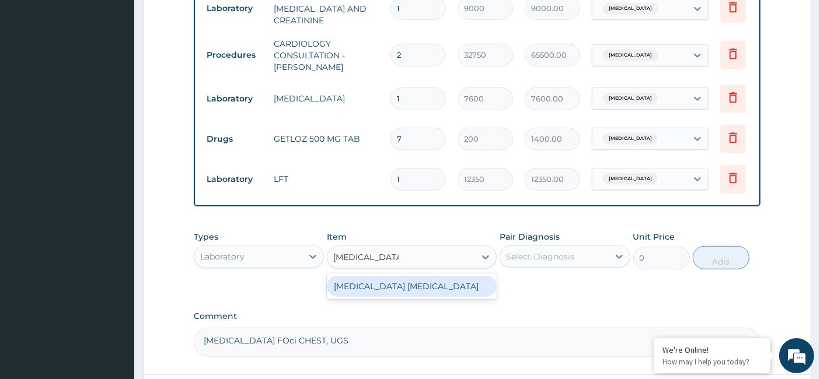
click at [428, 285] on div "[MEDICAL_DATA] [MEDICAL_DATA]" at bounding box center [412, 286] width 170 height 21
type input "5950"
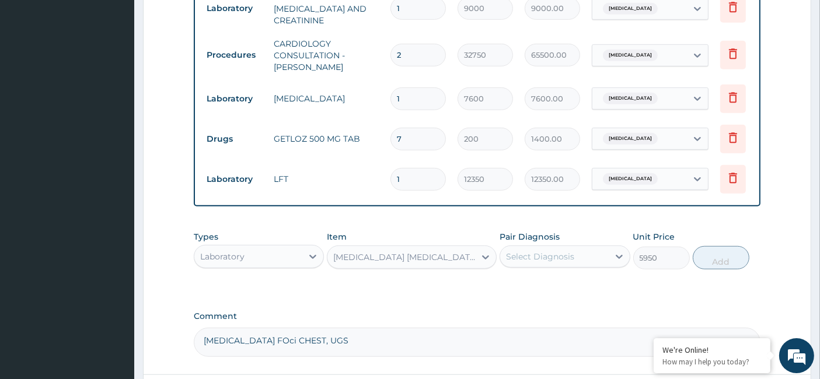
click at [580, 260] on div "Select Diagnosis" at bounding box center [554, 256] width 108 height 19
click at [525, 291] on label "[MEDICAL_DATA]" at bounding box center [555, 286] width 72 height 12
checkbox input "true"
click at [724, 256] on button "Add" at bounding box center [721, 257] width 57 height 23
type input "0"
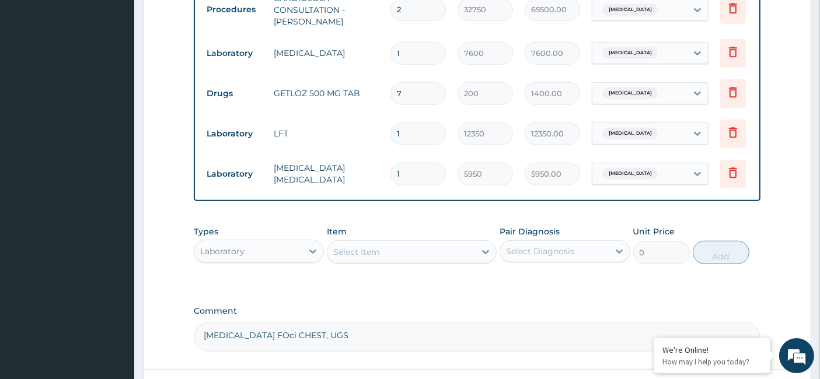
scroll to position [867, 0]
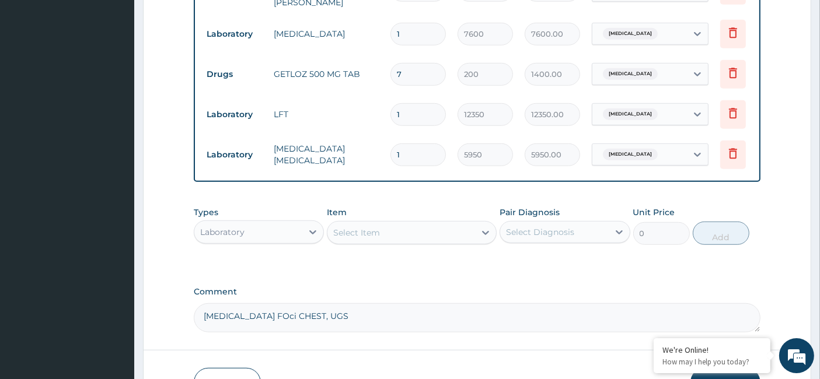
click at [248, 234] on div "Laboratory" at bounding box center [248, 232] width 108 height 19
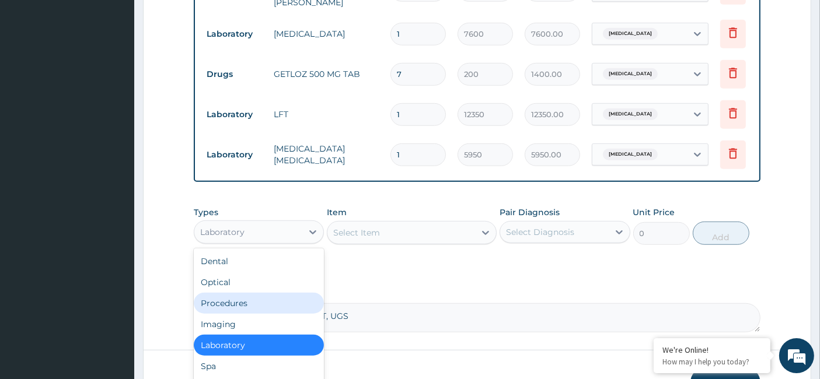
click at [247, 301] on div "Procedures" at bounding box center [259, 303] width 130 height 21
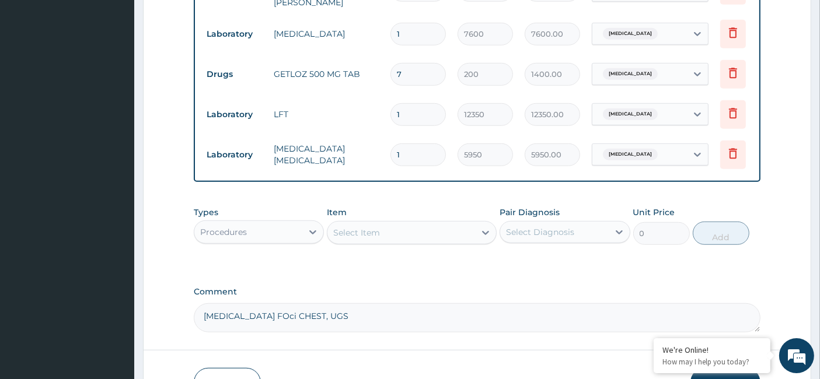
click at [376, 231] on div "Select Item" at bounding box center [356, 233] width 47 height 12
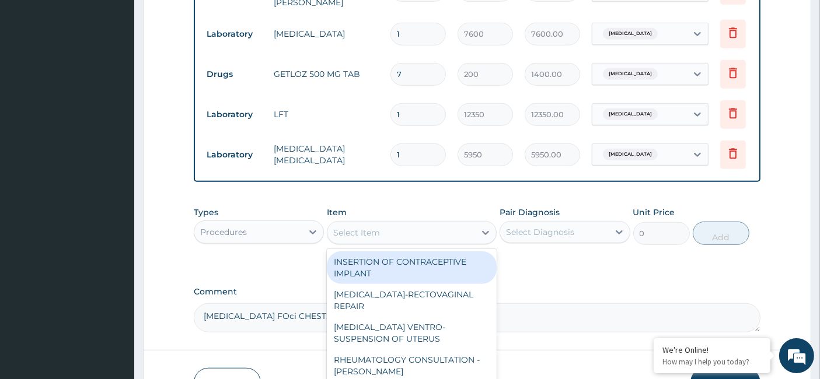
paste input "Nursing care"
type input "Nursing care"
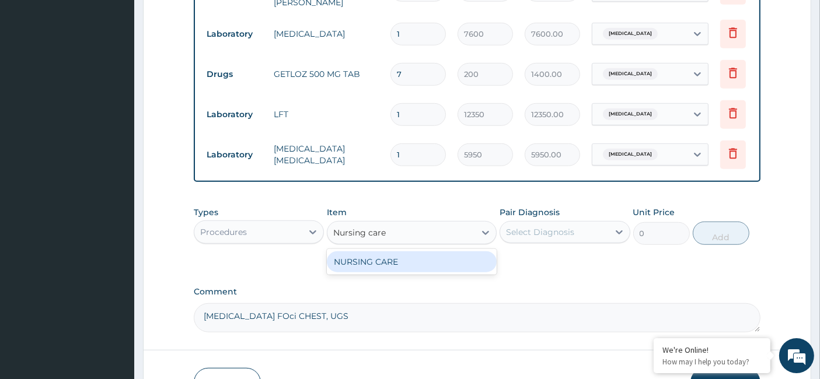
click at [397, 270] on div "NURSING CARE" at bounding box center [412, 262] width 170 height 21
type input "8400"
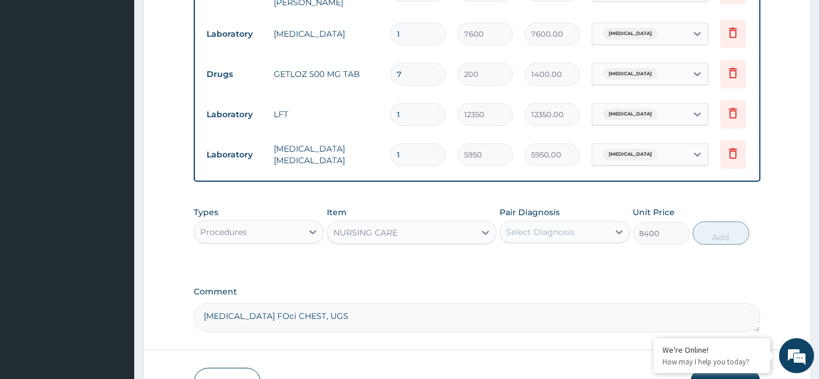
click at [538, 236] on div "Select Diagnosis" at bounding box center [540, 232] width 68 height 12
click at [507, 269] on div "[MEDICAL_DATA]" at bounding box center [565, 262] width 130 height 24
checkbox input "true"
click at [717, 239] on button "Add" at bounding box center [721, 233] width 57 height 23
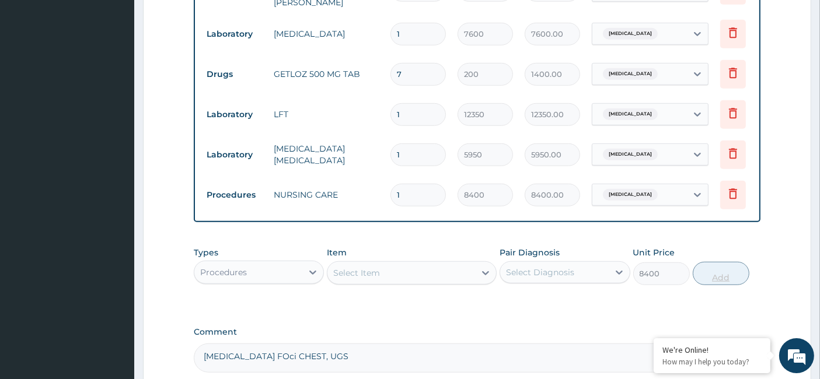
type input "0"
drag, startPoint x: 409, startPoint y: 191, endPoint x: 374, endPoint y: 191, distance: 35.0
click at [374, 191] on tr "Procedures NURSING CARE 1 8400 8400.00 [MEDICAL_DATA] Delete" at bounding box center [487, 195] width 572 height 40
type input "2"
type input "16800.00"
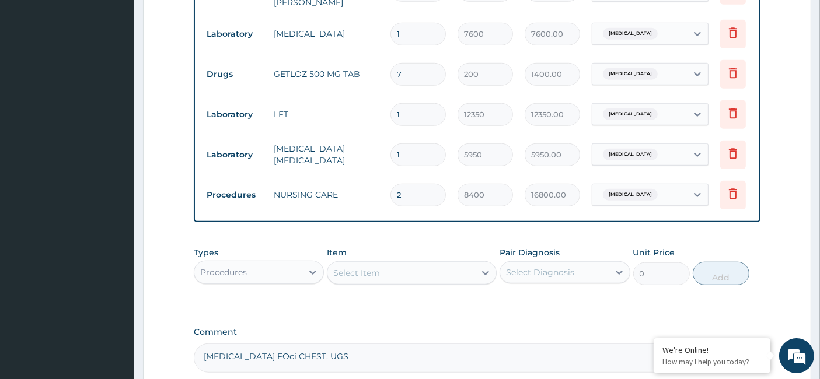
type input "2"
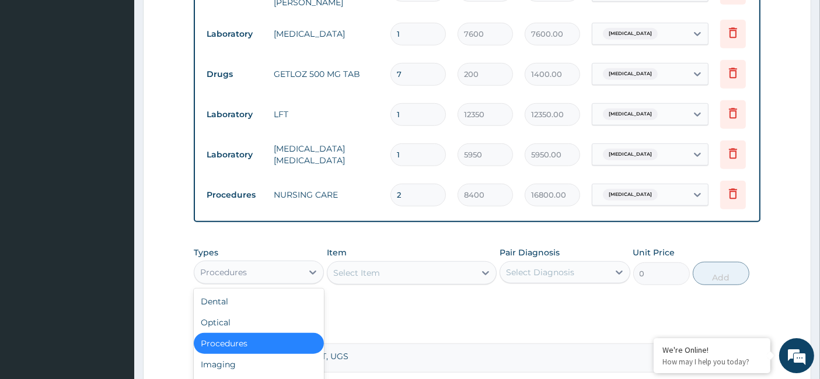
click at [294, 266] on div "Procedures" at bounding box center [248, 272] width 108 height 19
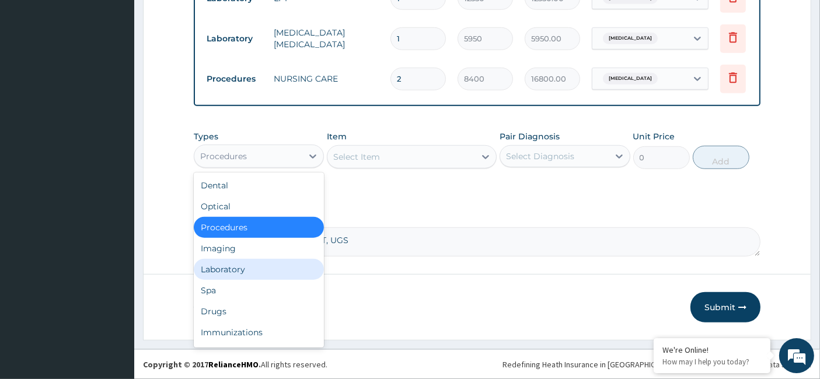
scroll to position [985, 0]
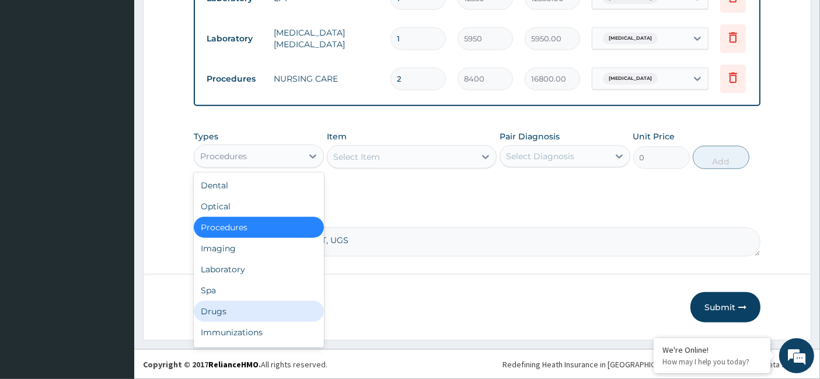
click at [250, 313] on div "Drugs" at bounding box center [259, 311] width 130 height 21
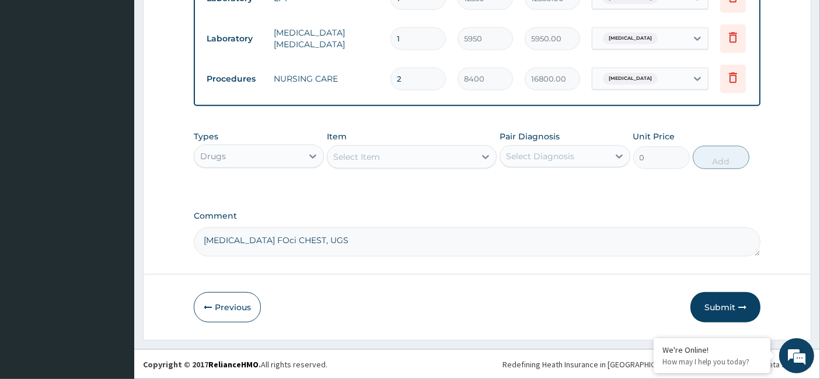
click at [260, 156] on div "Drugs" at bounding box center [248, 156] width 108 height 19
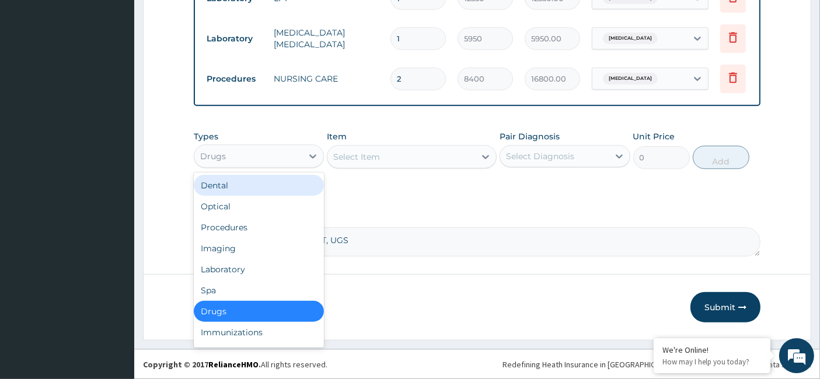
click at [351, 159] on div "Select Item" at bounding box center [356, 157] width 47 height 12
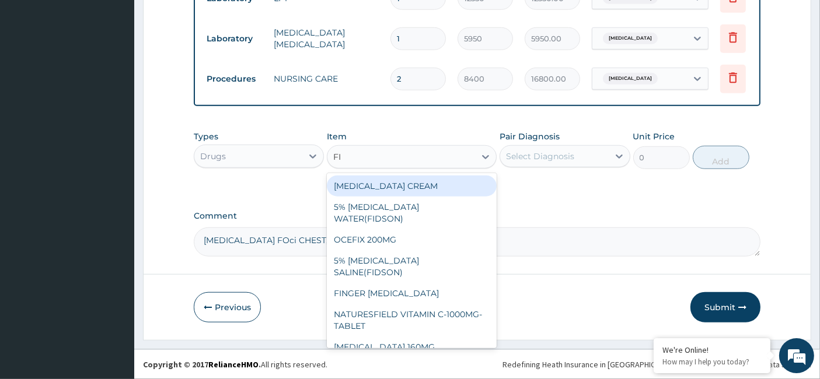
type input "F"
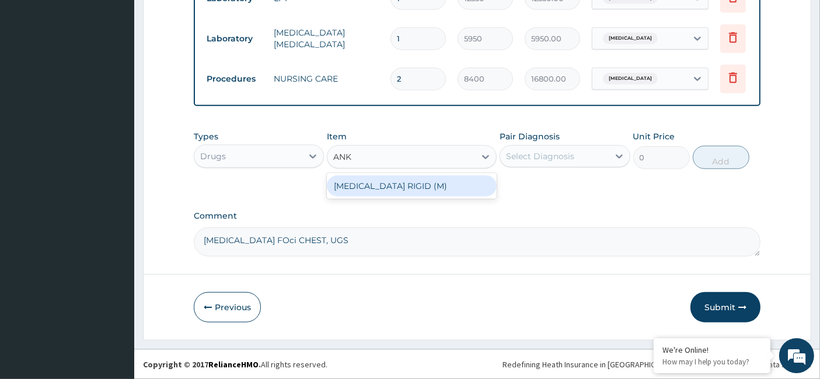
type input "ANK"
click at [247, 156] on div "Drugs" at bounding box center [248, 156] width 108 height 19
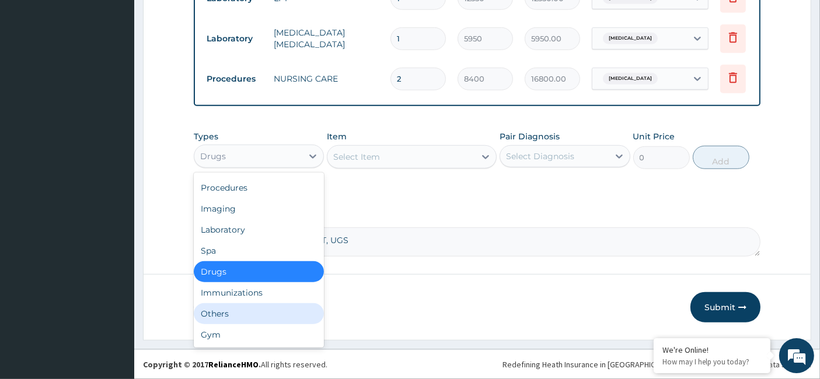
scroll to position [0, 0]
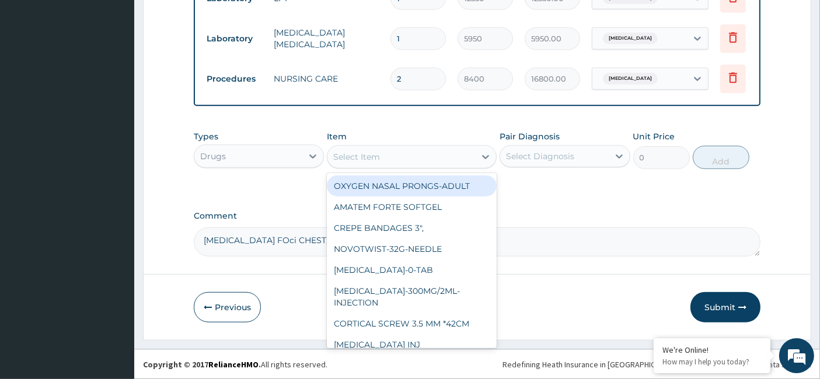
click at [350, 156] on div "Select Item" at bounding box center [356, 157] width 47 height 12
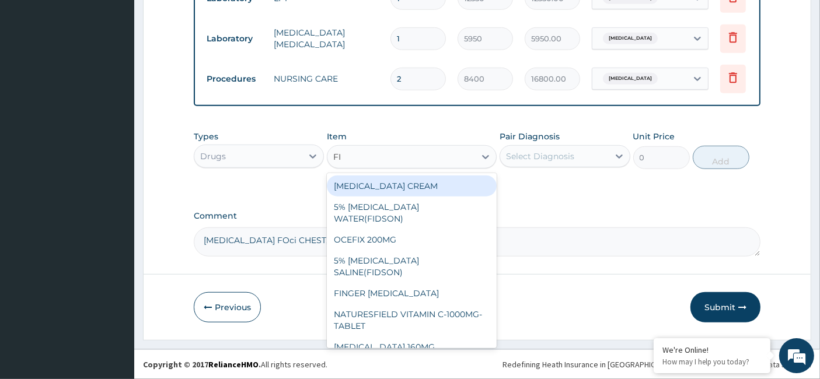
type input "F"
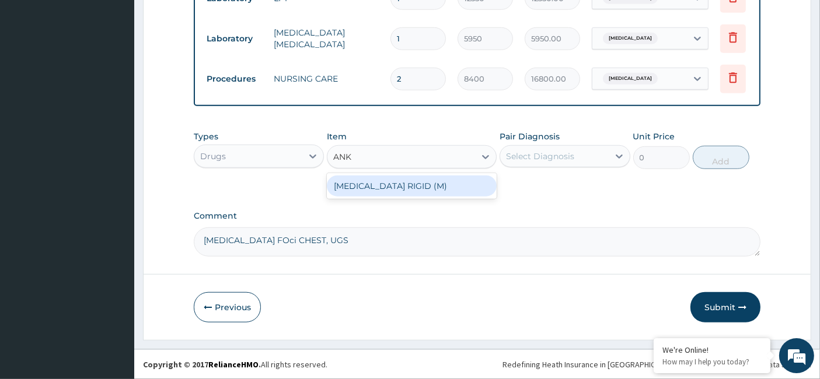
type input "ANK"
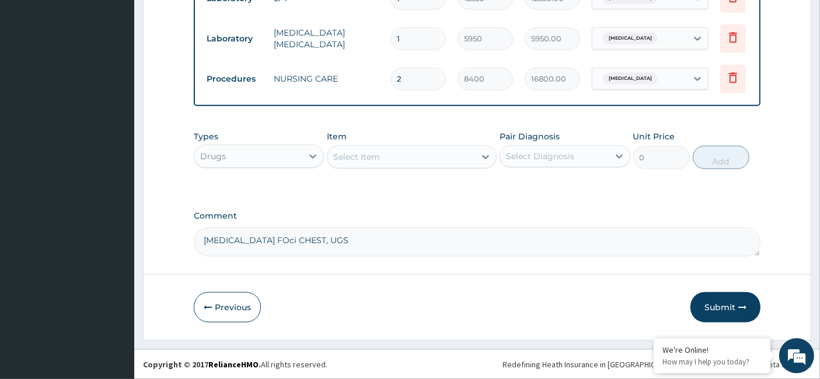
paste input "PELROZE Vitamin C-500MG-TABLETS"
type input "P"
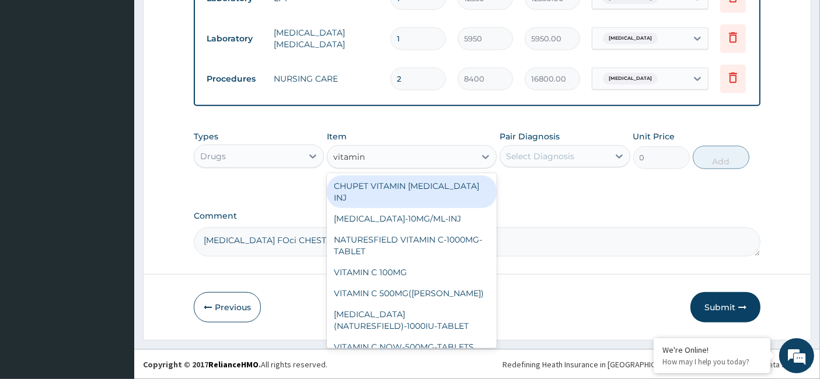
type input "vitamin c"
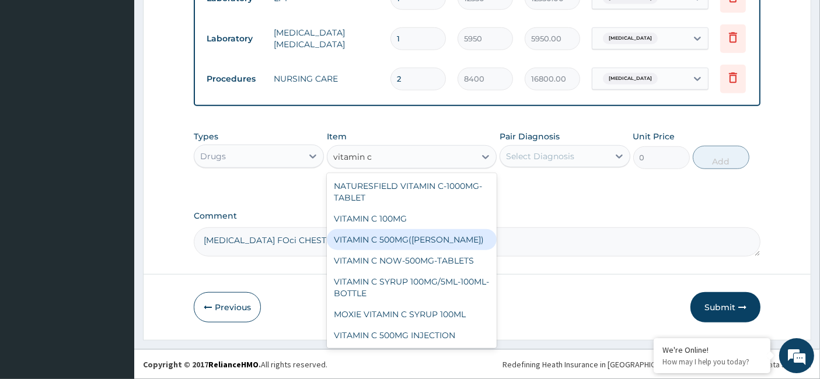
click at [406, 237] on div "VITAMIN C 500MG([PERSON_NAME])" at bounding box center [412, 239] width 170 height 21
type input "87.10969050369962"
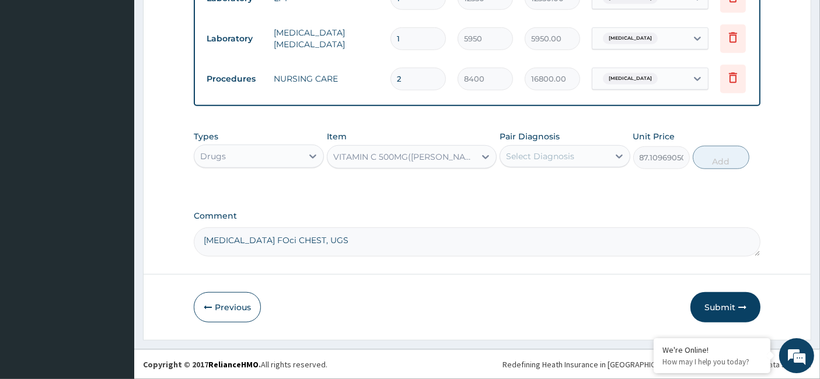
drag, startPoint x: 559, startPoint y: 156, endPoint x: 548, endPoint y: 167, distance: 15.3
click at [558, 156] on div "Select Diagnosis" at bounding box center [540, 157] width 68 height 12
click at [526, 190] on label "[MEDICAL_DATA]" at bounding box center [555, 185] width 72 height 12
checkbox input "true"
click at [727, 158] on button "Add" at bounding box center [721, 157] width 57 height 23
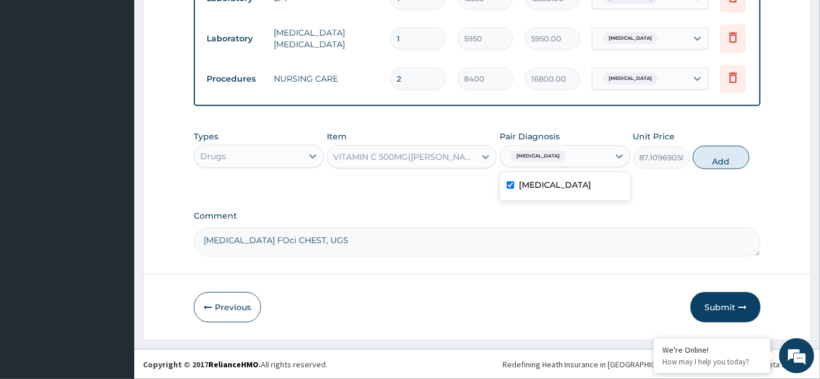
type input "0"
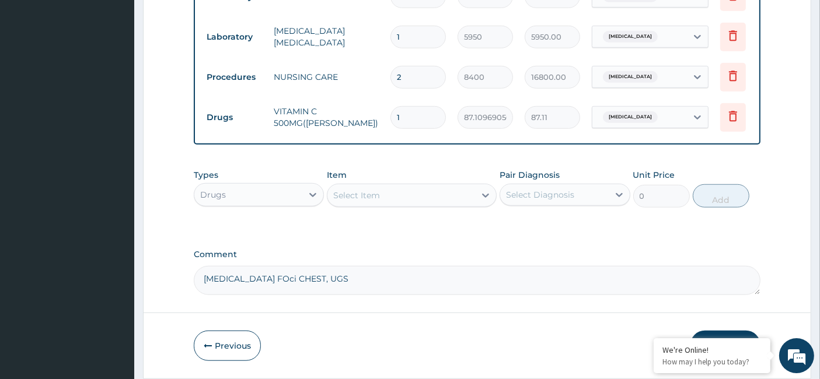
type input "18"
type input "1567.97"
type input "18"
click at [253, 196] on div "Drugs" at bounding box center [248, 195] width 108 height 19
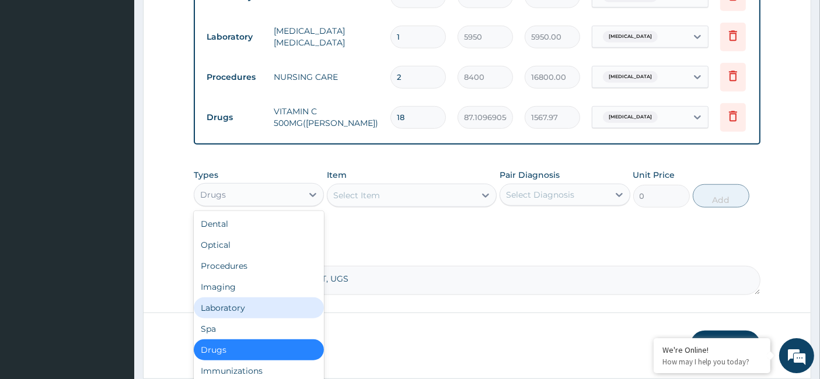
click at [247, 317] on div "Laboratory" at bounding box center [259, 308] width 130 height 21
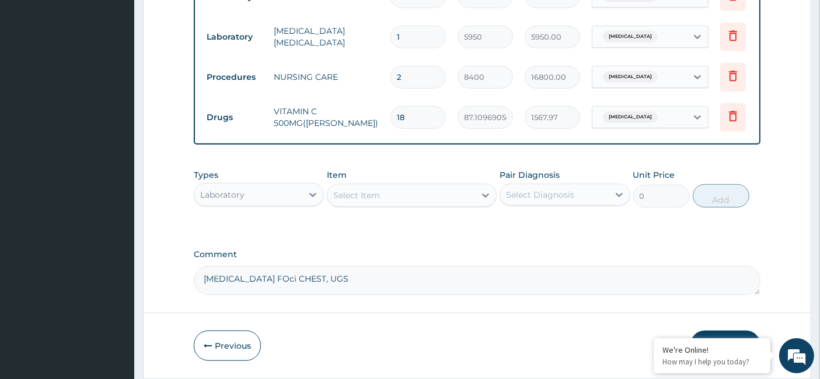
click at [374, 201] on div "Select Item" at bounding box center [356, 196] width 47 height 12
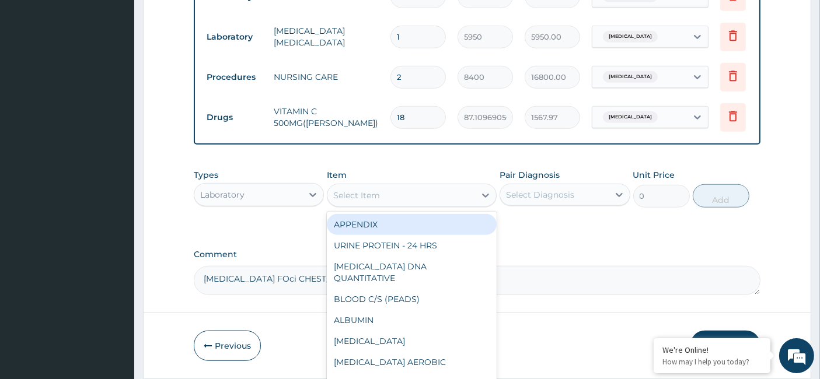
paste input "Procalcitonin"
type input "Procalcitonin"
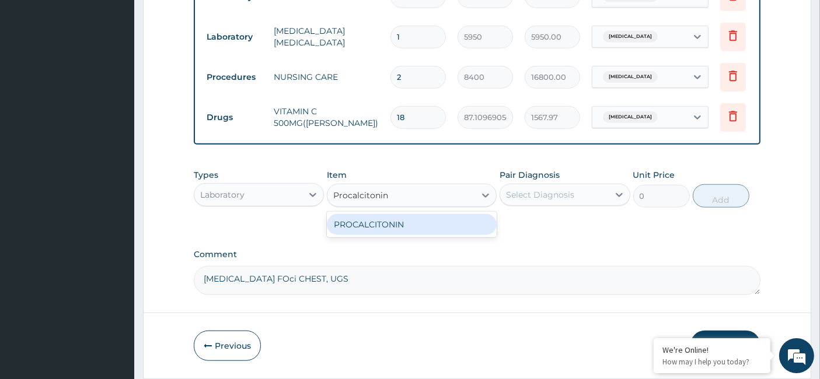
click at [401, 229] on div "PROCALCITONIN" at bounding box center [412, 224] width 170 height 21
type input "29600"
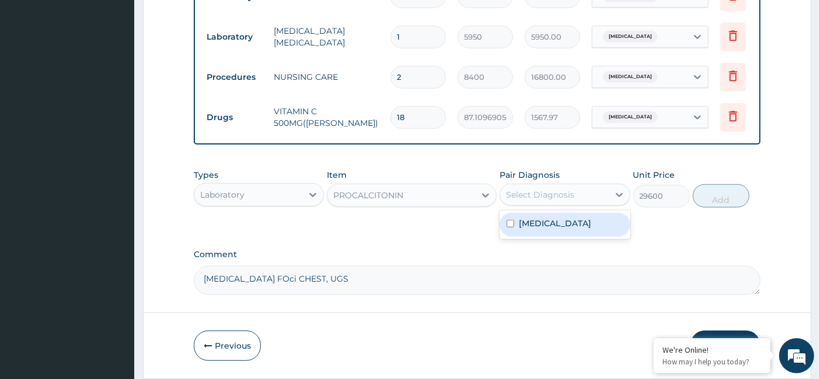
click at [566, 199] on div "Select Diagnosis" at bounding box center [540, 195] width 68 height 12
click at [513, 228] on input "checkbox" at bounding box center [511, 224] width 8 height 8
checkbox input "true"
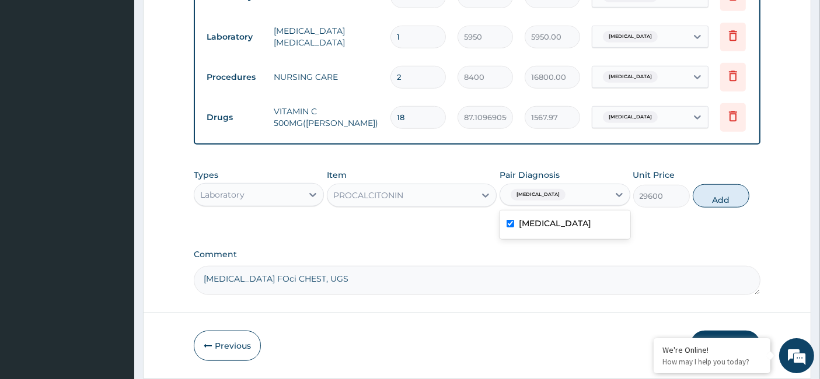
click at [725, 200] on button "Add" at bounding box center [721, 195] width 57 height 23
type input "0"
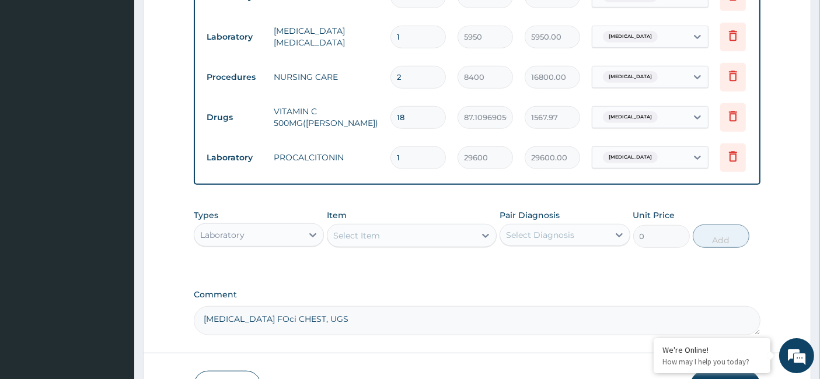
click at [246, 240] on div "Laboratory" at bounding box center [248, 235] width 108 height 19
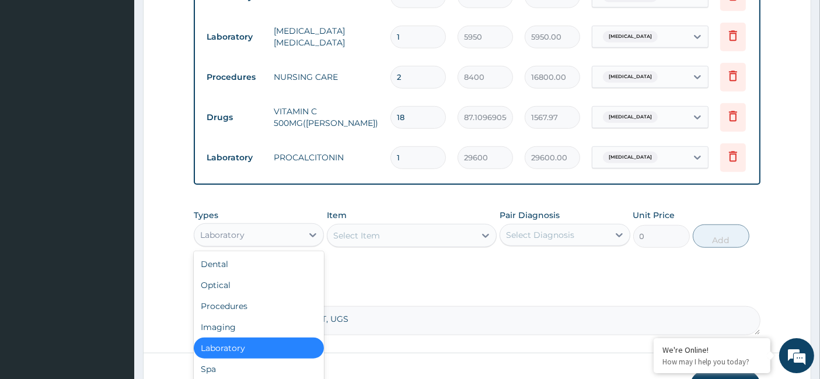
scroll to position [40, 0]
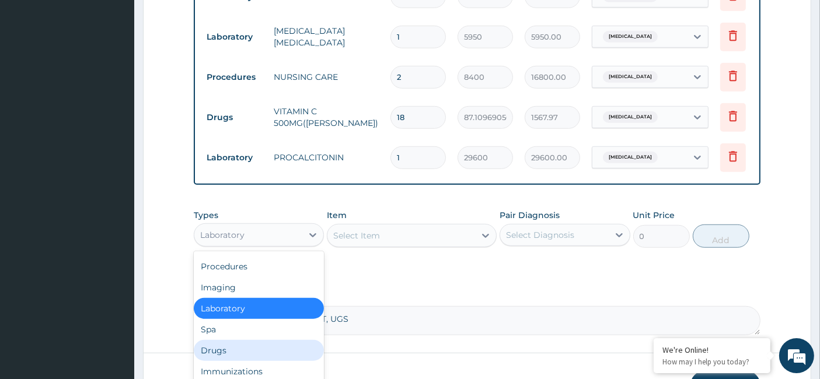
click at [248, 349] on div "Drugs" at bounding box center [259, 350] width 130 height 21
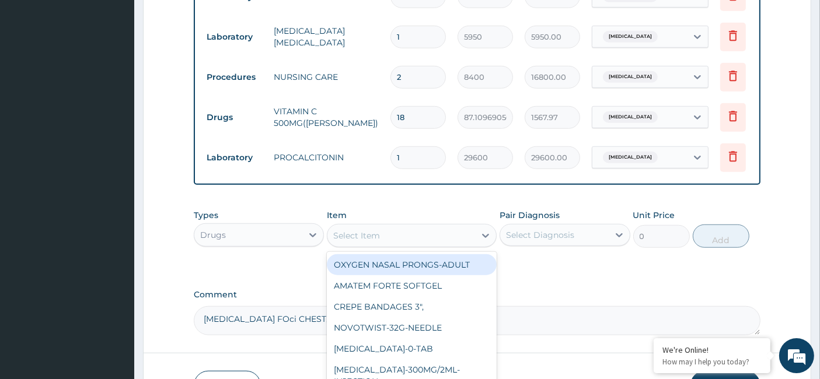
click at [384, 240] on div "Select Item" at bounding box center [401, 235] width 148 height 19
paste input "RINGERS LACTATE-500ML-INFUSION"
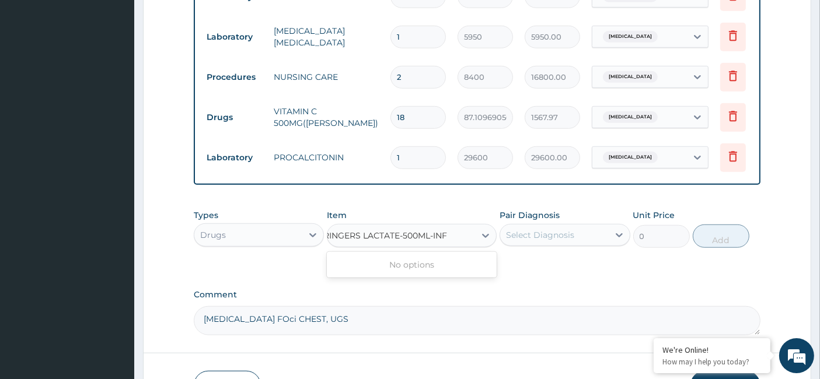
scroll to position [0, 0]
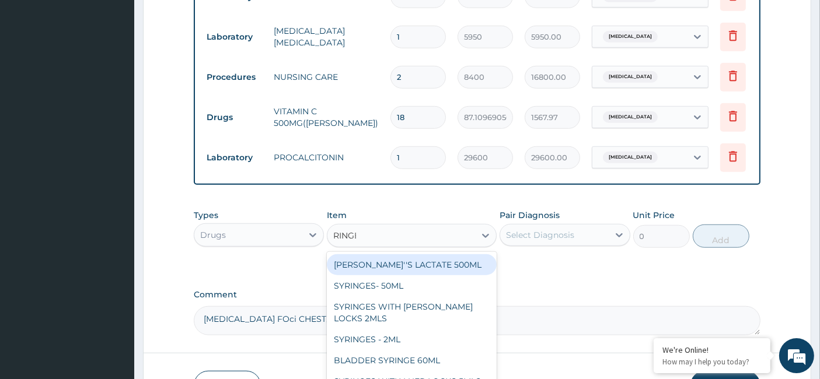
type input "RING"
click at [407, 263] on div "[PERSON_NAME]''S LACTATE 500ML" at bounding box center [412, 264] width 170 height 21
type input "1395"
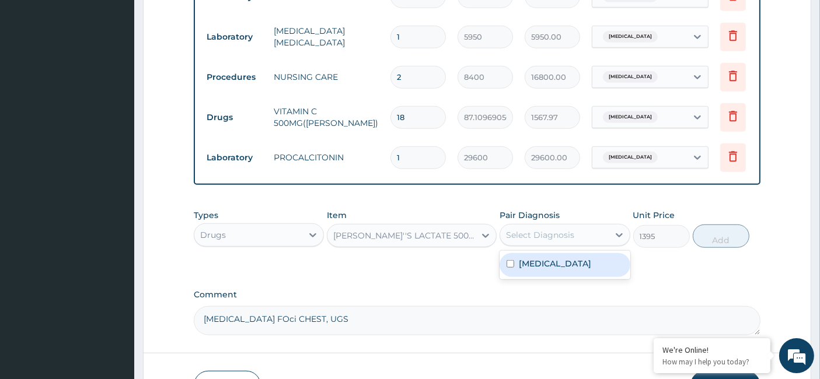
click at [572, 234] on div "Select Diagnosis" at bounding box center [540, 235] width 68 height 12
click at [536, 264] on label "[MEDICAL_DATA]" at bounding box center [555, 264] width 72 height 12
checkbox input "true"
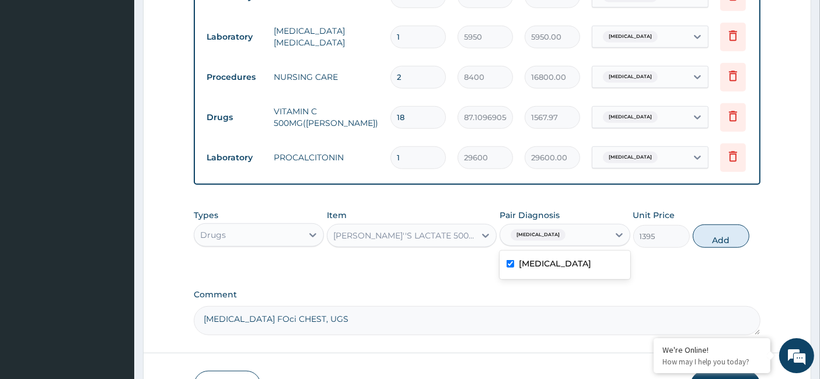
click at [727, 239] on button "Add" at bounding box center [721, 236] width 57 height 23
type input "0"
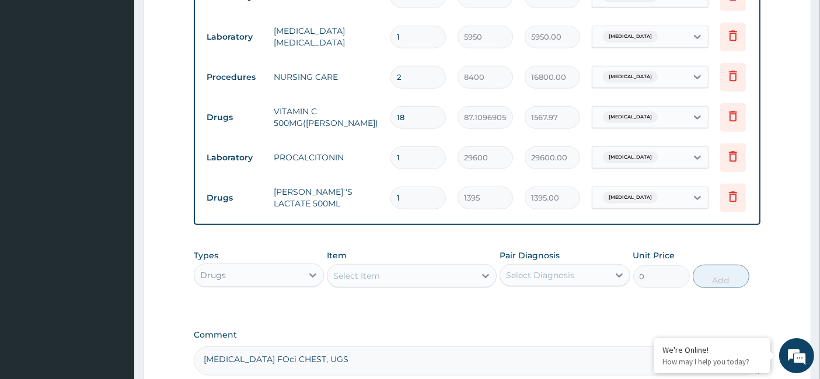
click at [375, 193] on tr "Drugs [PERSON_NAME]''S LACTATE 500ML 1 1395 1395.00 [MEDICAL_DATA] Delete" at bounding box center [487, 198] width 572 height 40
type input "3"
type input "4185.00"
type input "3"
click at [268, 279] on div "Drugs" at bounding box center [248, 275] width 108 height 19
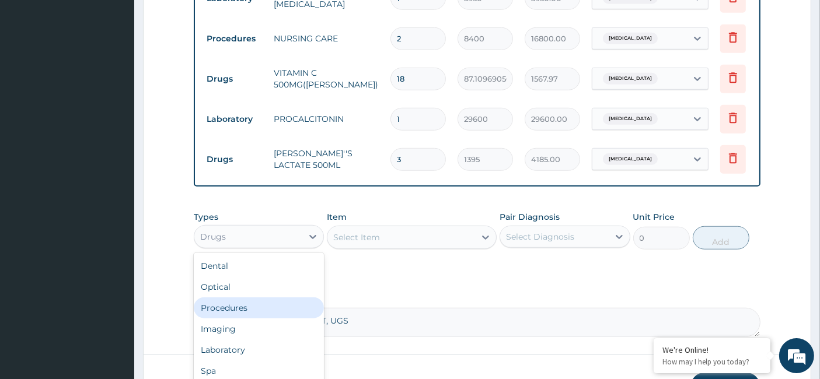
scroll to position [1106, 0]
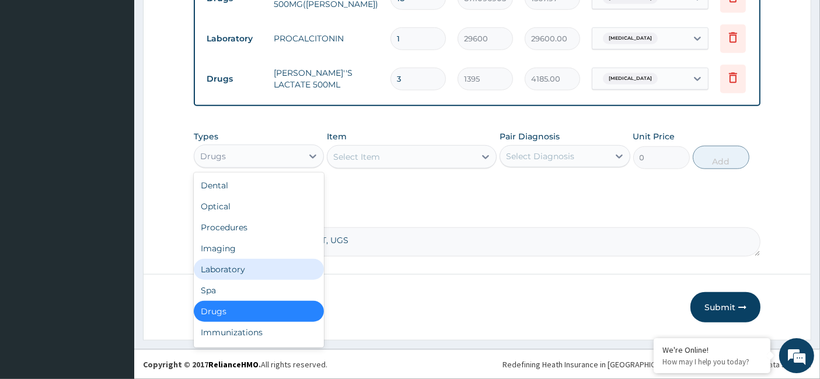
click at [247, 269] on div "Laboratory" at bounding box center [259, 269] width 130 height 21
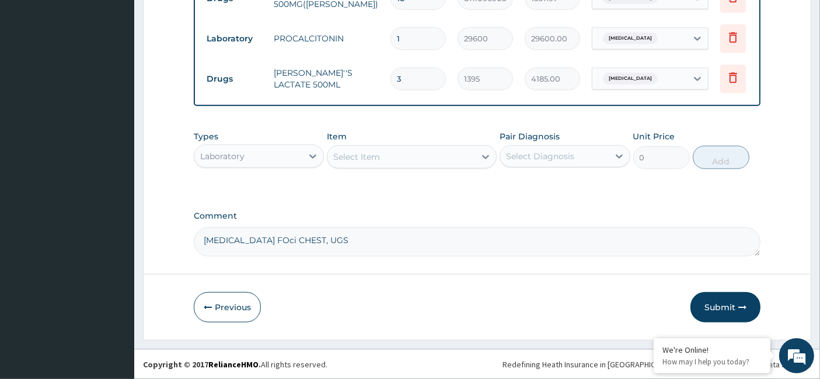
click at [417, 158] on div "Select Item" at bounding box center [401, 157] width 148 height 19
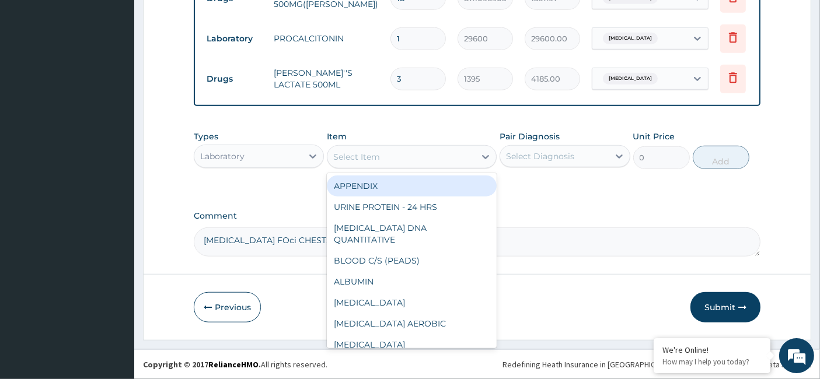
paste input "[MEDICAL_DATA] [MEDICAL_DATA] IgG/IgM Combo Test"
type input "[MEDICAL_DATA] [MEDICAL_DATA] IgG/IgM Combo Test"
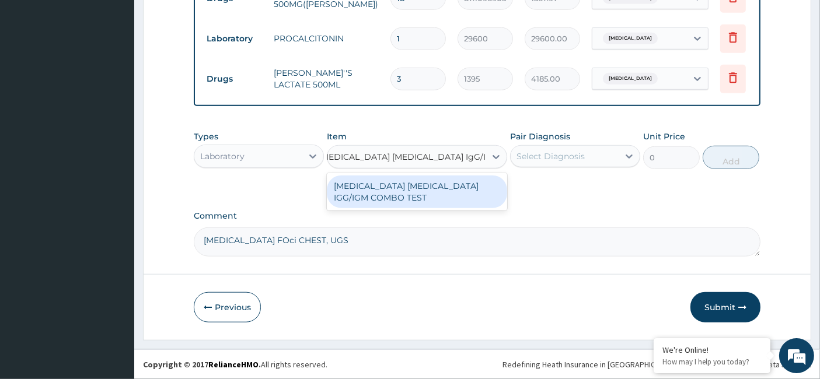
click at [445, 193] on div "[MEDICAL_DATA] [MEDICAL_DATA] IGG/IGM COMBO TEST" at bounding box center [417, 192] width 180 height 33
type input "7600"
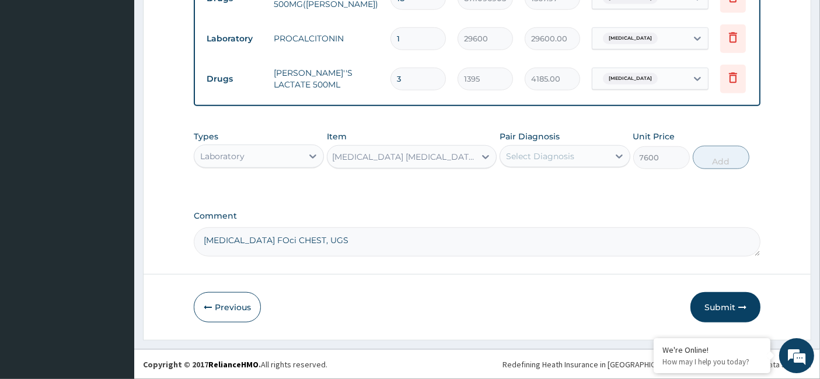
click at [533, 148] on div "Select Diagnosis" at bounding box center [554, 156] width 108 height 19
click at [526, 179] on label "[MEDICAL_DATA]" at bounding box center [555, 185] width 72 height 12
checkbox input "true"
click at [704, 160] on button "Add" at bounding box center [721, 157] width 57 height 23
type input "0"
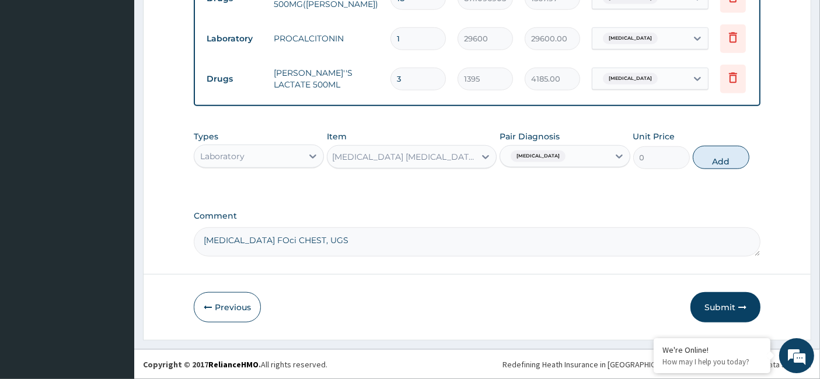
scroll to position [0, 0]
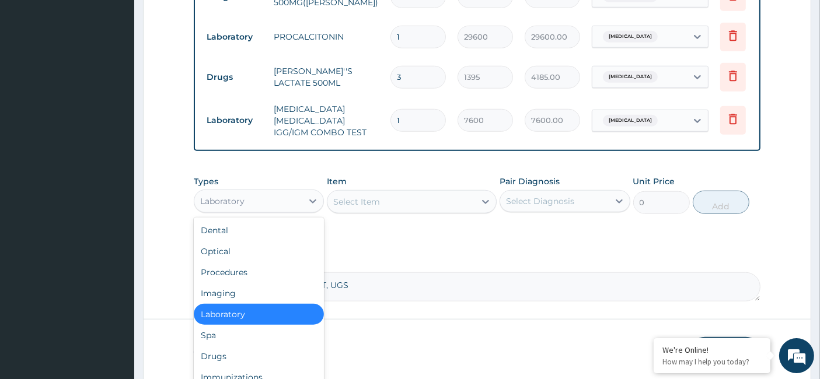
click at [244, 193] on div "Laboratory" at bounding box center [248, 201] width 108 height 19
click at [247, 267] on div "Procedures" at bounding box center [259, 272] width 130 height 21
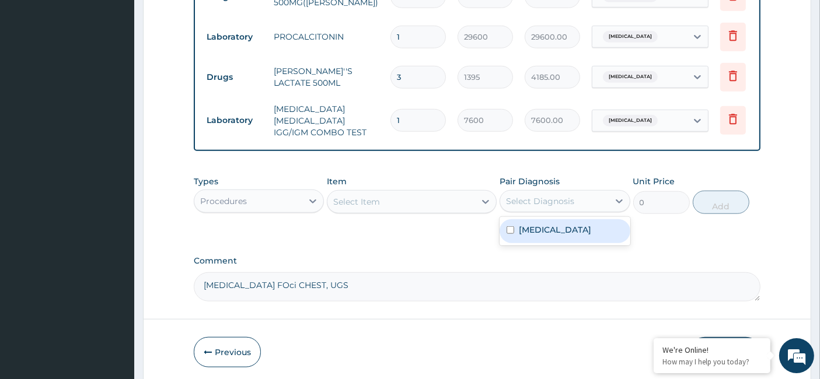
click at [515, 196] on div "Select Diagnosis" at bounding box center [540, 202] width 68 height 12
paste input "Semi-Private"
type input "Semi-Private"
click at [406, 201] on div "Select Item" at bounding box center [401, 202] width 148 height 19
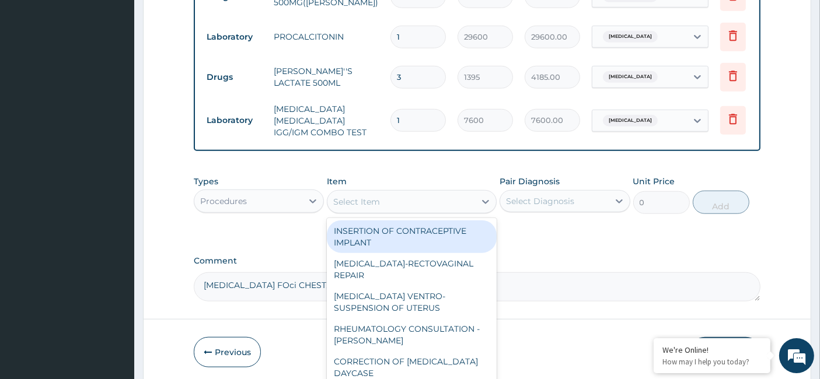
paste input "Semi-Private"
type input "Semi-Private"
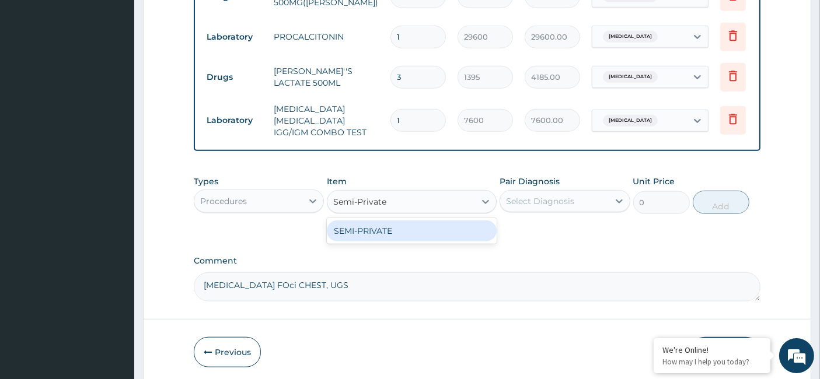
click at [396, 234] on div "SEMI-PRIVATE" at bounding box center [412, 231] width 170 height 21
type input "24000"
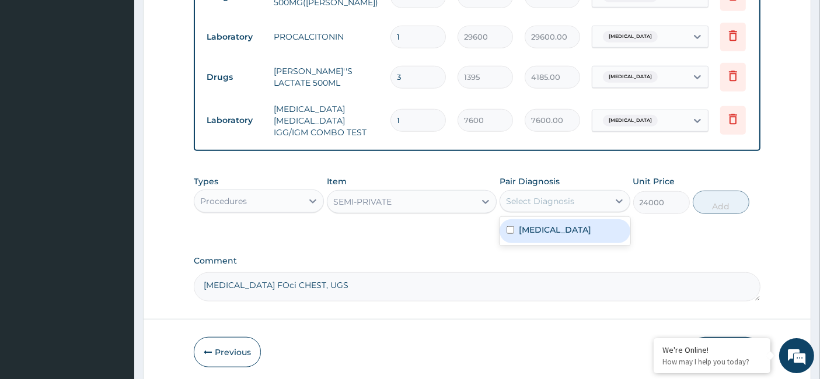
click at [539, 196] on div "Select Diagnosis" at bounding box center [540, 202] width 68 height 12
click at [525, 232] on div "[MEDICAL_DATA]" at bounding box center [565, 231] width 130 height 24
checkbox input "true"
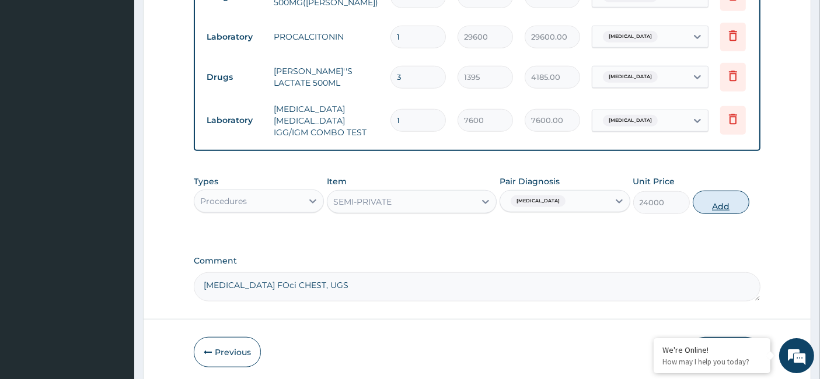
click at [716, 201] on button "Add" at bounding box center [721, 202] width 57 height 23
type input "0"
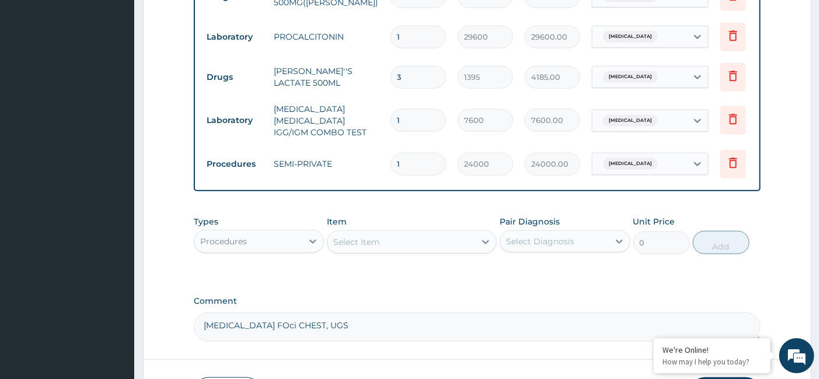
drag, startPoint x: 410, startPoint y: 149, endPoint x: 375, endPoint y: 154, distance: 35.4
click at [375, 154] on tr "Procedures SEMI-PRIVATE 1 24000 24000.00 [MEDICAL_DATA] Delete" at bounding box center [487, 164] width 572 height 40
type input "2"
type input "48000.00"
type input "2"
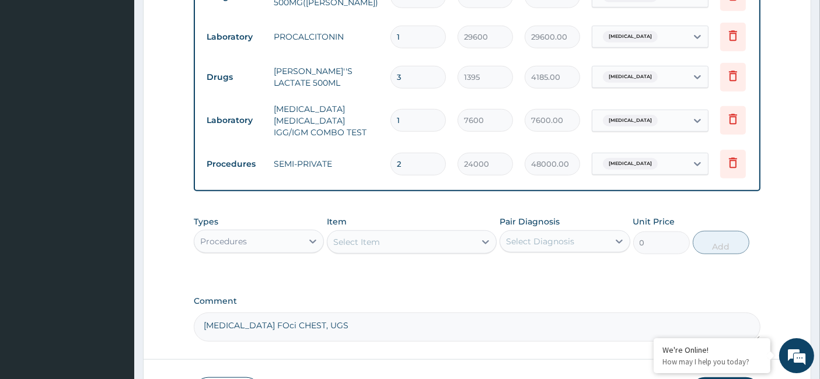
click at [237, 236] on div "Procedures" at bounding box center [223, 242] width 47 height 12
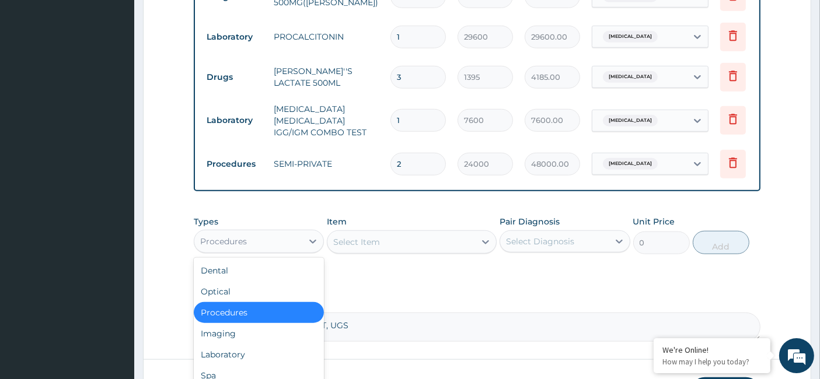
scroll to position [40, 0]
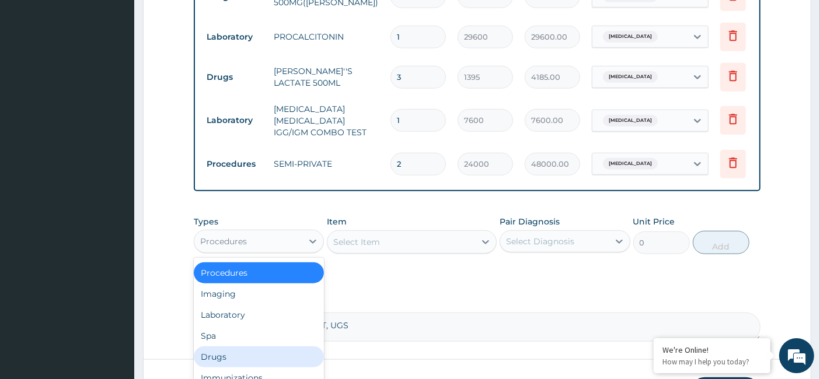
click at [234, 349] on div "Drugs" at bounding box center [259, 357] width 130 height 21
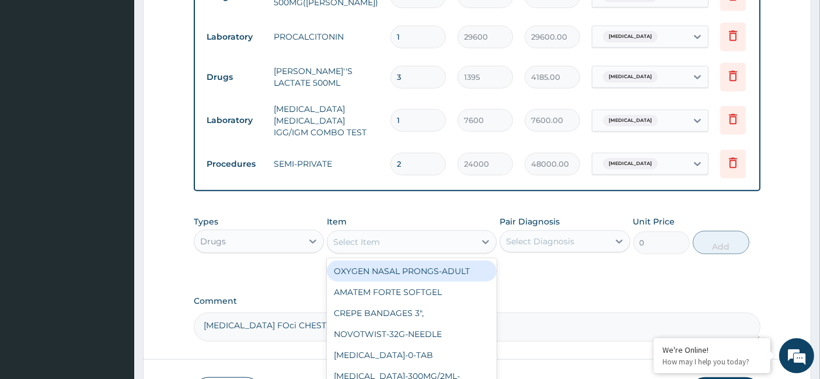
click at [397, 242] on div "Select Item" at bounding box center [401, 242] width 148 height 19
paste input "Syringe 100ml"
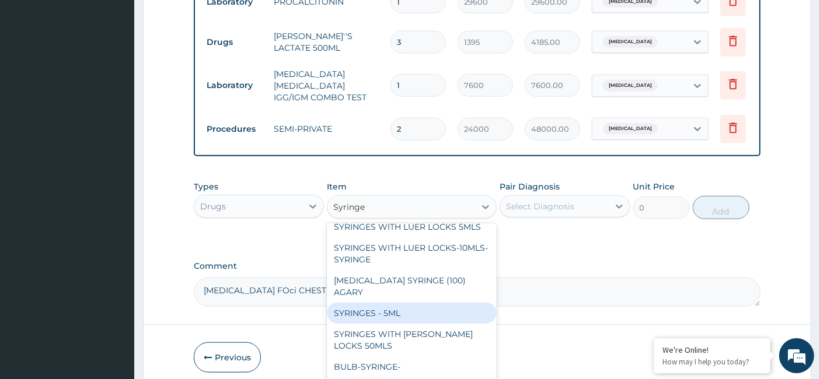
scroll to position [1187, 0]
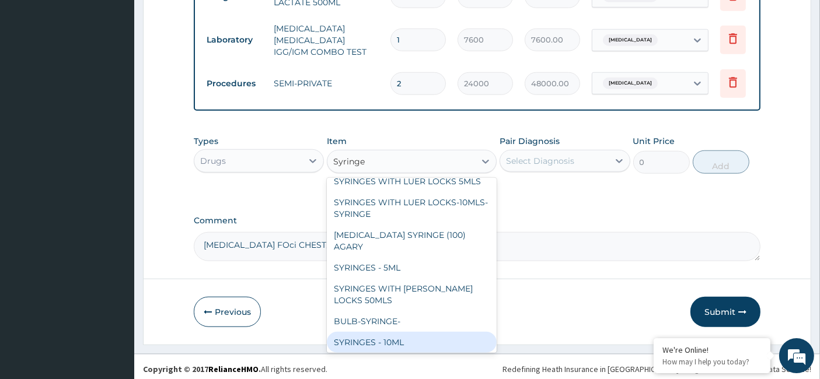
type input "Syringe"
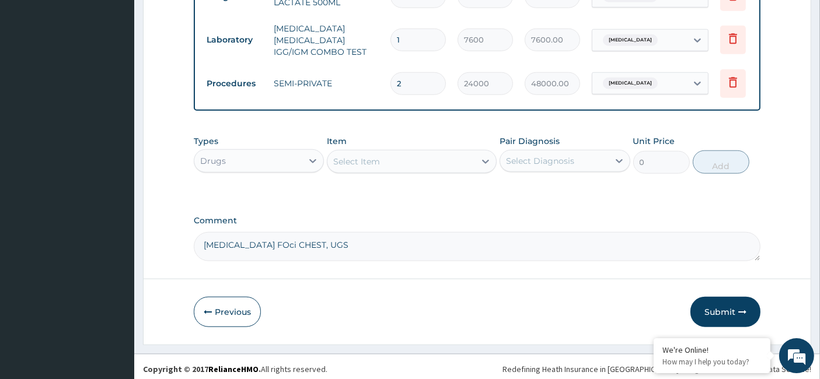
paste input "Syringes - 20ml"
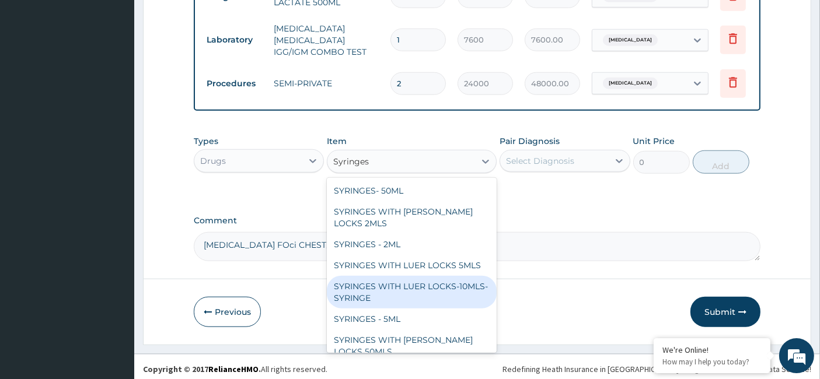
scroll to position [21, 0]
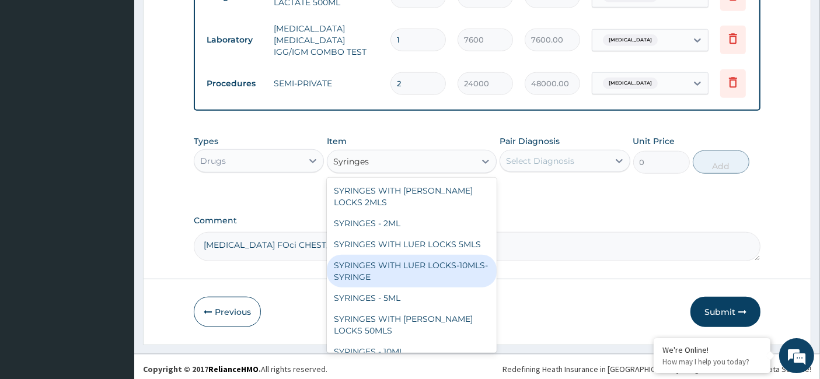
type input "Syringes"
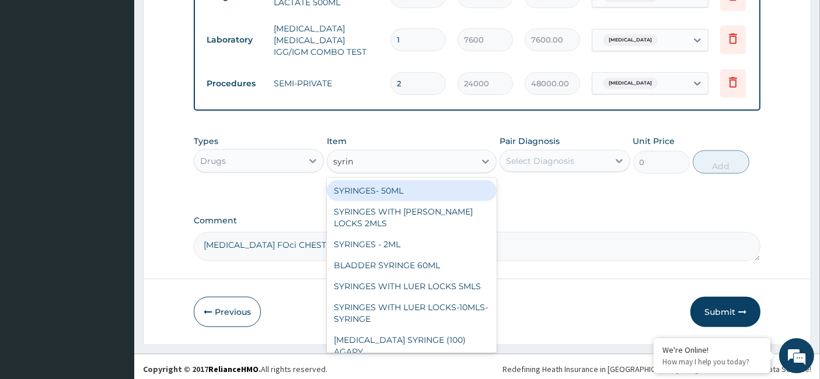
type input "[PERSON_NAME]"
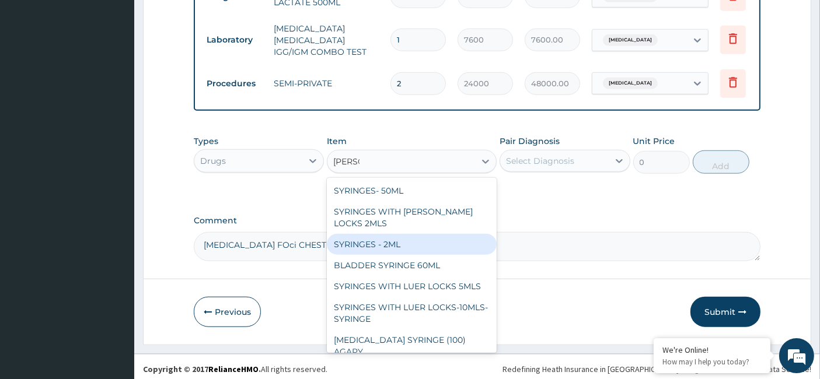
click at [410, 234] on div "SYRINGES - 2ML" at bounding box center [412, 244] width 170 height 21
type input "33.6"
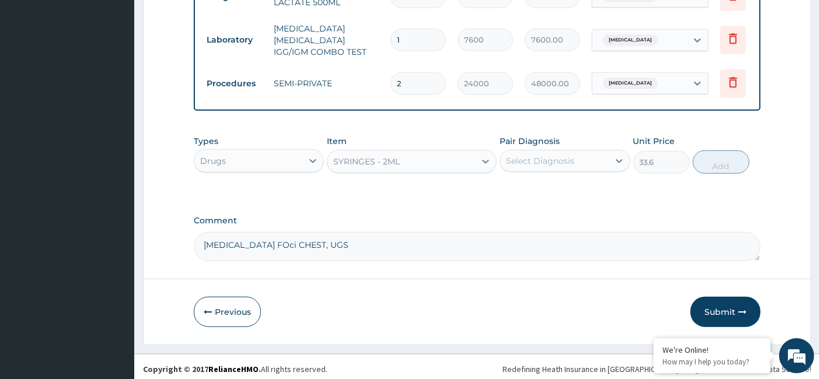
click at [538, 144] on div "Pair Diagnosis Select Diagnosis" at bounding box center [565, 154] width 130 height 39
click at [537, 159] on div "Select Diagnosis" at bounding box center [540, 161] width 68 height 12
click at [525, 194] on div "[MEDICAL_DATA]" at bounding box center [565, 191] width 130 height 24
checkbox input "true"
click at [713, 164] on button "Add" at bounding box center [721, 162] width 57 height 23
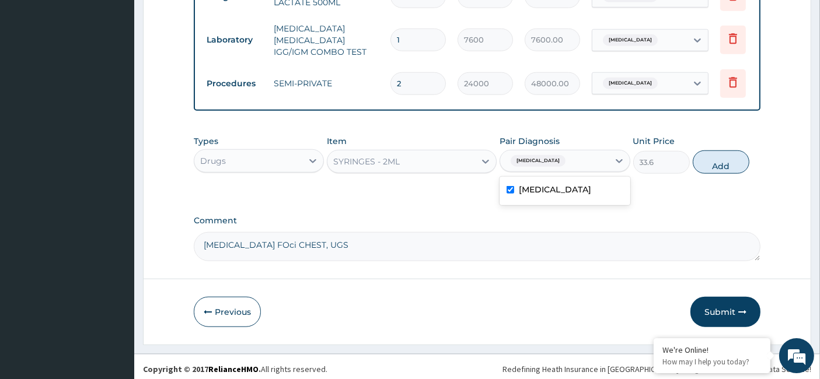
type input "0"
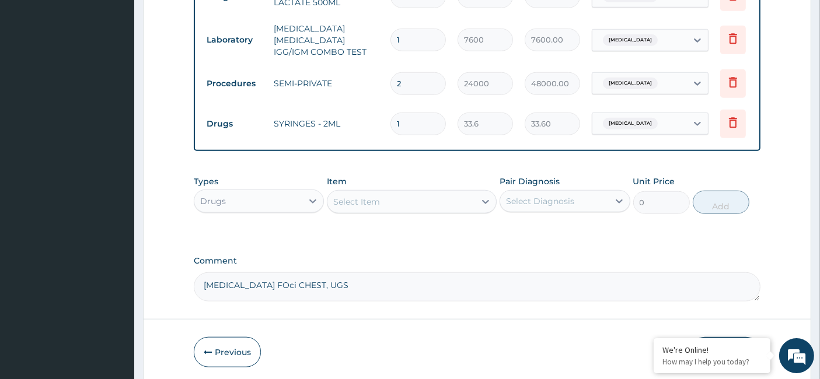
drag, startPoint x: 407, startPoint y: 110, endPoint x: 371, endPoint y: 115, distance: 37.1
click at [371, 115] on tr "Drugs SYRINGES - 2ML 1 33.6 33.60 [MEDICAL_DATA] Delete" at bounding box center [487, 124] width 572 height 40
type input "8"
type input "268.80"
type input "8"
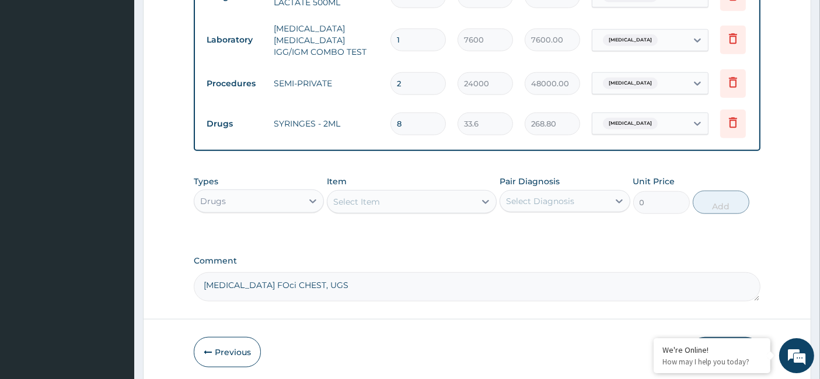
click at [375, 193] on div "Select Item" at bounding box center [401, 202] width 148 height 19
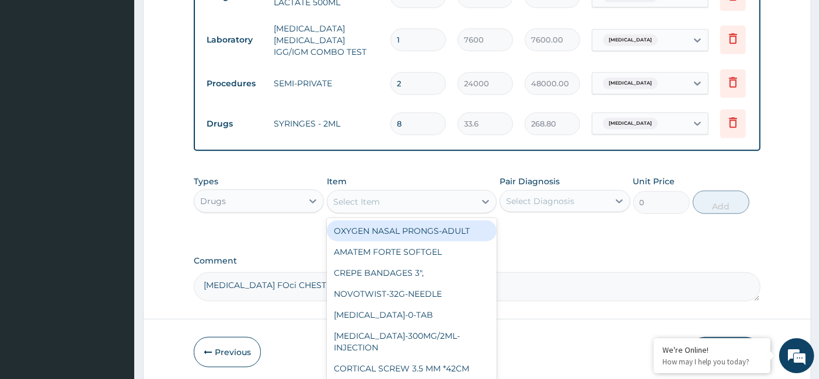
paste input "THERMODOL-1G/100ML-Infusion"
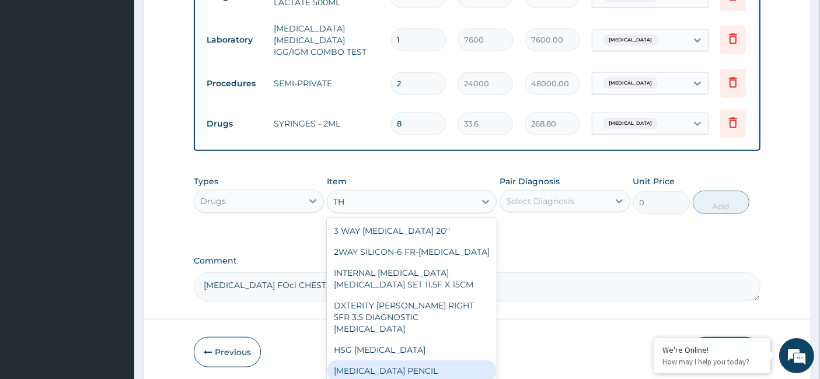
type input "T"
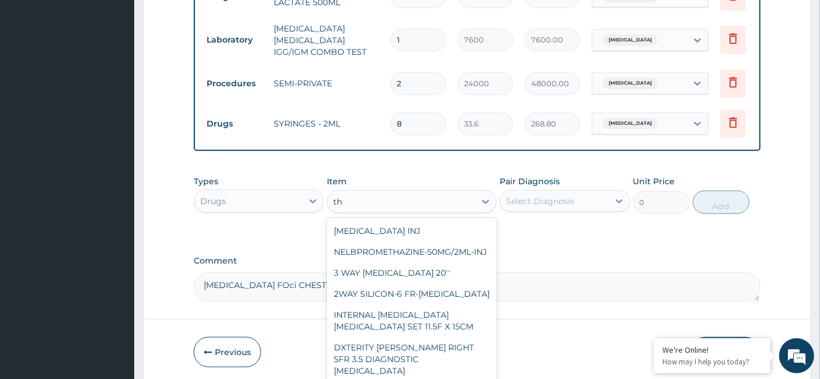
type input "t"
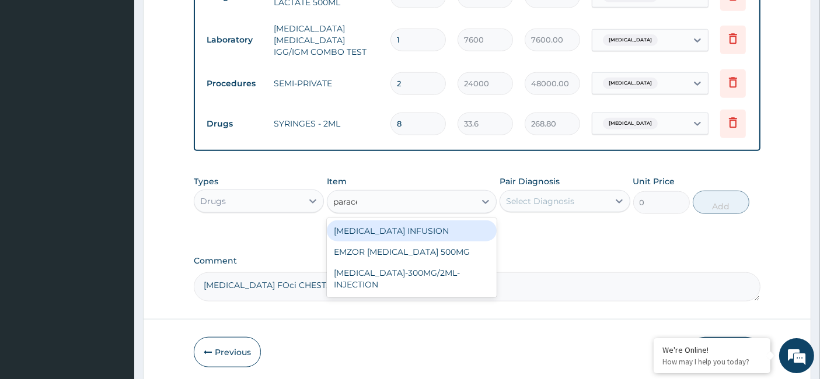
type input "paracet"
click at [396, 222] on div "[MEDICAL_DATA] INFUSION" at bounding box center [412, 231] width 170 height 21
type input "2247.3"
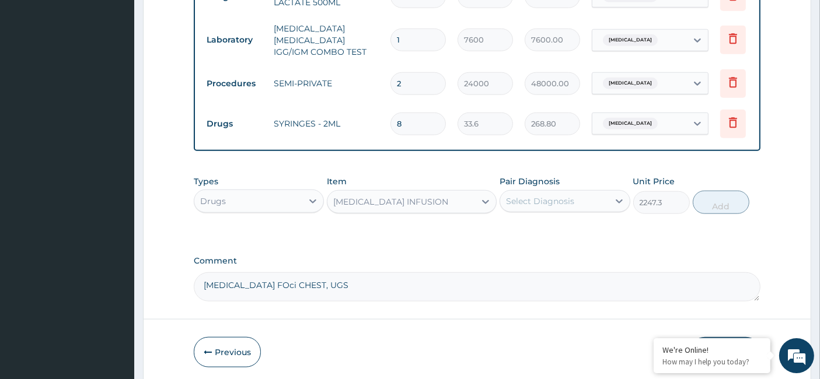
click at [523, 192] on div "Select Diagnosis" at bounding box center [554, 201] width 108 height 19
click at [519, 225] on label "[MEDICAL_DATA]" at bounding box center [555, 230] width 72 height 12
checkbox input "true"
click at [725, 204] on button "Add" at bounding box center [721, 202] width 57 height 23
type input "0"
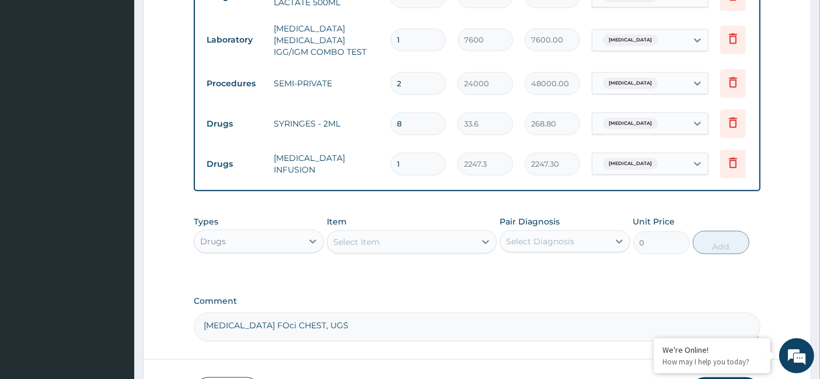
drag, startPoint x: 407, startPoint y: 154, endPoint x: 389, endPoint y: 156, distance: 18.2
click at [389, 156] on td "1" at bounding box center [418, 164] width 67 height 34
type input "4"
type input "8989.20"
type input "0.00"
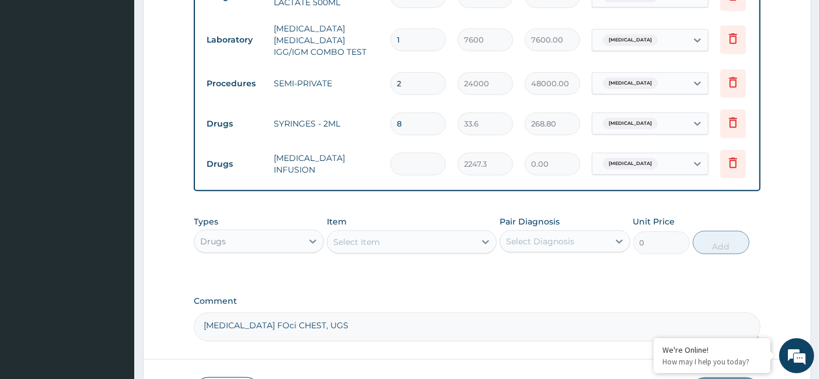
type input "3"
type input "6741.90"
type input "3"
click at [245, 236] on div "Drugs" at bounding box center [248, 241] width 108 height 19
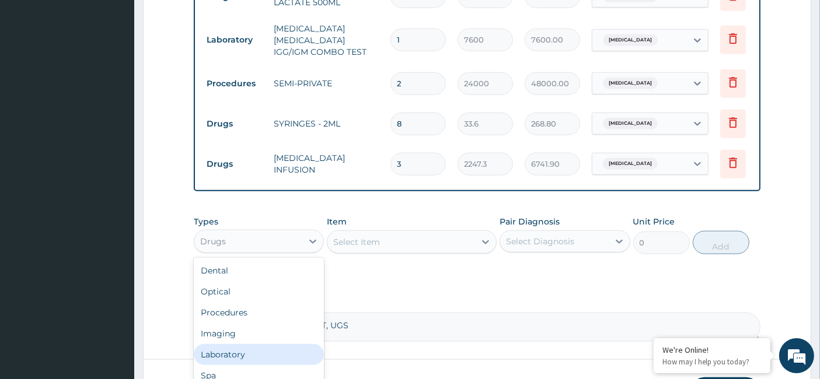
click at [245, 351] on div "Laboratory" at bounding box center [259, 354] width 130 height 21
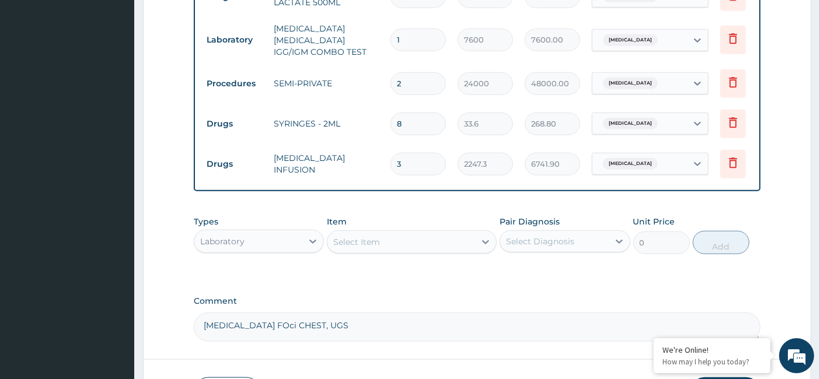
click at [379, 238] on div "Select Item" at bounding box center [401, 242] width 148 height 19
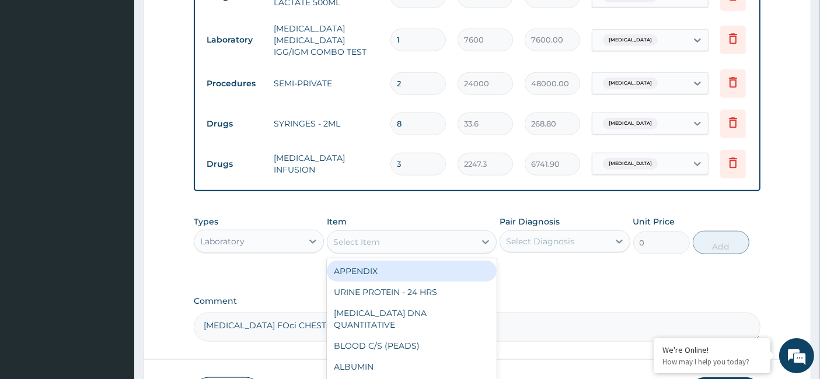
paste input "Thyroid Profile (FT3 FT4 TSH)"
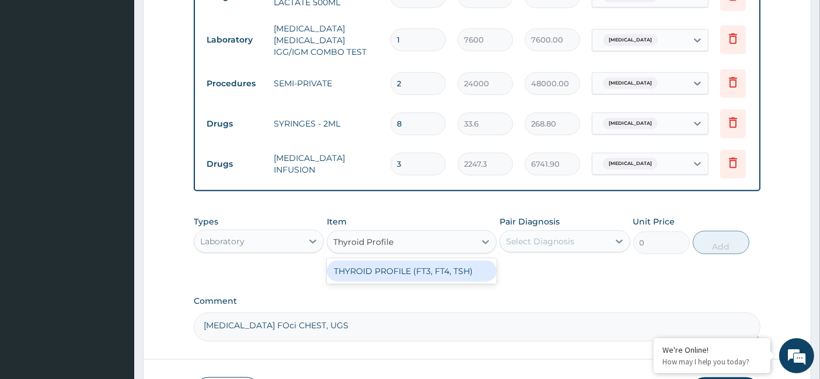
type input "Thyroid Profile"
click at [398, 266] on div "THYROID PROFILE (FT3, FT4, TSH)" at bounding box center [412, 271] width 170 height 21
type input "29450"
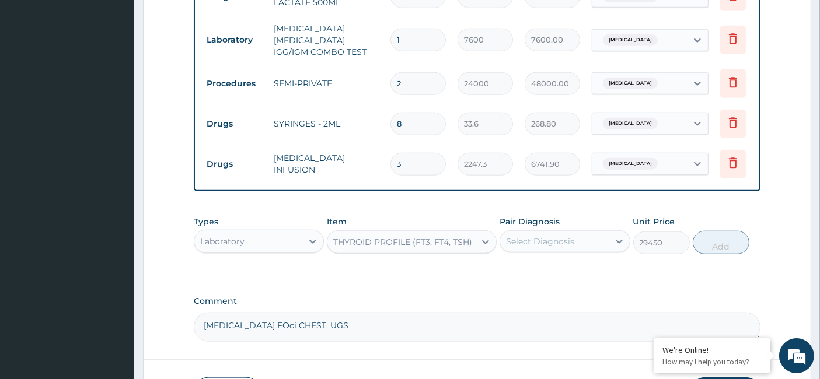
click at [541, 236] on div "Select Diagnosis" at bounding box center [540, 242] width 68 height 12
click at [524, 266] on label "[MEDICAL_DATA]" at bounding box center [555, 270] width 72 height 12
checkbox input "true"
click at [734, 242] on button "Add" at bounding box center [721, 242] width 57 height 23
type input "0"
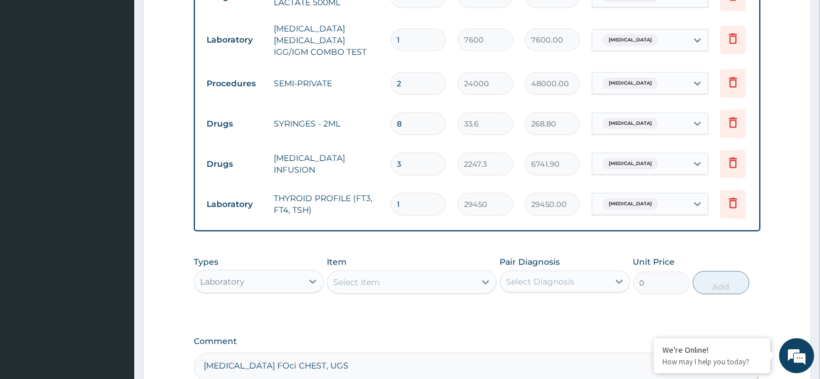
click at [238, 276] on div "Laboratory" at bounding box center [222, 282] width 44 height 12
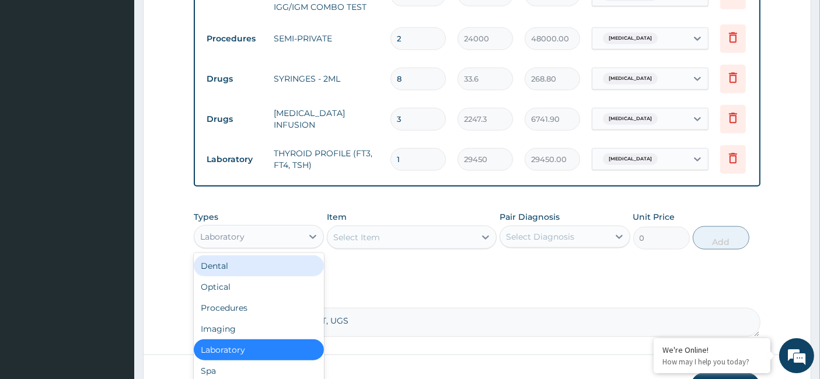
scroll to position [1251, 0]
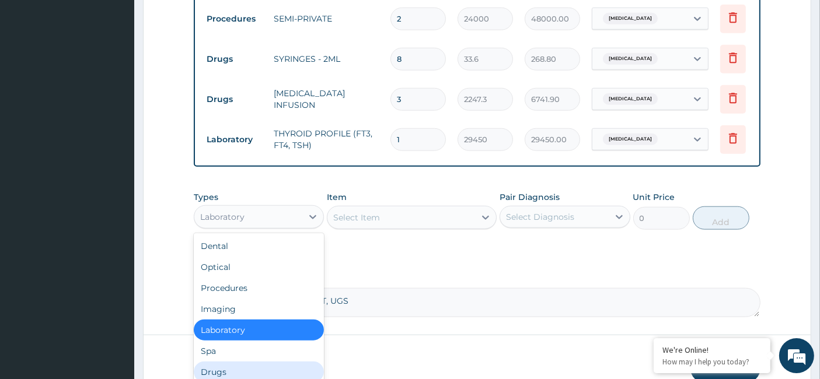
click at [252, 369] on div "Drugs" at bounding box center [259, 372] width 130 height 21
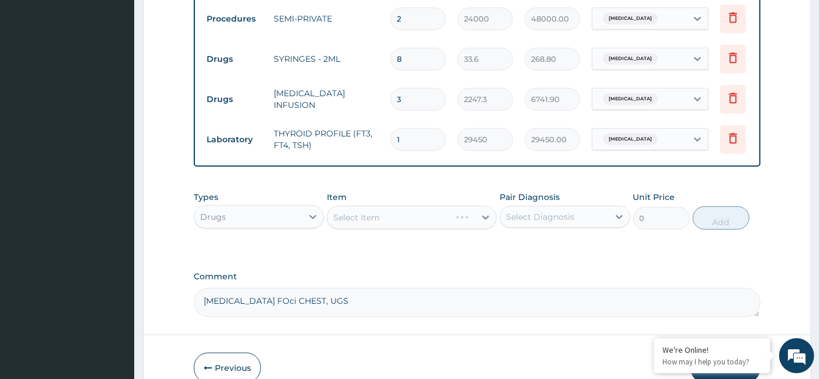
click at [358, 211] on div "Select Item" at bounding box center [412, 217] width 170 height 23
click at [365, 212] on div "Select Item" at bounding box center [356, 218] width 47 height 12
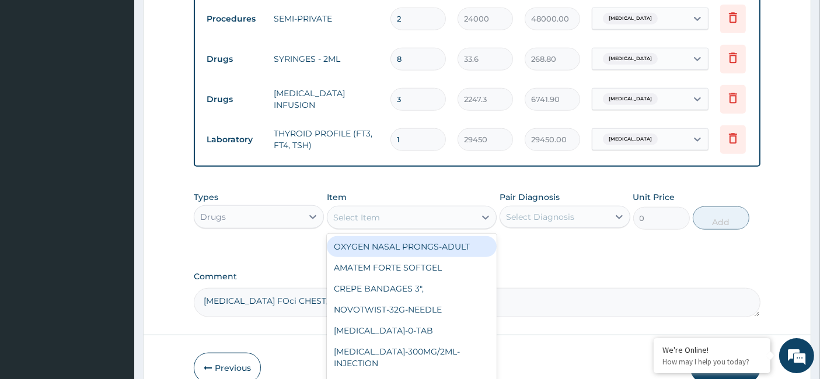
paste input "Tuxil D Syrup Adult-140.5mg/5ml-Syrup"
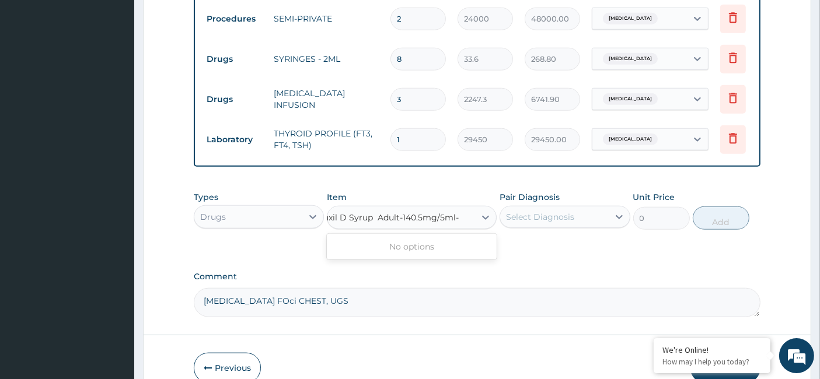
scroll to position [0, 0]
type input "Tuxil D Syru"
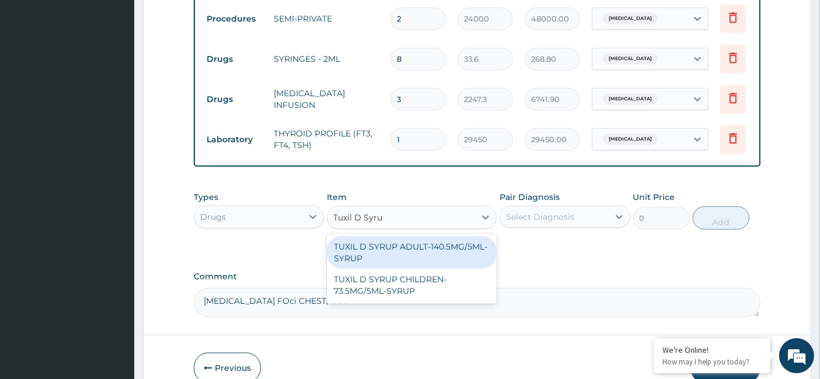
click at [401, 238] on div "TUXIL D SYRUP ADULT-140.5MG/5ML-SYRUP" at bounding box center [412, 252] width 170 height 33
type input "1901"
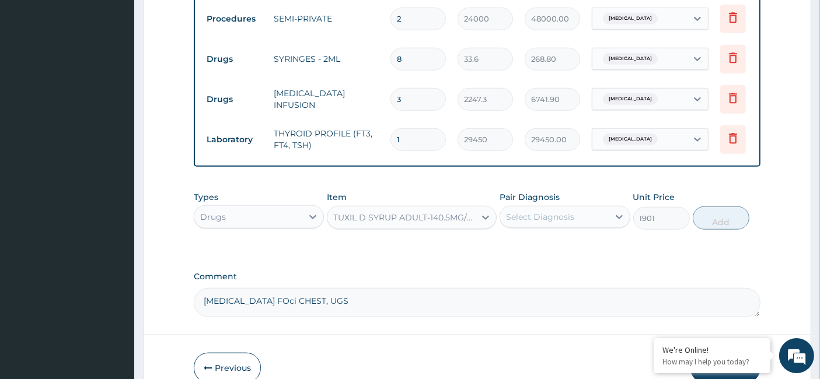
click at [570, 216] on div "Select Diagnosis" at bounding box center [540, 217] width 68 height 12
click at [523, 243] on label "[MEDICAL_DATA]" at bounding box center [555, 246] width 72 height 12
checkbox input "true"
click at [713, 219] on button "Add" at bounding box center [721, 218] width 57 height 23
type input "0"
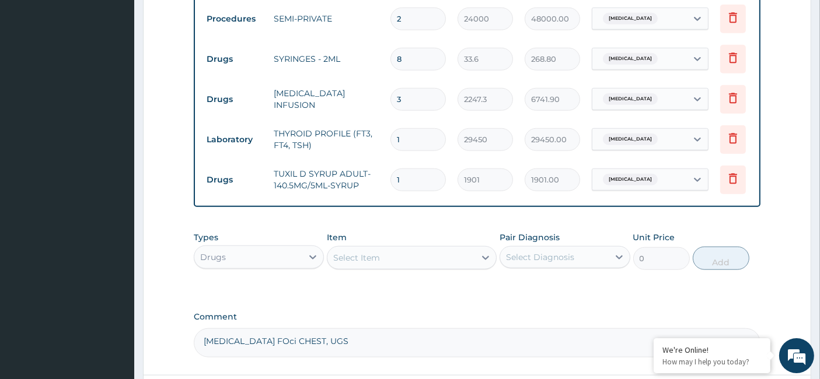
drag, startPoint x: 400, startPoint y: 163, endPoint x: 394, endPoint y: 169, distance: 8.3
click at [394, 169] on input "1" at bounding box center [417, 180] width 55 height 23
type input "2"
type input "3802.00"
type input "2"
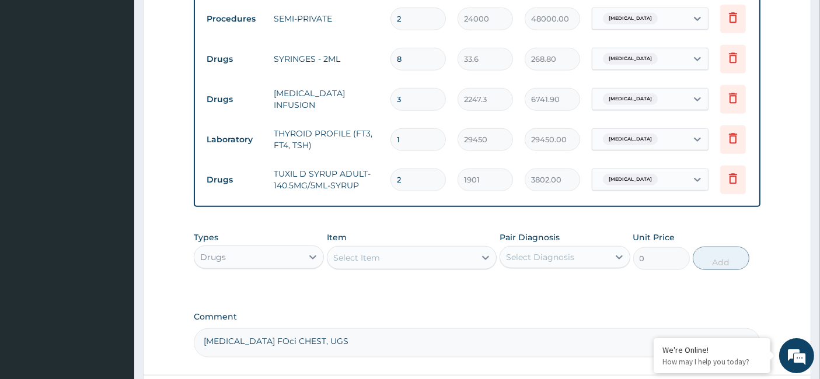
click at [338, 259] on div "Select Item" at bounding box center [356, 258] width 47 height 12
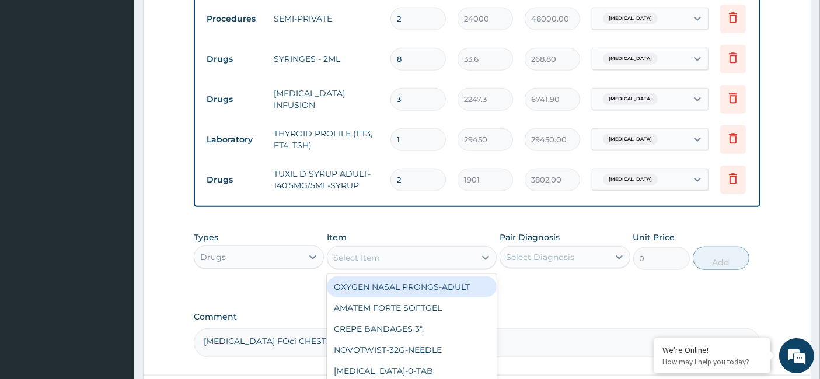
paste input "Unilevox IV-100mls-Infusion"
type input "Unilevox IV-100mls-Infusion"
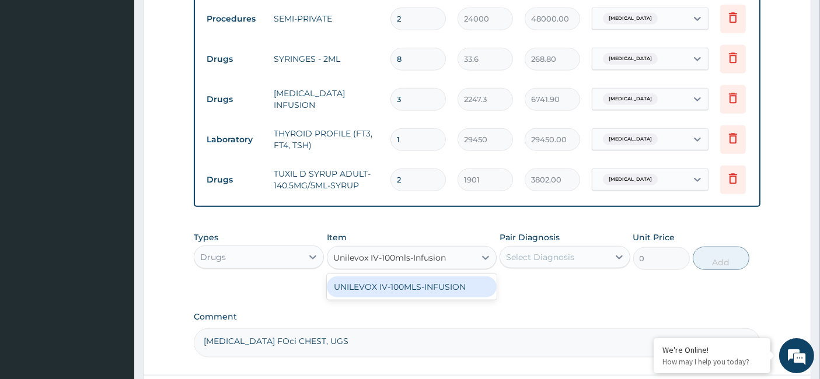
click at [354, 284] on div "UNILEVOX IV-100MLS-INFUSION" at bounding box center [412, 287] width 170 height 21
type input "1080"
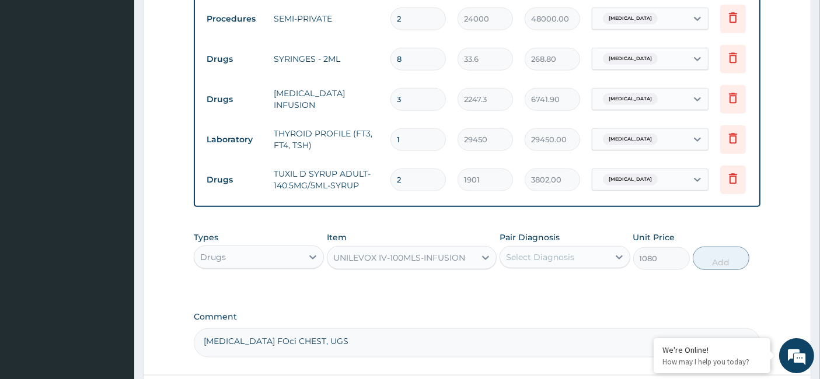
click at [576, 256] on div "Select Diagnosis" at bounding box center [554, 257] width 108 height 19
click at [518, 289] on div "[MEDICAL_DATA]" at bounding box center [565, 287] width 130 height 24
checkbox input "true"
click at [727, 257] on button "Add" at bounding box center [721, 258] width 57 height 23
type input "0"
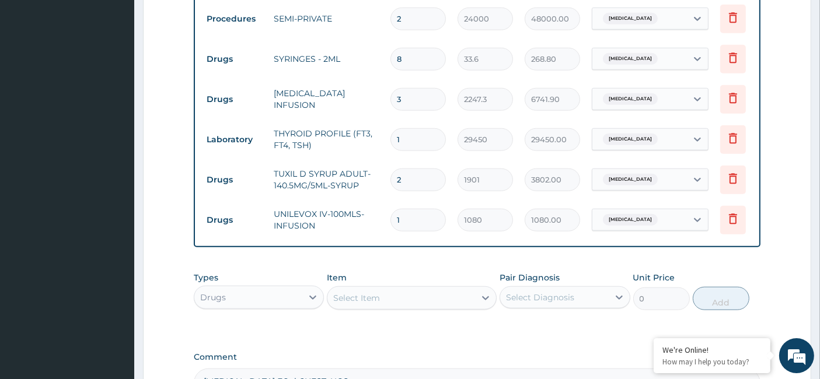
drag, startPoint x: 404, startPoint y: 207, endPoint x: 386, endPoint y: 209, distance: 18.8
click at [386, 209] on td "1" at bounding box center [418, 220] width 67 height 34
type input "2"
type input "2160.00"
type input "2"
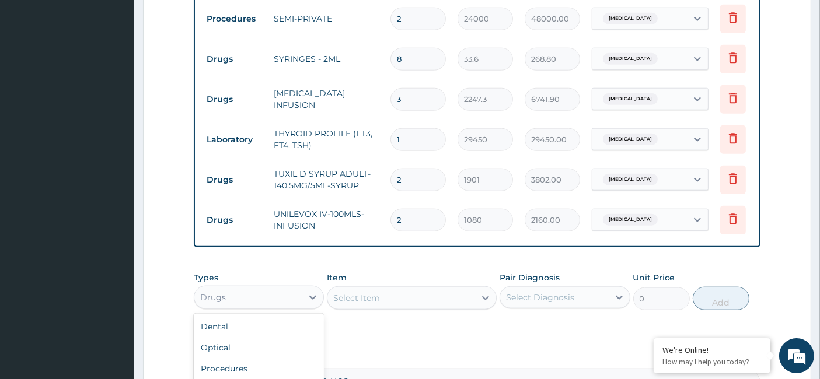
click at [260, 301] on div "Drugs" at bounding box center [248, 297] width 108 height 19
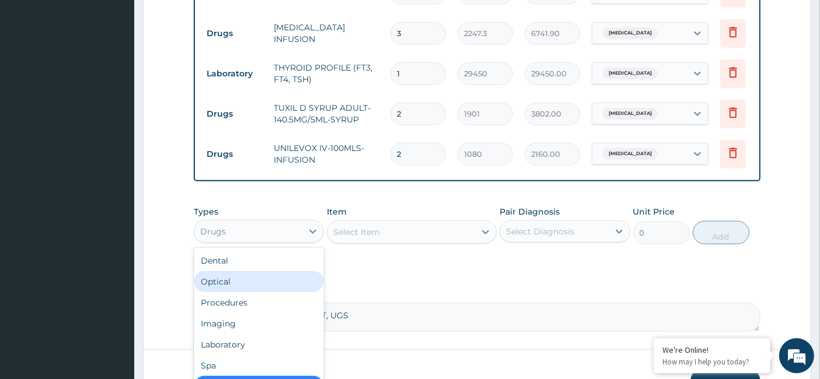
scroll to position [1381, 0]
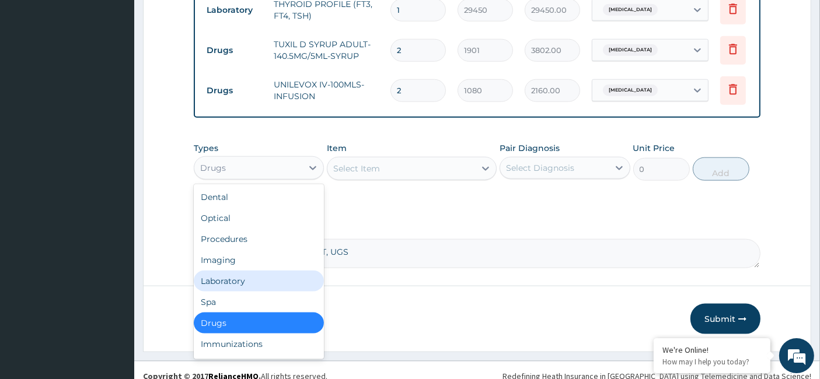
click at [252, 278] on div "Laboratory" at bounding box center [259, 281] width 130 height 21
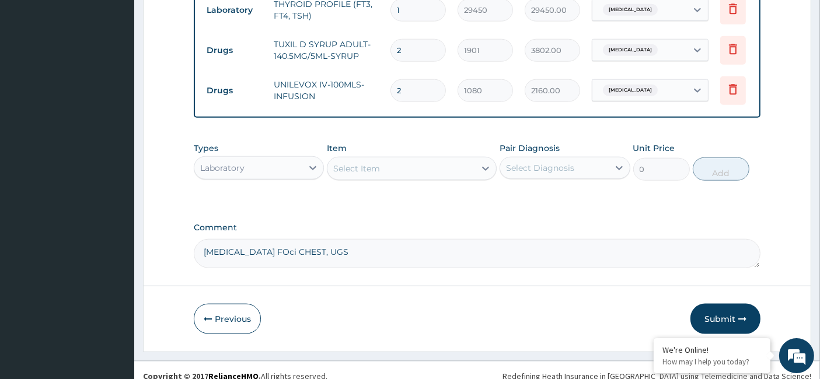
click at [351, 164] on div "Select Item" at bounding box center [356, 169] width 47 height 12
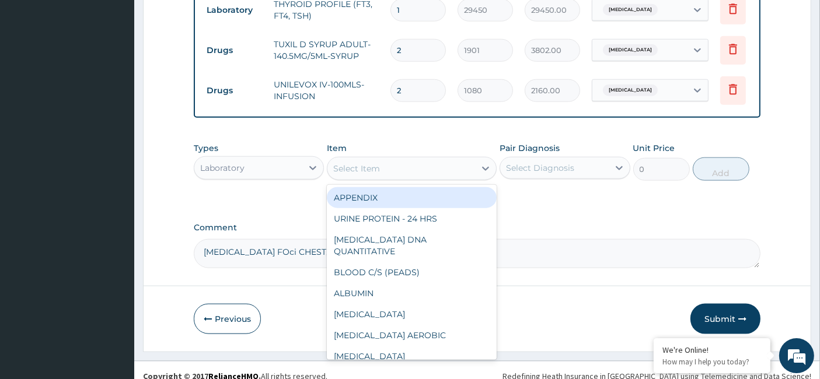
paste input "Urine MCS"
type input "Urine MCS"
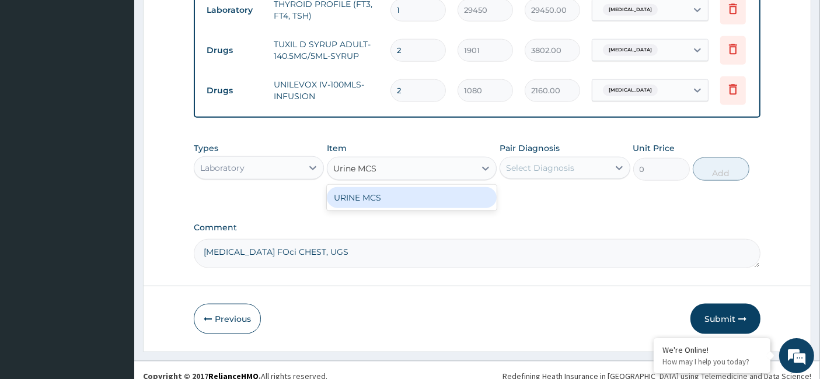
click at [376, 196] on div "URINE MCS" at bounding box center [412, 197] width 170 height 21
type input "10450"
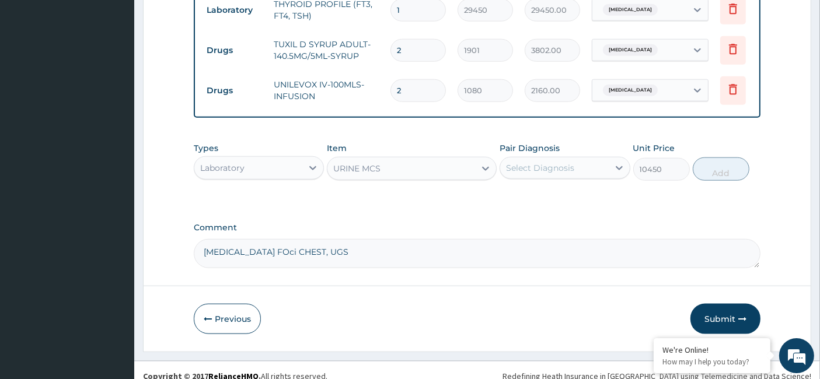
click at [538, 166] on div "Select Diagnosis" at bounding box center [540, 168] width 68 height 12
click at [529, 201] on div "[MEDICAL_DATA]" at bounding box center [565, 198] width 130 height 24
checkbox input "true"
click at [724, 169] on button "Add" at bounding box center [721, 169] width 57 height 23
type input "0"
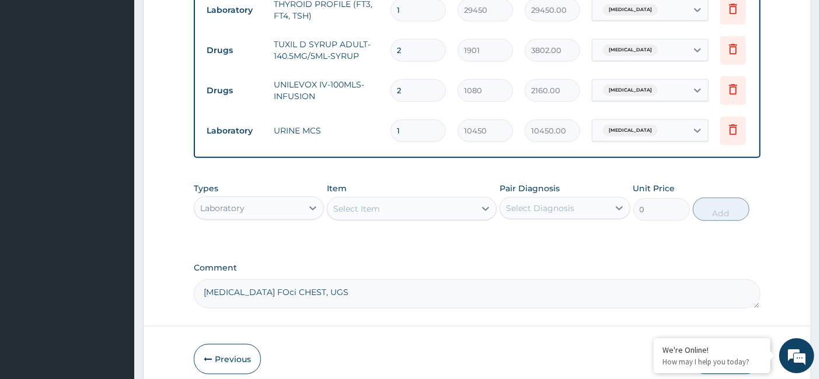
click at [254, 208] on div "Laboratory" at bounding box center [248, 208] width 108 height 19
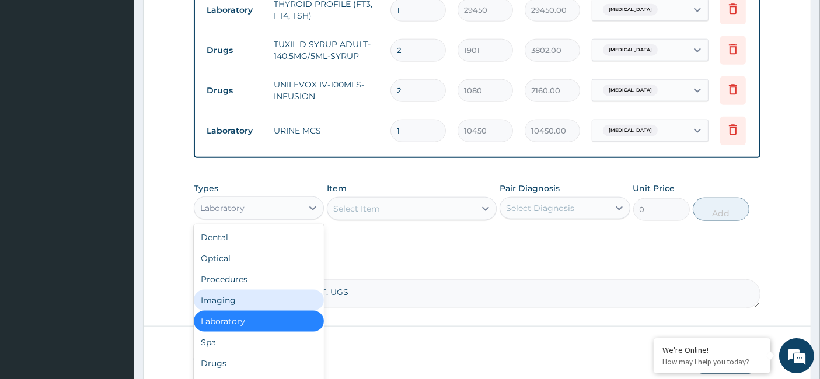
scroll to position [40, 0]
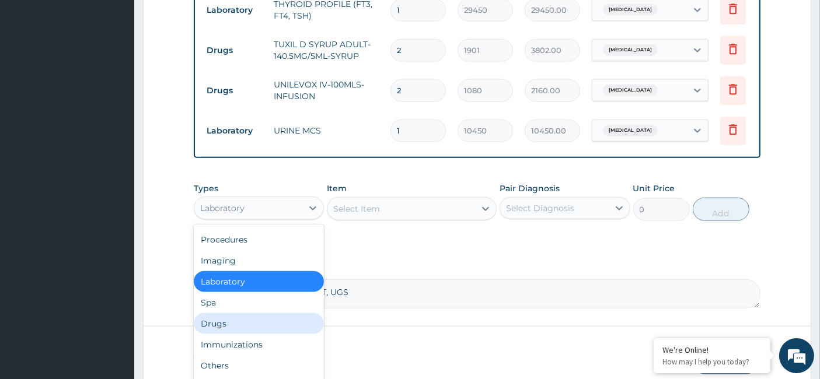
click at [235, 322] on div "Drugs" at bounding box center [259, 323] width 130 height 21
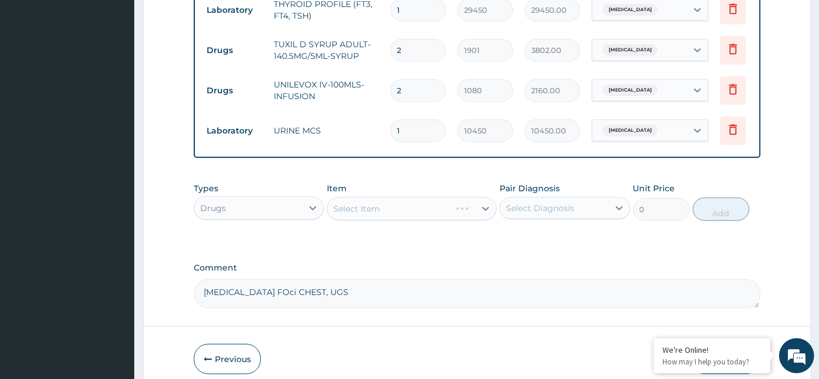
click at [408, 204] on div "Select Item" at bounding box center [412, 208] width 170 height 23
click at [395, 204] on div "Select Item" at bounding box center [401, 209] width 148 height 19
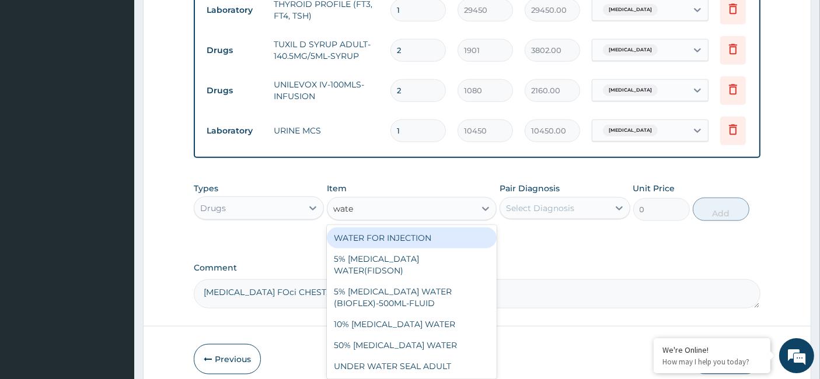
type input "water"
click at [401, 231] on div "WATER FOR INJECTION" at bounding box center [412, 238] width 170 height 21
type input "3750"
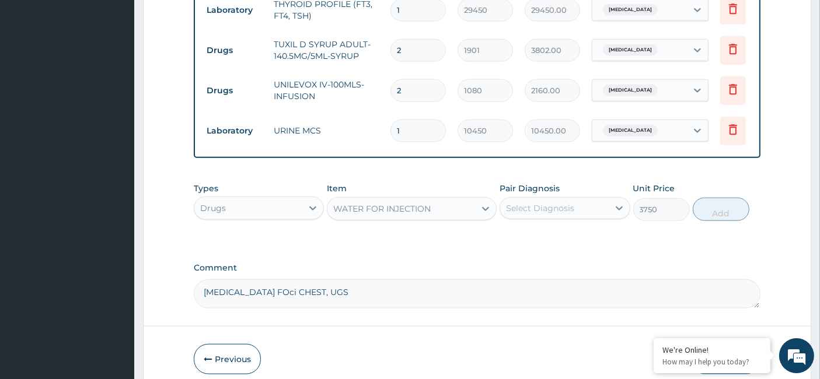
click at [557, 210] on div "Select Diagnosis" at bounding box center [540, 209] width 68 height 12
click at [522, 238] on label "[MEDICAL_DATA]" at bounding box center [555, 237] width 72 height 12
checkbox input "true"
click at [717, 204] on button "Add" at bounding box center [721, 209] width 57 height 23
type input "0"
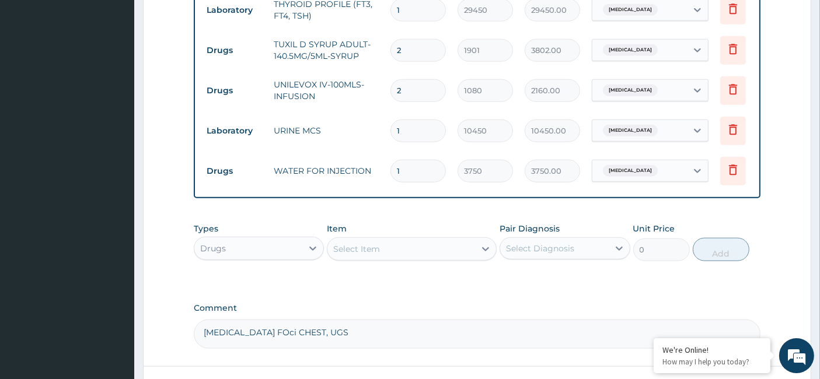
drag, startPoint x: 423, startPoint y: 162, endPoint x: 378, endPoint y: 162, distance: 44.9
click at [378, 162] on tr "Drugs WATER FOR INJECTION 1 3750 3750.00 [MEDICAL_DATA] Delete" at bounding box center [487, 171] width 572 height 40
type input "7"
type input "26250.00"
type input "7"
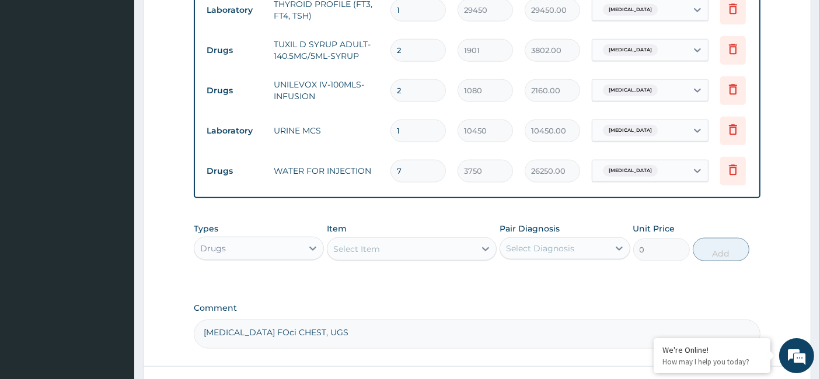
click at [355, 243] on div "Select Item" at bounding box center [356, 249] width 47 height 12
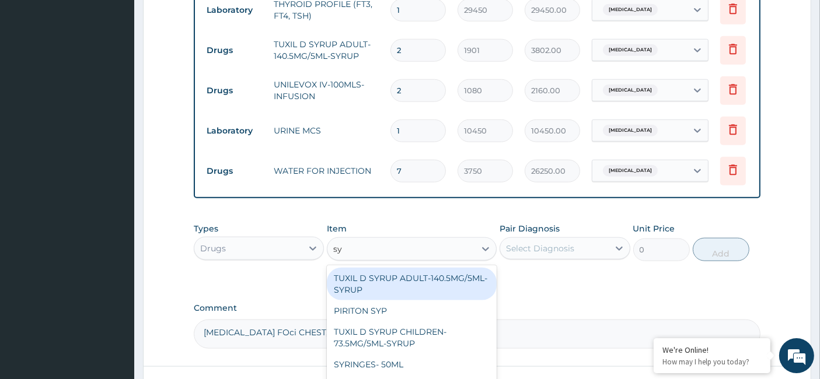
type input "syri"
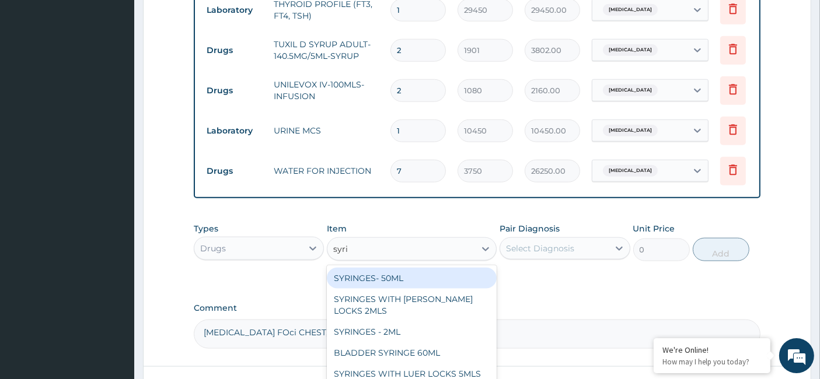
click at [389, 274] on div "SYRINGES- 50ML" at bounding box center [412, 278] width 170 height 21
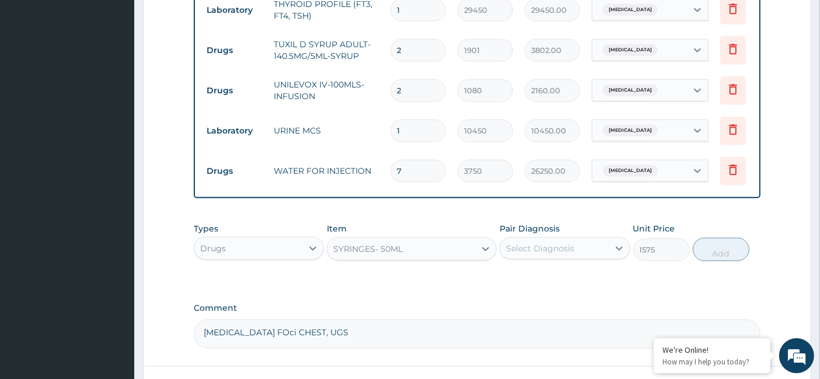
click at [393, 243] on div "SYRINGES- 50ML" at bounding box center [367, 249] width 69 height 12
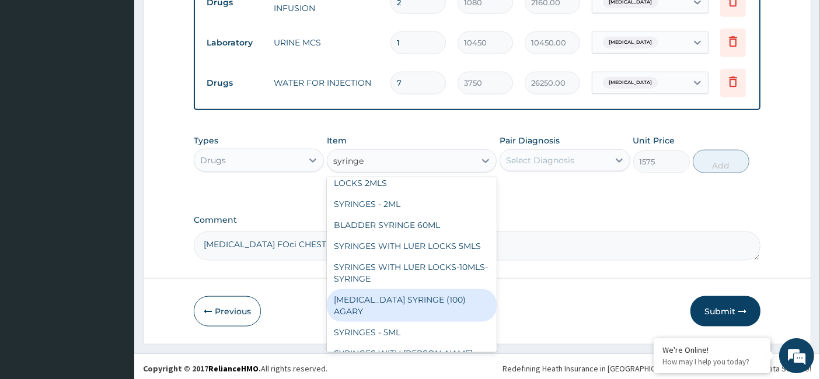
click at [399, 289] on div "[MEDICAL_DATA] SYRINGE (100) AGARY" at bounding box center [412, 305] width 170 height 33
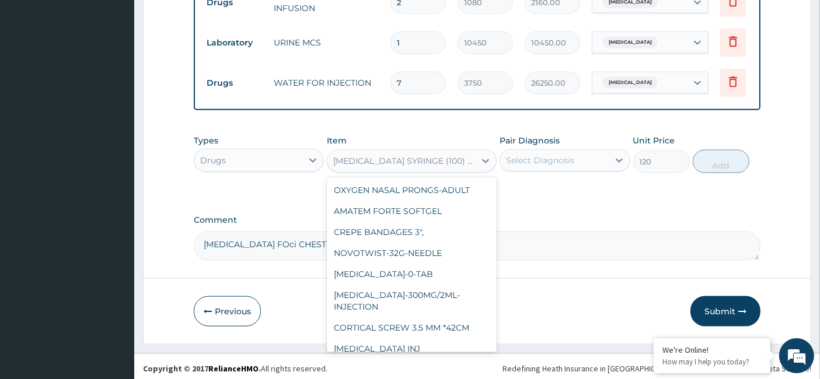
click at [417, 162] on div "[MEDICAL_DATA] SYRINGE (100) AGARY" at bounding box center [404, 161] width 143 height 12
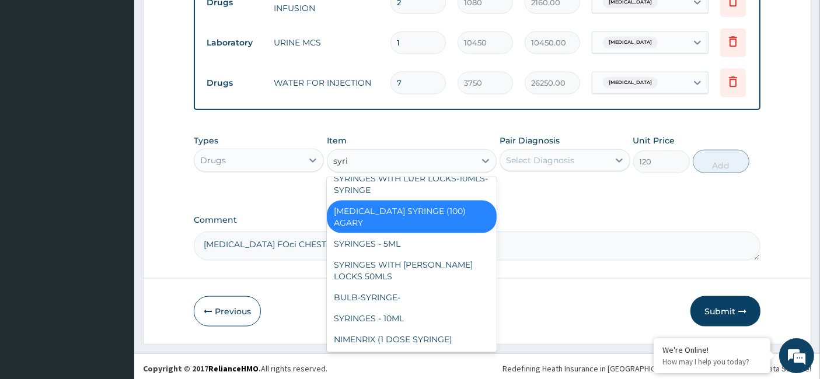
scroll to position [105, 0]
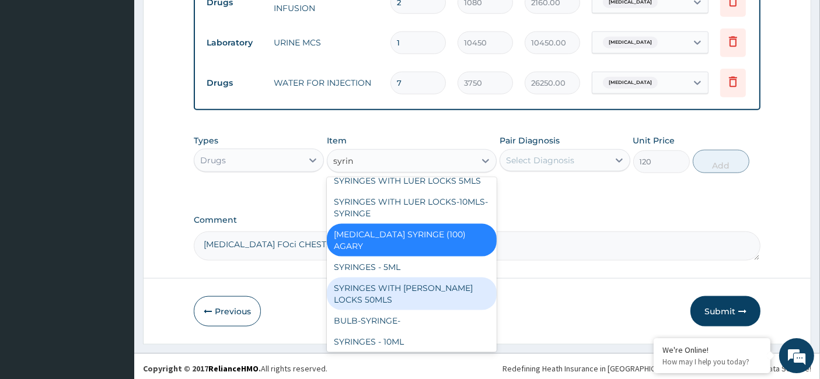
click at [381, 278] on div "SYRINGES WITH [PERSON_NAME] LOCKS 50MLS" at bounding box center [412, 294] width 170 height 33
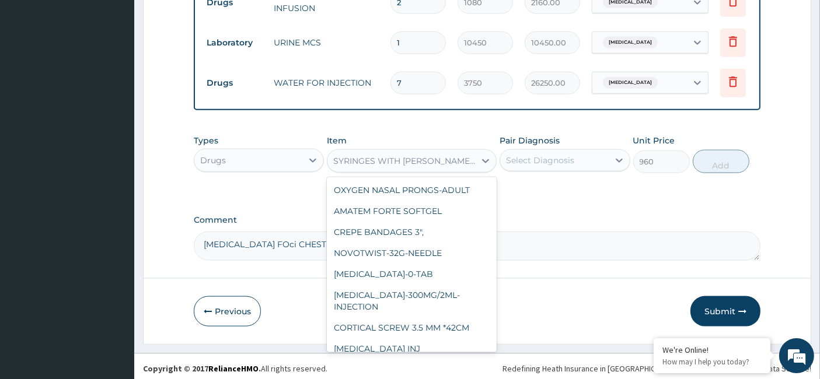
click at [410, 159] on div "SYRINGES WITH [PERSON_NAME] LOCKS 50MLS" at bounding box center [404, 161] width 143 height 12
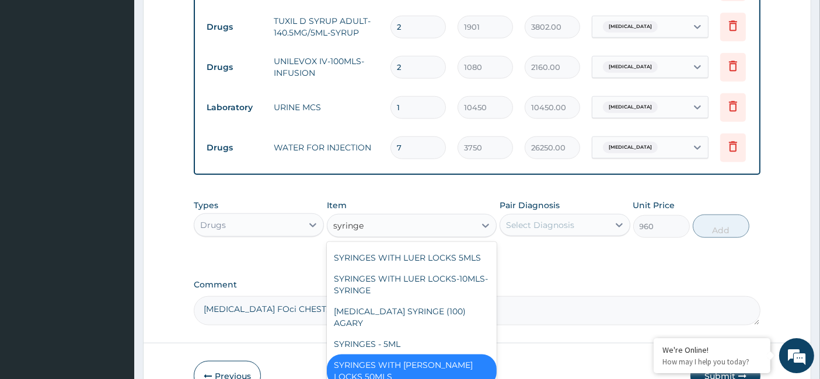
scroll to position [0, 0]
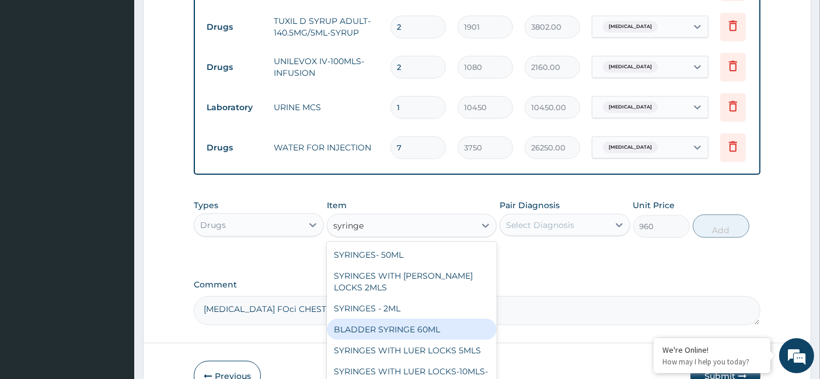
click at [389, 319] on div "BLADDER SYRINGE 60ML" at bounding box center [412, 329] width 170 height 21
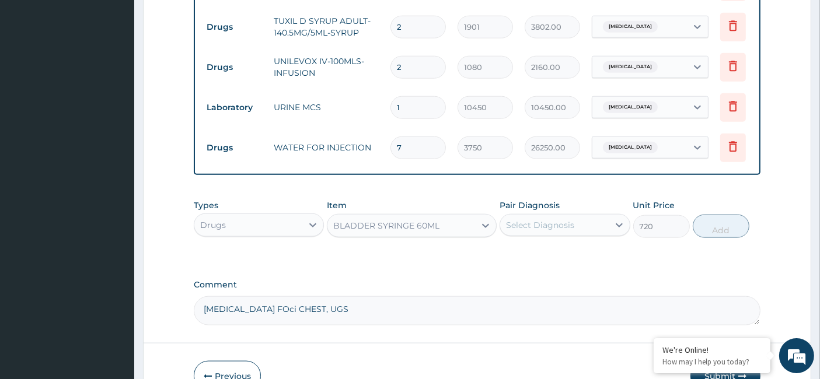
click at [372, 224] on div "BLADDER SYRINGE 60ML" at bounding box center [386, 226] width 106 height 12
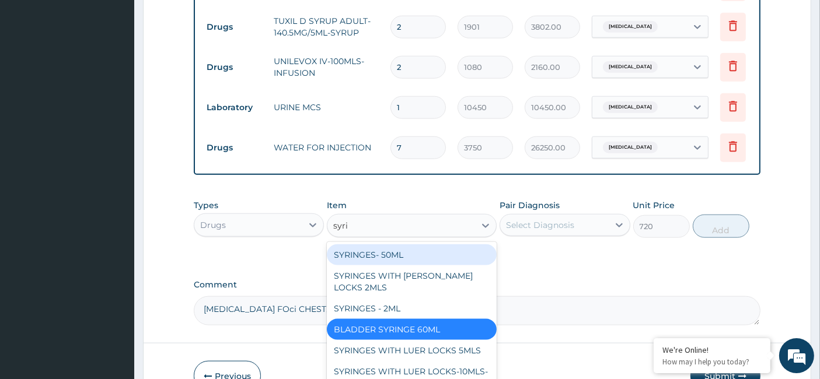
click at [388, 249] on div "SYRINGES- 50ML" at bounding box center [412, 255] width 170 height 21
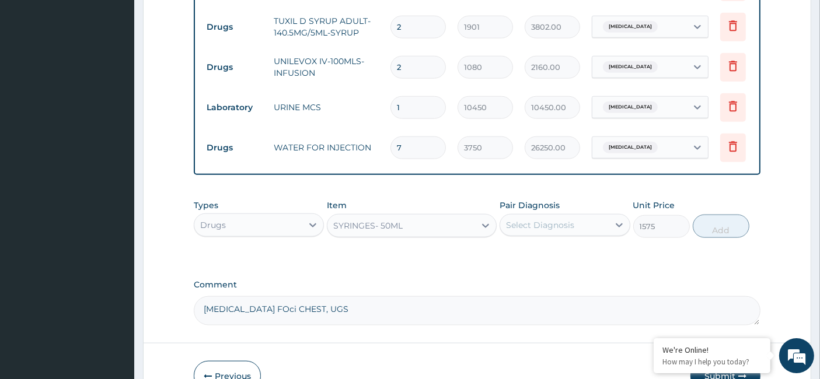
click at [533, 227] on div "Select Diagnosis" at bounding box center [540, 225] width 68 height 12
click at [514, 252] on input "checkbox" at bounding box center [511, 254] width 8 height 8
click at [715, 224] on button "Add" at bounding box center [721, 226] width 57 height 23
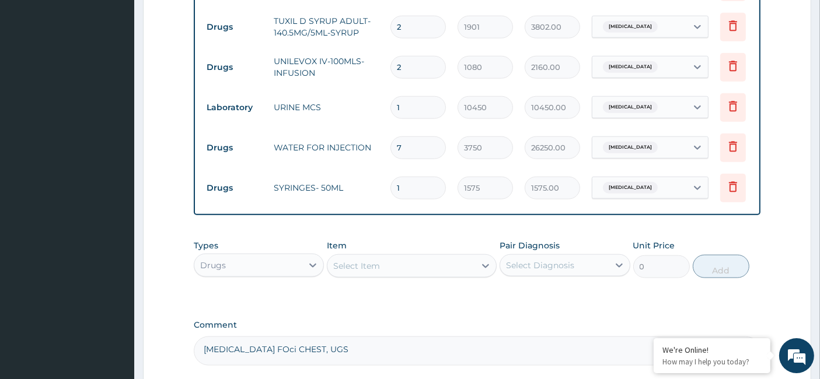
drag, startPoint x: 411, startPoint y: 183, endPoint x: 381, endPoint y: 182, distance: 30.4
click at [382, 183] on tr "Drugs SYRINGES- 50ML 1 1575 1575.00 [MEDICAL_DATA][PERSON_NAME]" at bounding box center [487, 188] width 572 height 40
drag, startPoint x: 412, startPoint y: 175, endPoint x: 395, endPoint y: 177, distance: 17.2
click at [395, 177] on input "52" at bounding box center [417, 188] width 55 height 23
drag, startPoint x: 411, startPoint y: 181, endPoint x: 387, endPoint y: 179, distance: 24.6
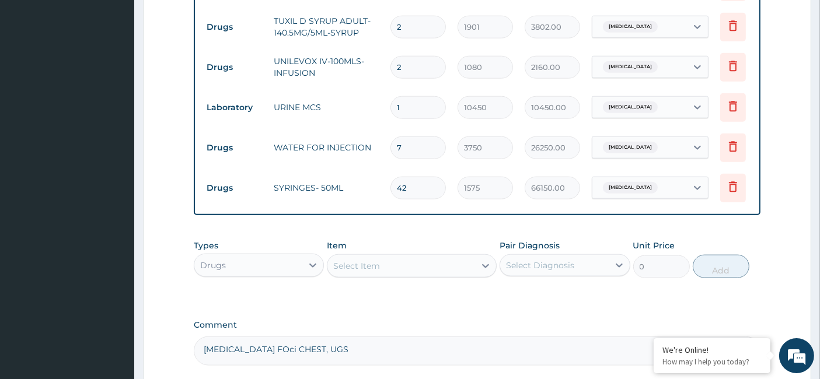
click at [387, 179] on td "42" at bounding box center [418, 188] width 67 height 34
click at [347, 268] on div "Select Item" at bounding box center [356, 266] width 47 height 12
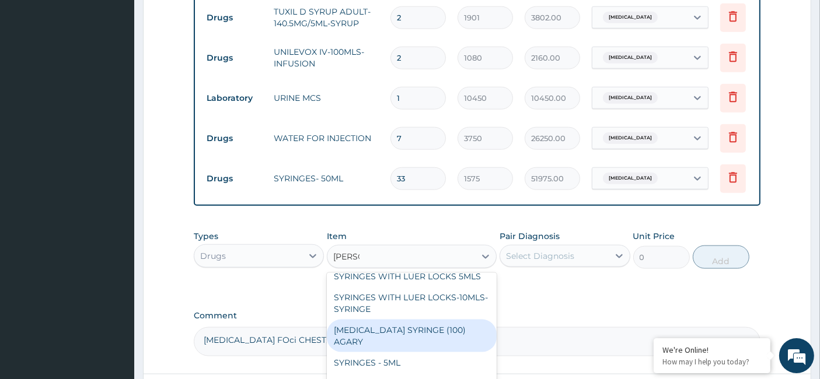
scroll to position [1509, 0]
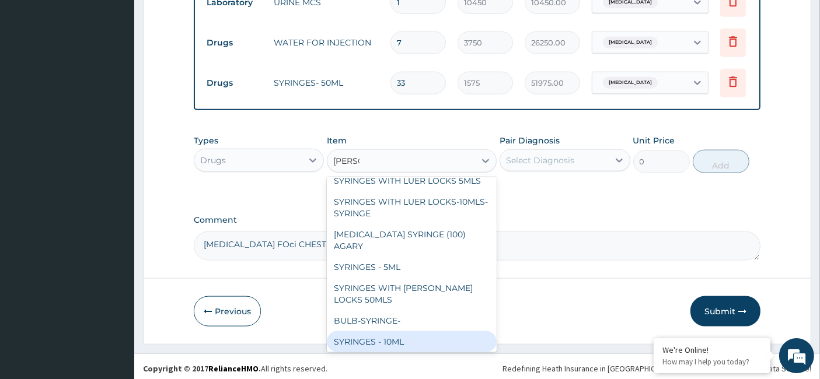
click at [399, 332] on div "SYRINGES - 10ML" at bounding box center [412, 342] width 170 height 21
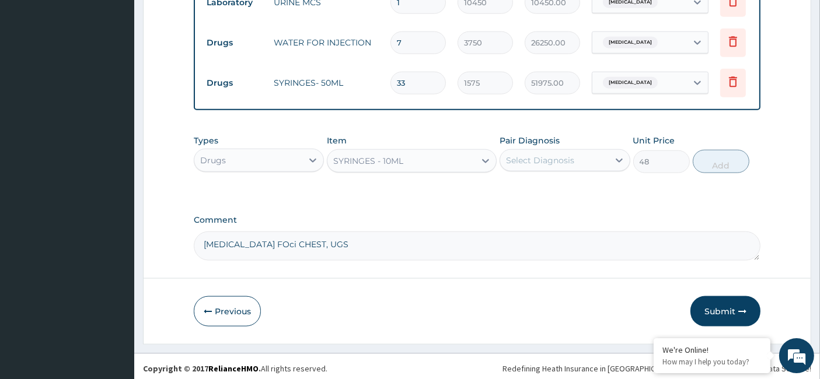
click at [550, 160] on div "Select Diagnosis" at bounding box center [540, 161] width 68 height 12
click at [528, 192] on div "[MEDICAL_DATA]" at bounding box center [565, 191] width 130 height 24
click at [724, 155] on button "Add" at bounding box center [721, 161] width 57 height 23
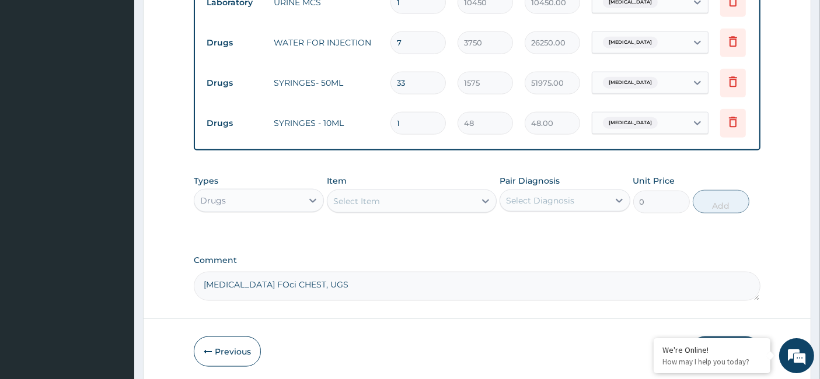
drag, startPoint x: 407, startPoint y: 110, endPoint x: 382, endPoint y: 114, distance: 25.5
click at [382, 114] on tr "Drugs SYRINGES - 10ML 1 48 48.00 [MEDICAL_DATA] Delete" at bounding box center [487, 123] width 572 height 40
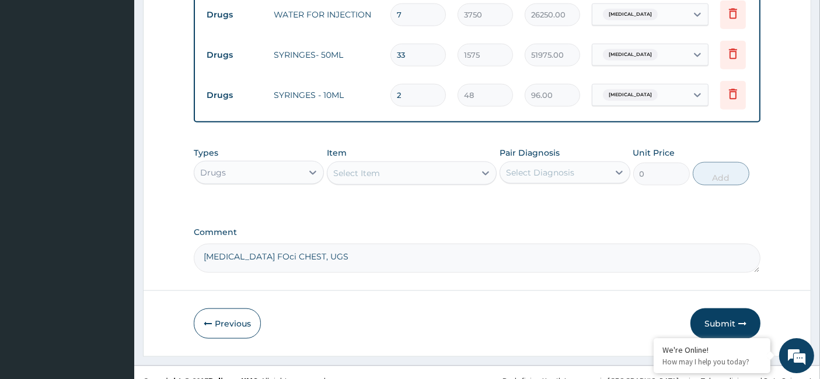
scroll to position [1550, 0]
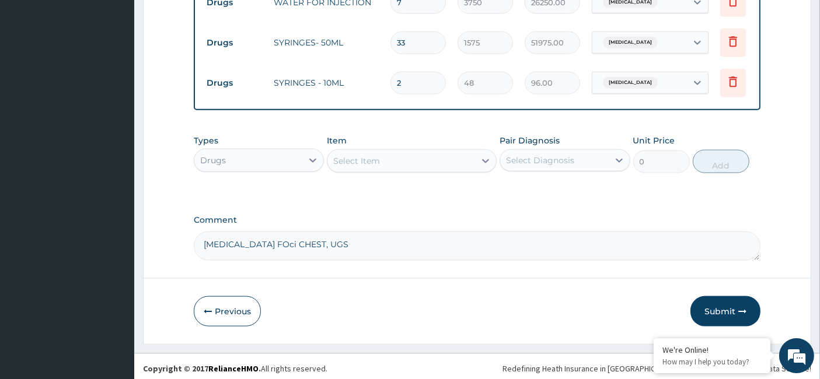
click at [339, 247] on textarea "[MEDICAL_DATA] FOci CHEST, UGS" at bounding box center [477, 246] width 567 height 29
paste textarea "PA/310663"
click at [720, 309] on button "Submit" at bounding box center [725, 312] width 70 height 30
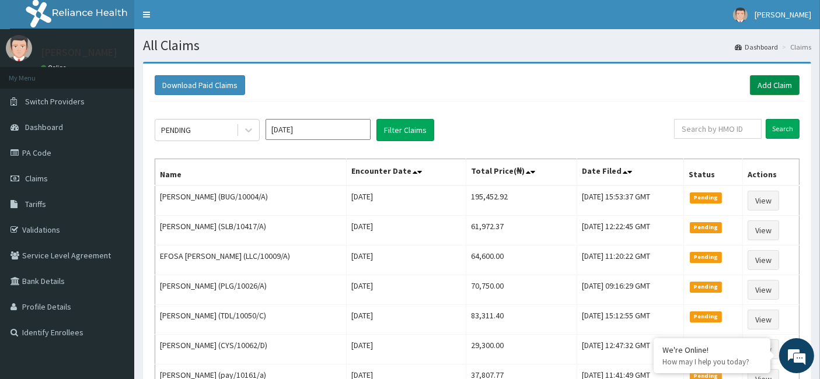
click at [773, 88] on link "Add Claim" at bounding box center [775, 85] width 50 height 20
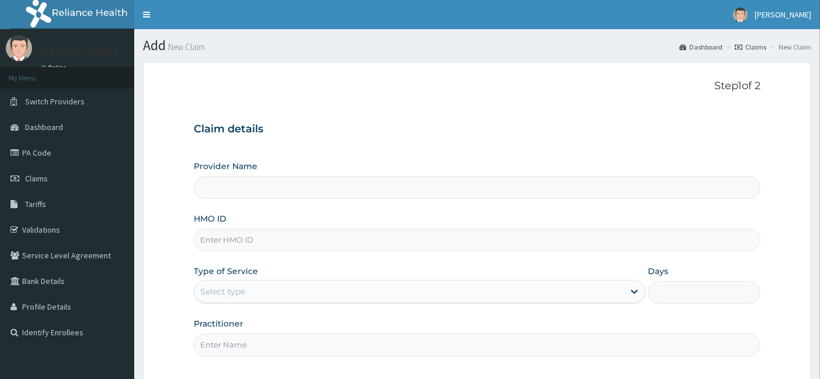
click at [239, 234] on input "HMO ID" at bounding box center [477, 240] width 567 height 23
paste input "SHL/10058/C"
type input "SHL/10058/C"
click at [258, 299] on div "Select type" at bounding box center [409, 291] width 430 height 19
click at [245, 289] on div "Select type" at bounding box center [409, 291] width 430 height 19
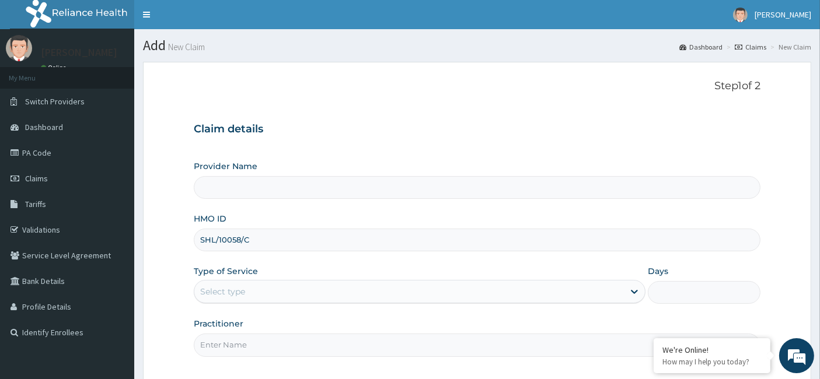
click at [251, 288] on div "Select type" at bounding box center [409, 291] width 430 height 19
